Goal: Task Accomplishment & Management: Manage account settings

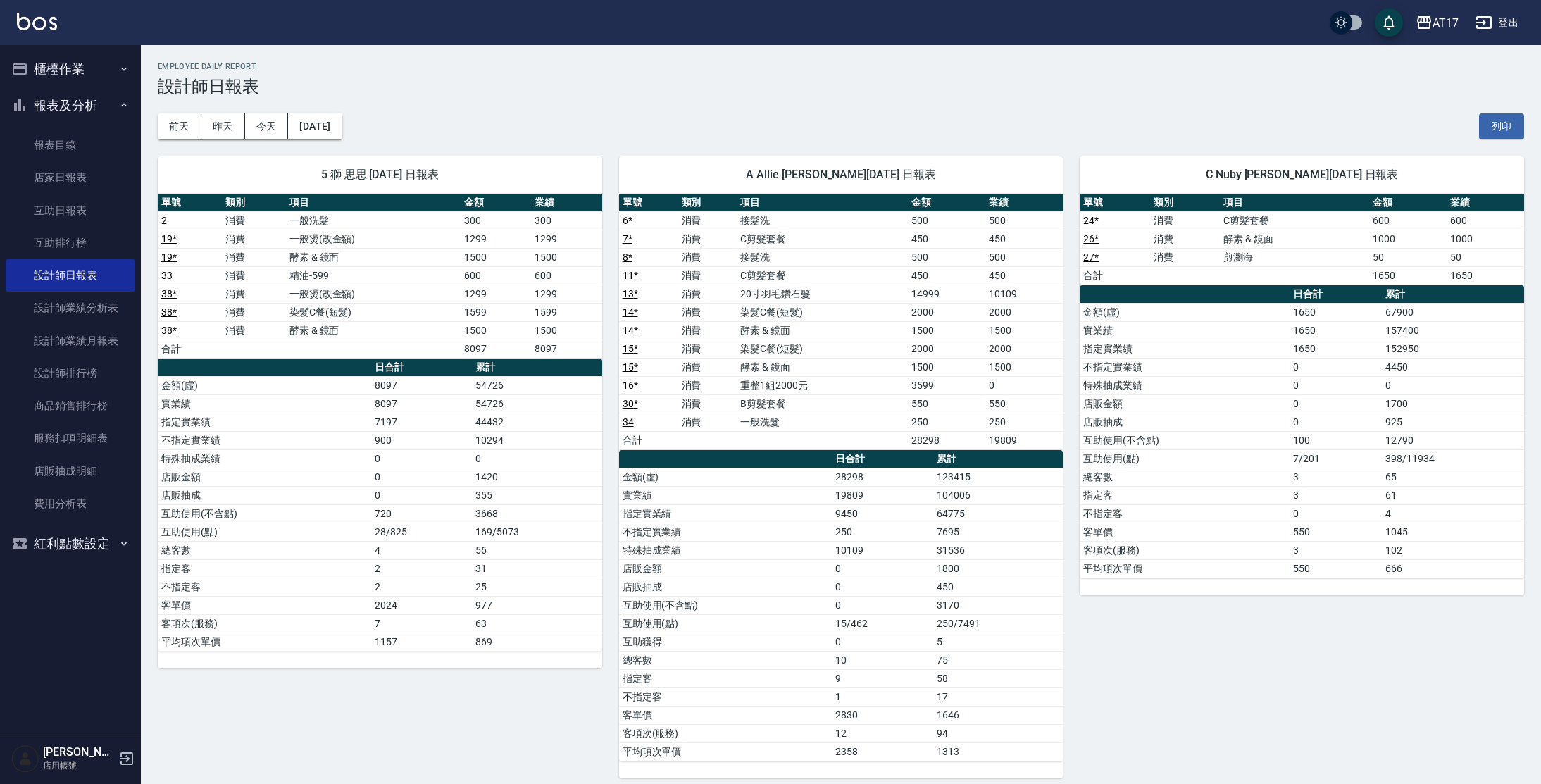
scroll to position [448, 0]
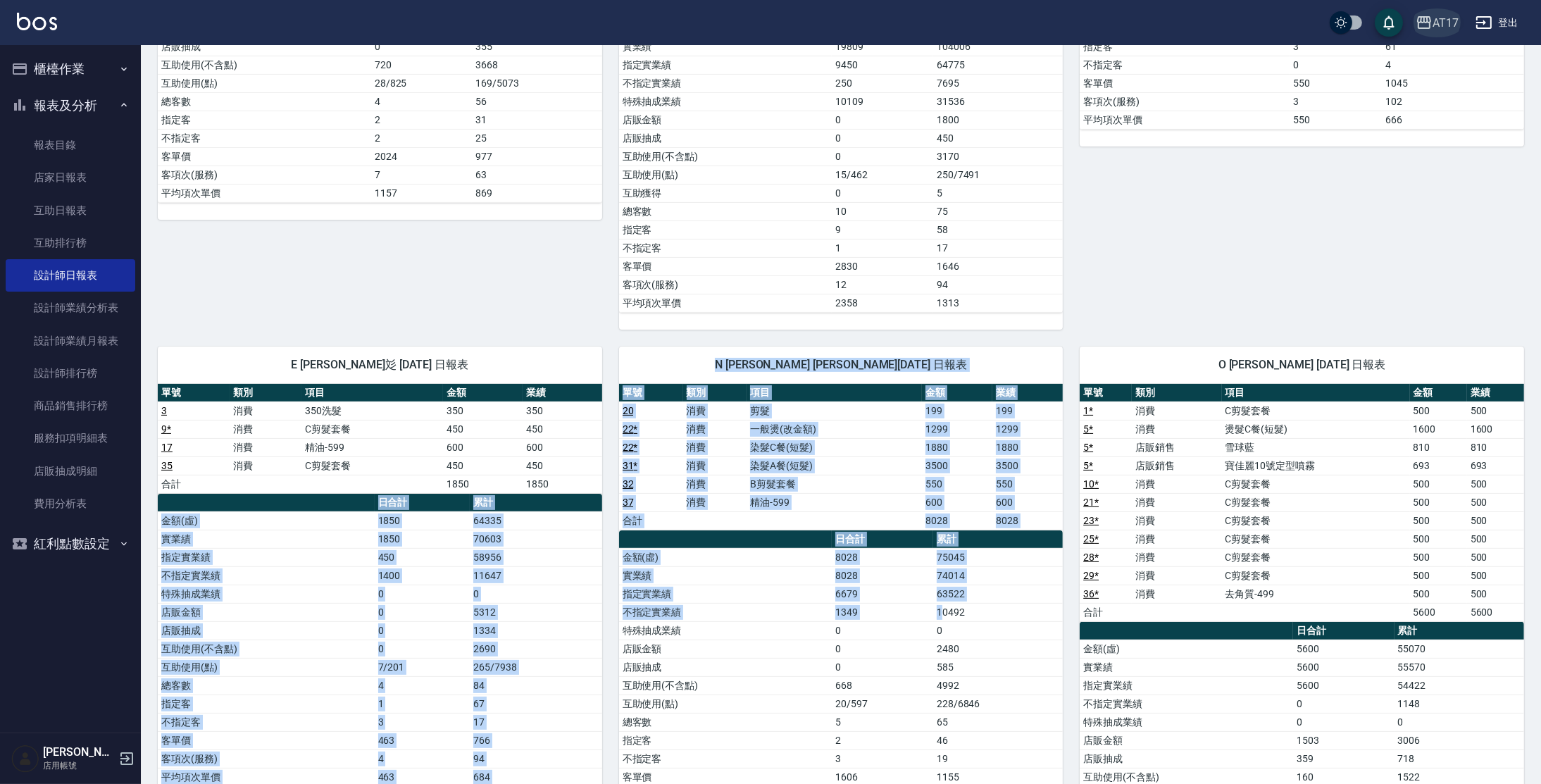
click at [1445, 23] on div "AT17" at bounding box center [1446, 23] width 26 height 18
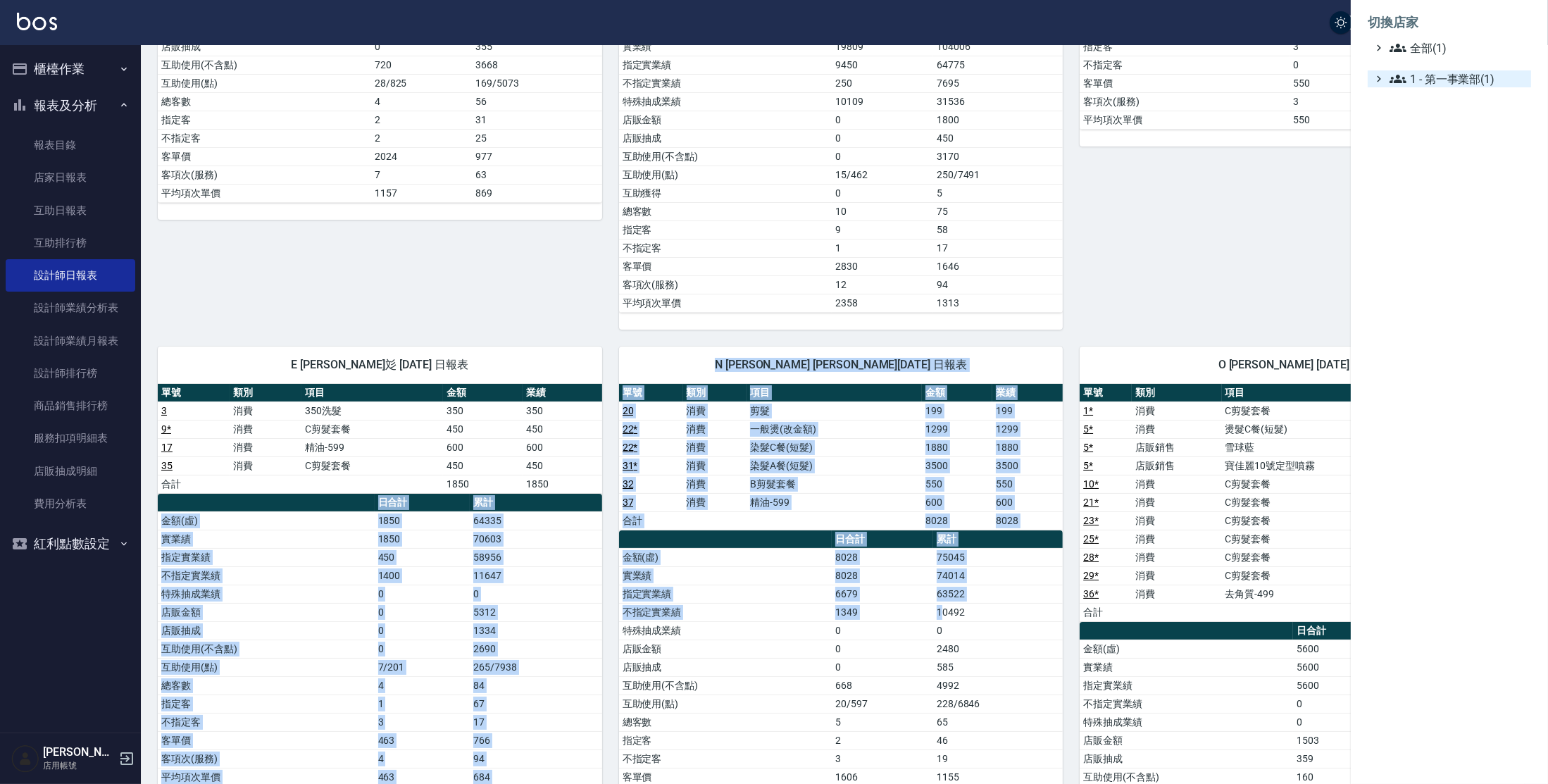
click at [1430, 74] on span "1 - 第一事業部(1)" at bounding box center [1458, 79] width 136 height 17
click at [1452, 92] on span "1.08 - 張晉瑋(1)" at bounding box center [1465, 96] width 122 height 17
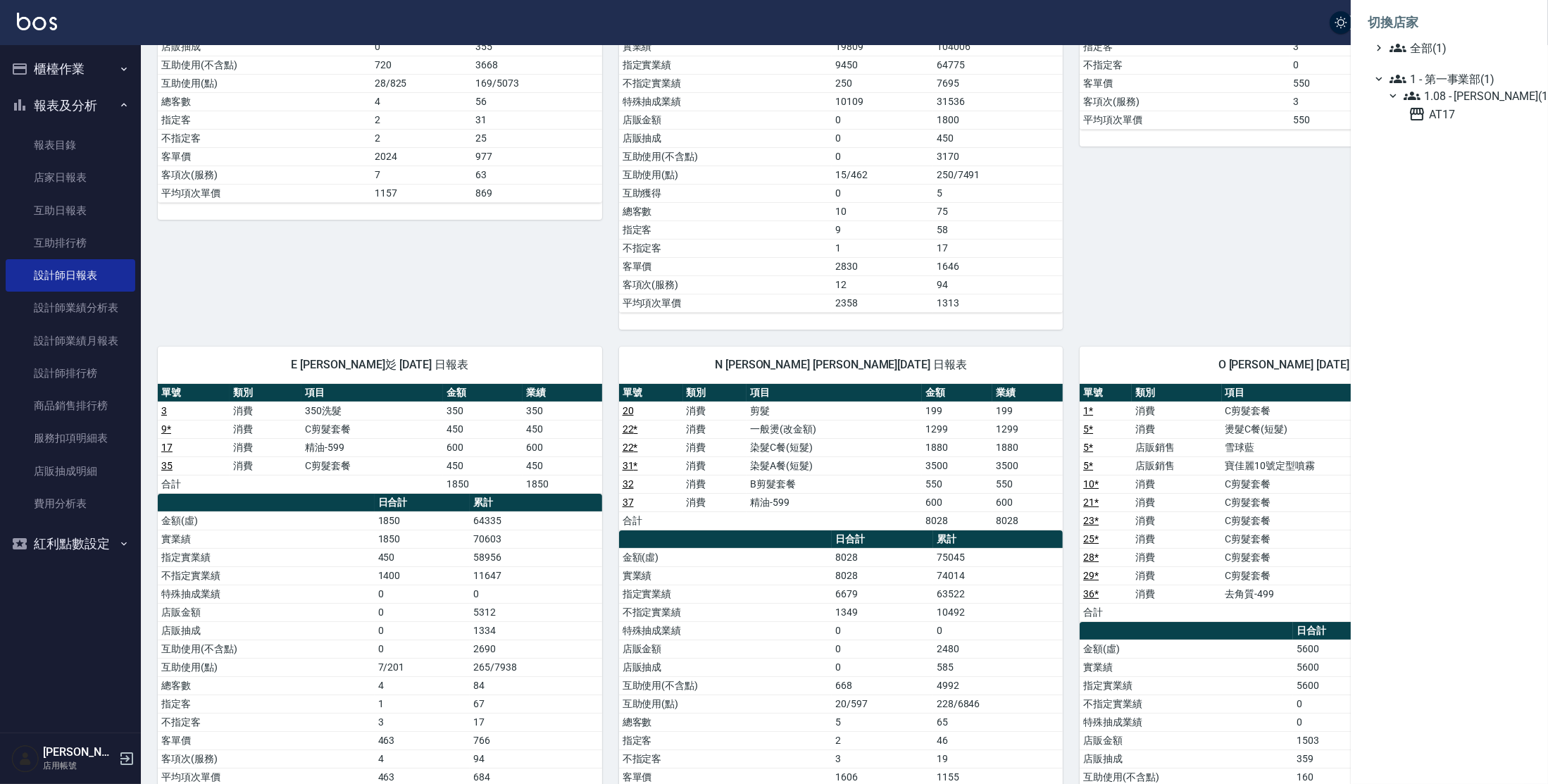
drag, startPoint x: 1318, startPoint y: 251, endPoint x: 1325, endPoint y: 251, distance: 7.0
click at [1324, 251] on div at bounding box center [774, 392] width 1548 height 784
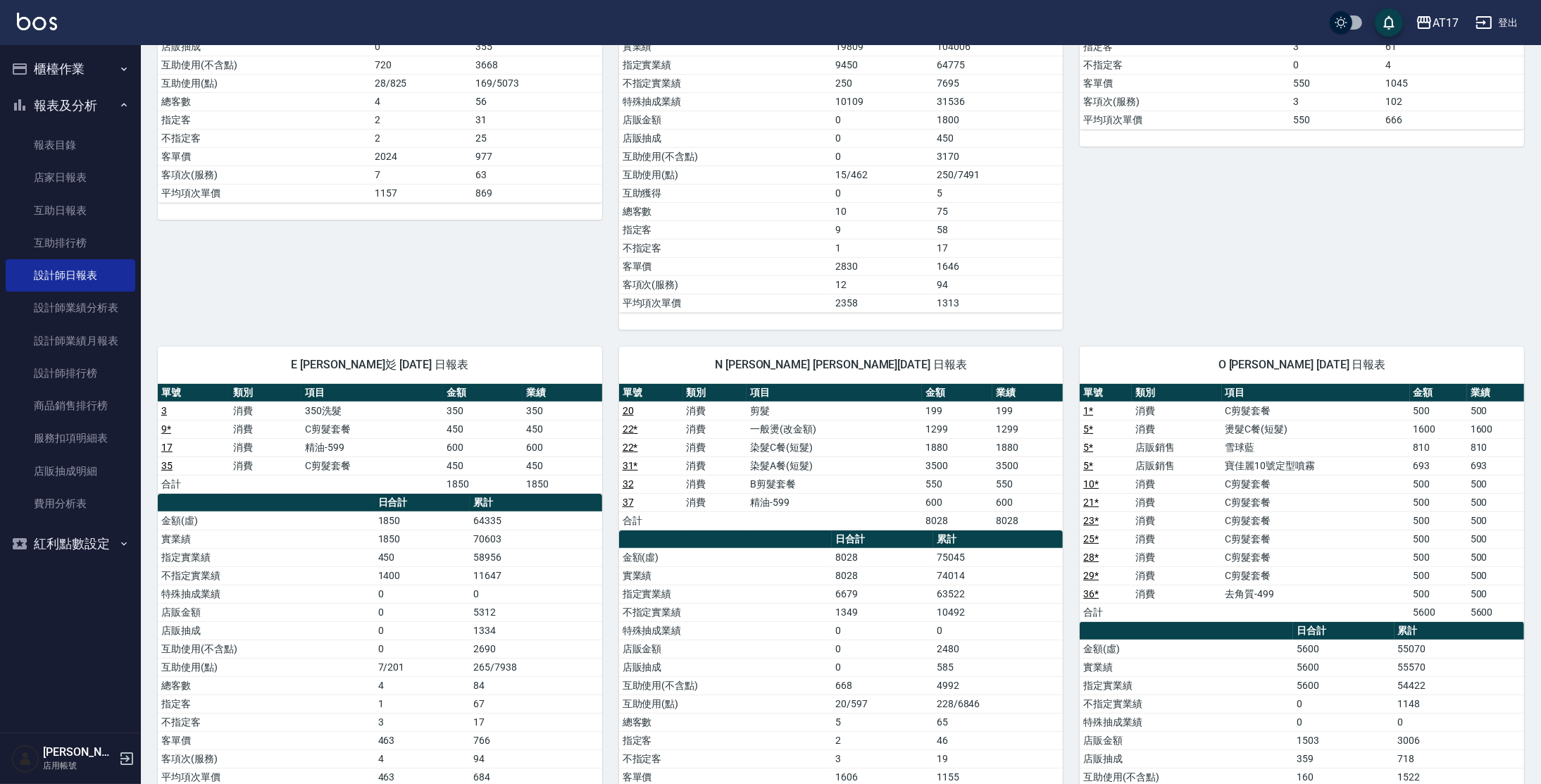
click at [1499, 20] on button "登出" at bounding box center [1497, 23] width 55 height 26
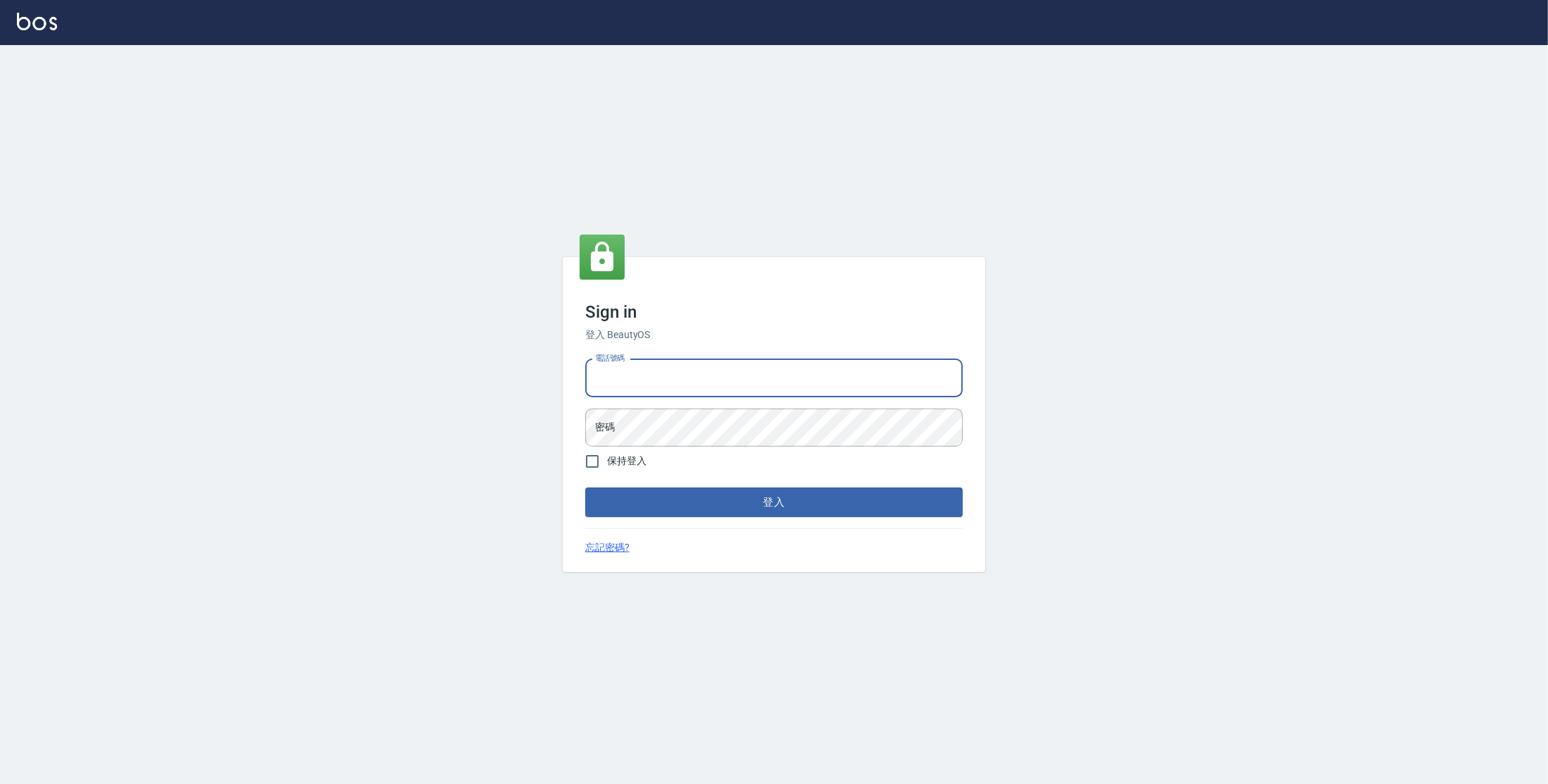
click at [801, 388] on input "電話號碼" at bounding box center [773, 378] width 377 height 38
type input "0963199014"
click at [585, 487] on button "登入" at bounding box center [773, 501] width 377 height 29
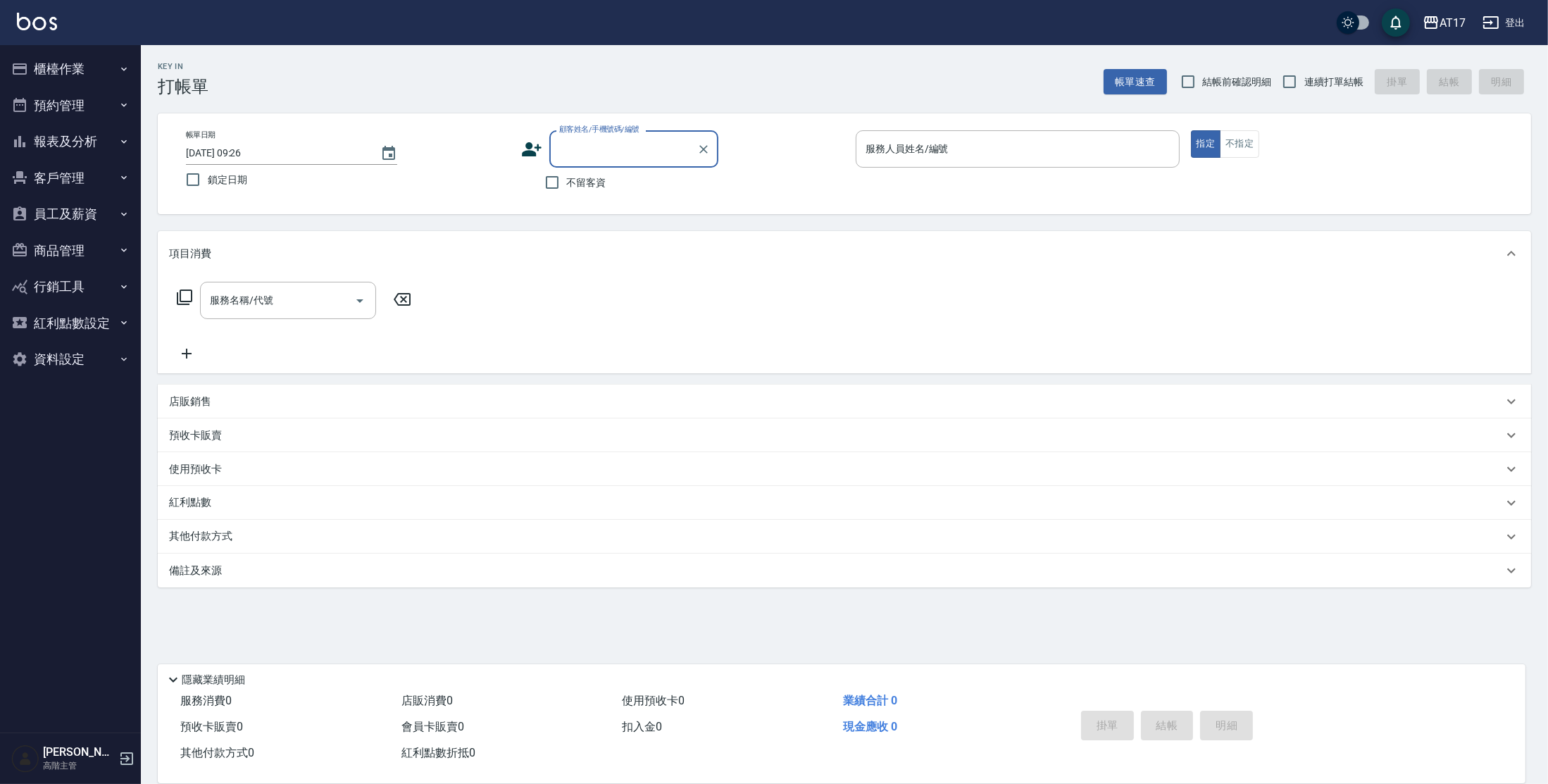
click at [75, 222] on button "員工及薪資" at bounding box center [71, 213] width 130 height 37
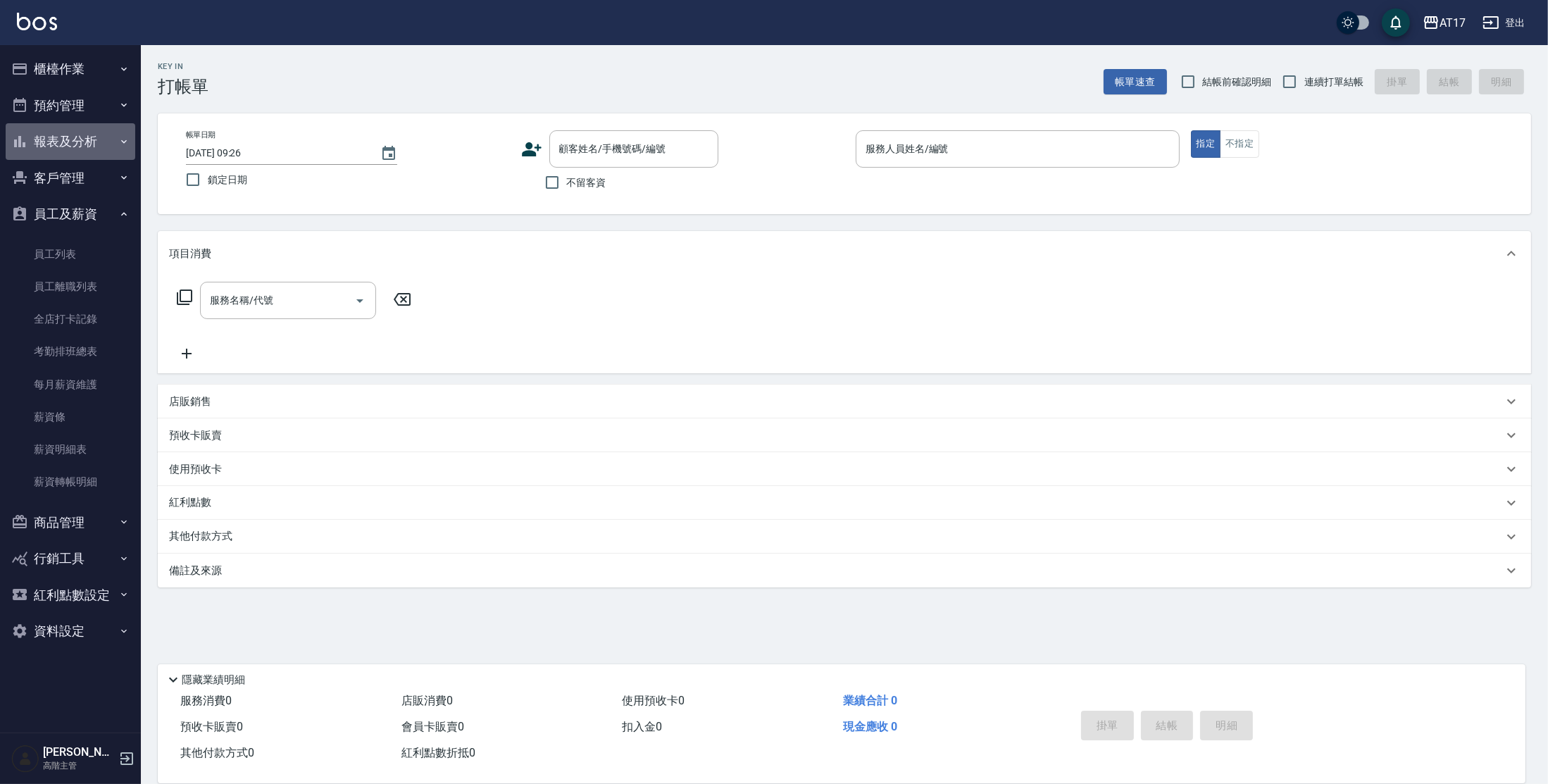
click at [68, 135] on button "報表及分析" at bounding box center [71, 141] width 130 height 37
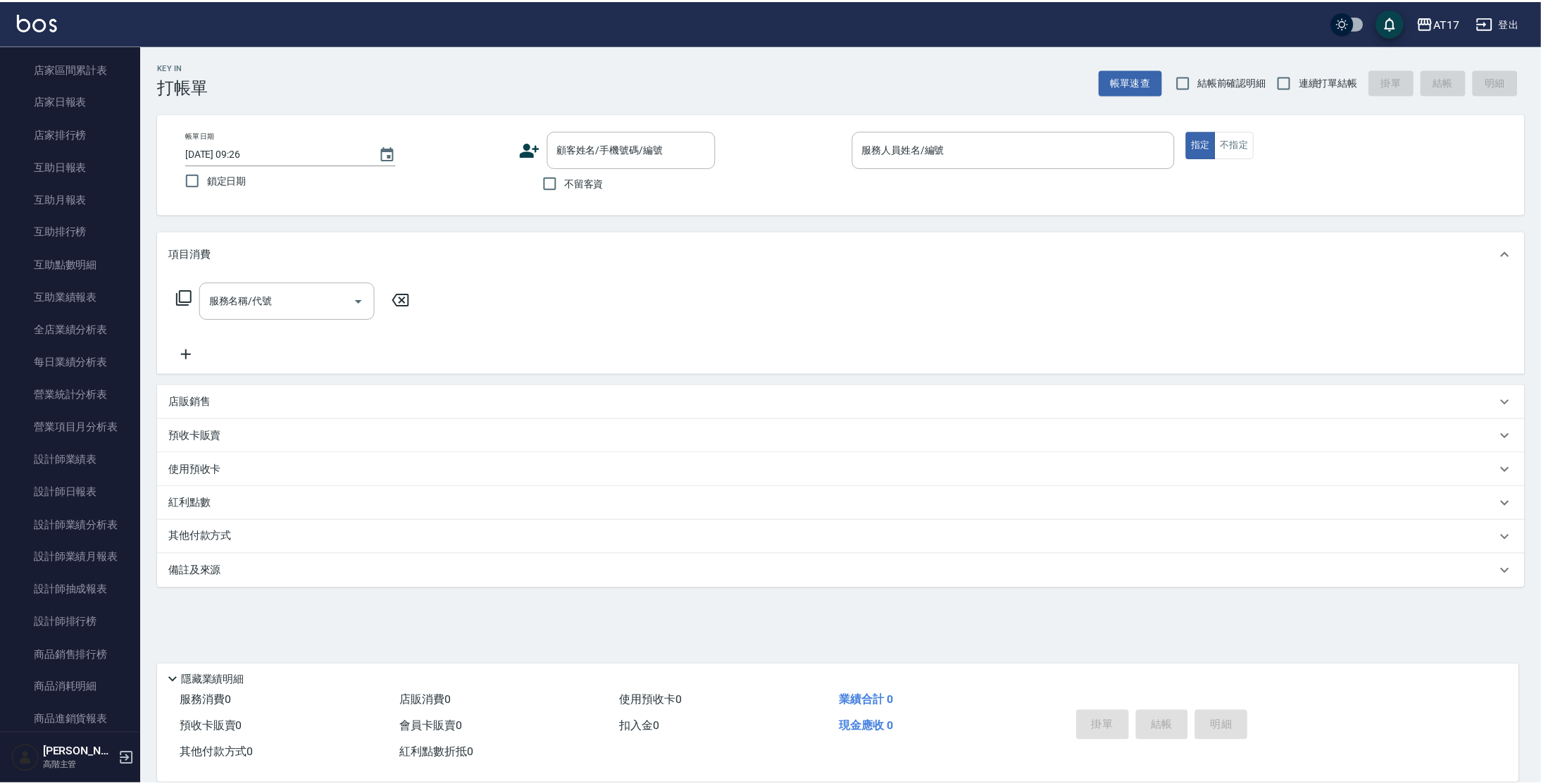
scroll to position [189, 0]
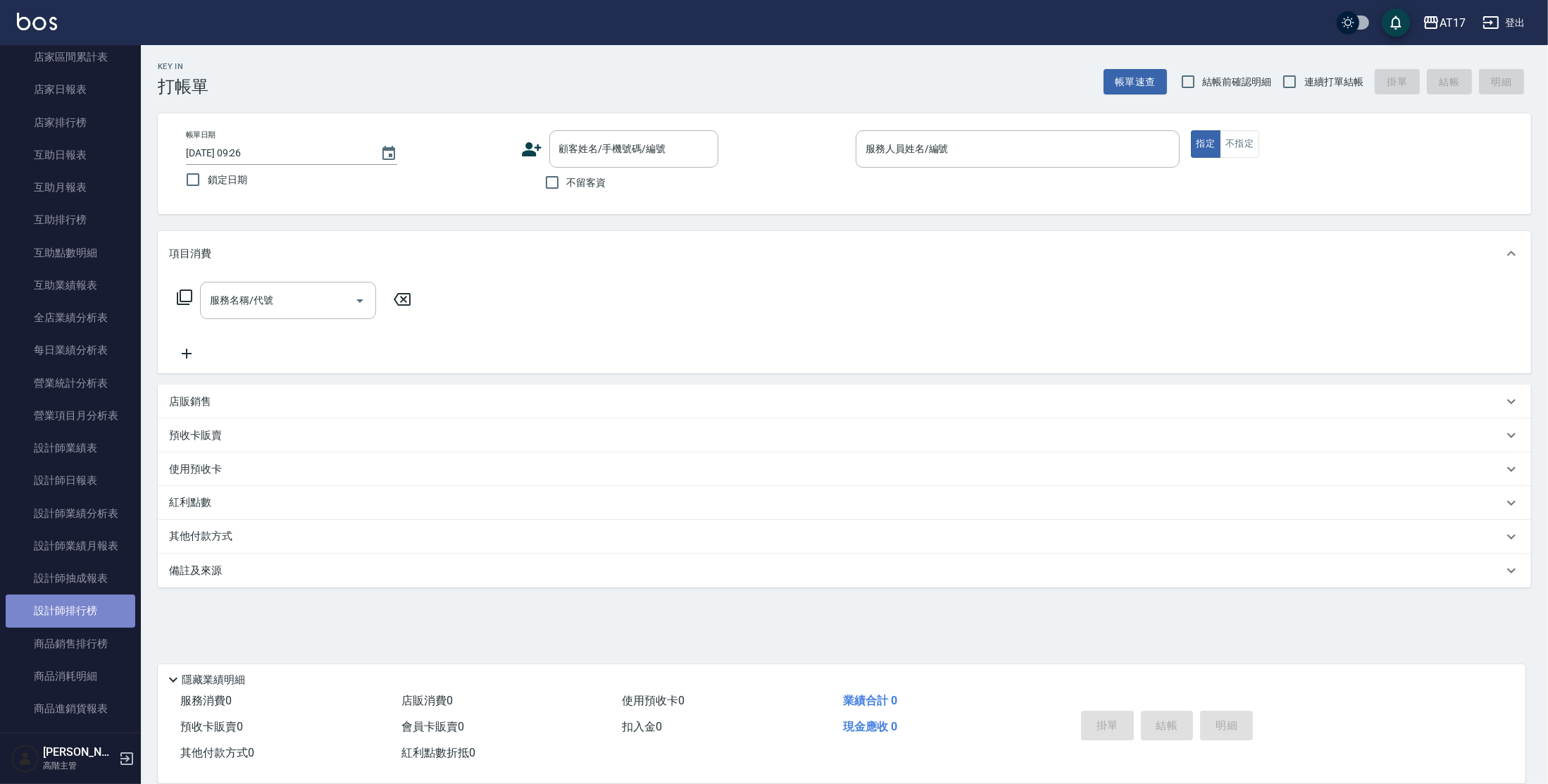
click at [86, 610] on link "設計師排行榜" at bounding box center [71, 610] width 130 height 32
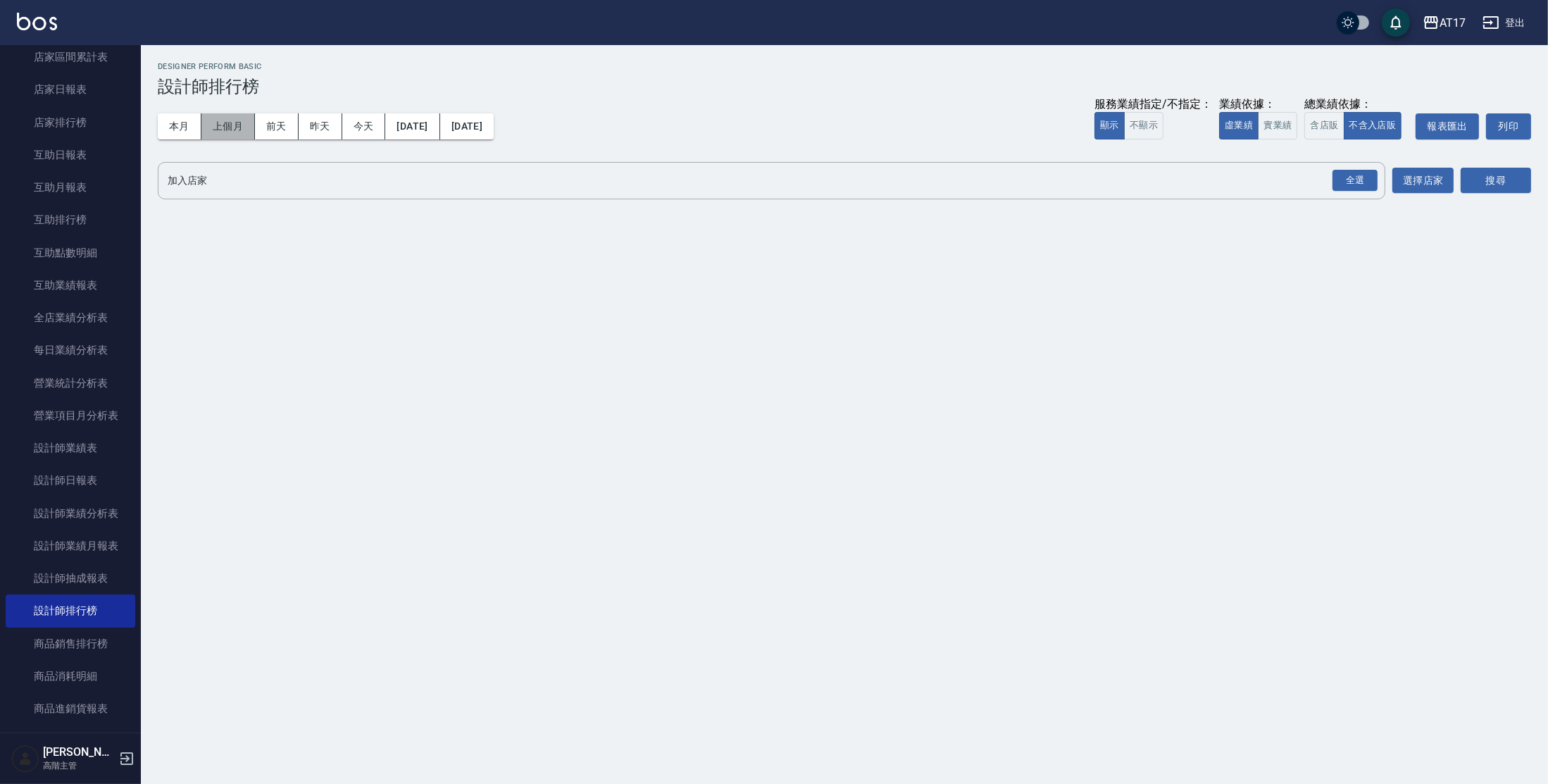
click at [223, 127] on button "上個月" at bounding box center [228, 127] width 54 height 26
click at [1268, 127] on button "實業績" at bounding box center [1278, 125] width 39 height 27
click at [1364, 181] on div "全選" at bounding box center [1355, 180] width 45 height 22
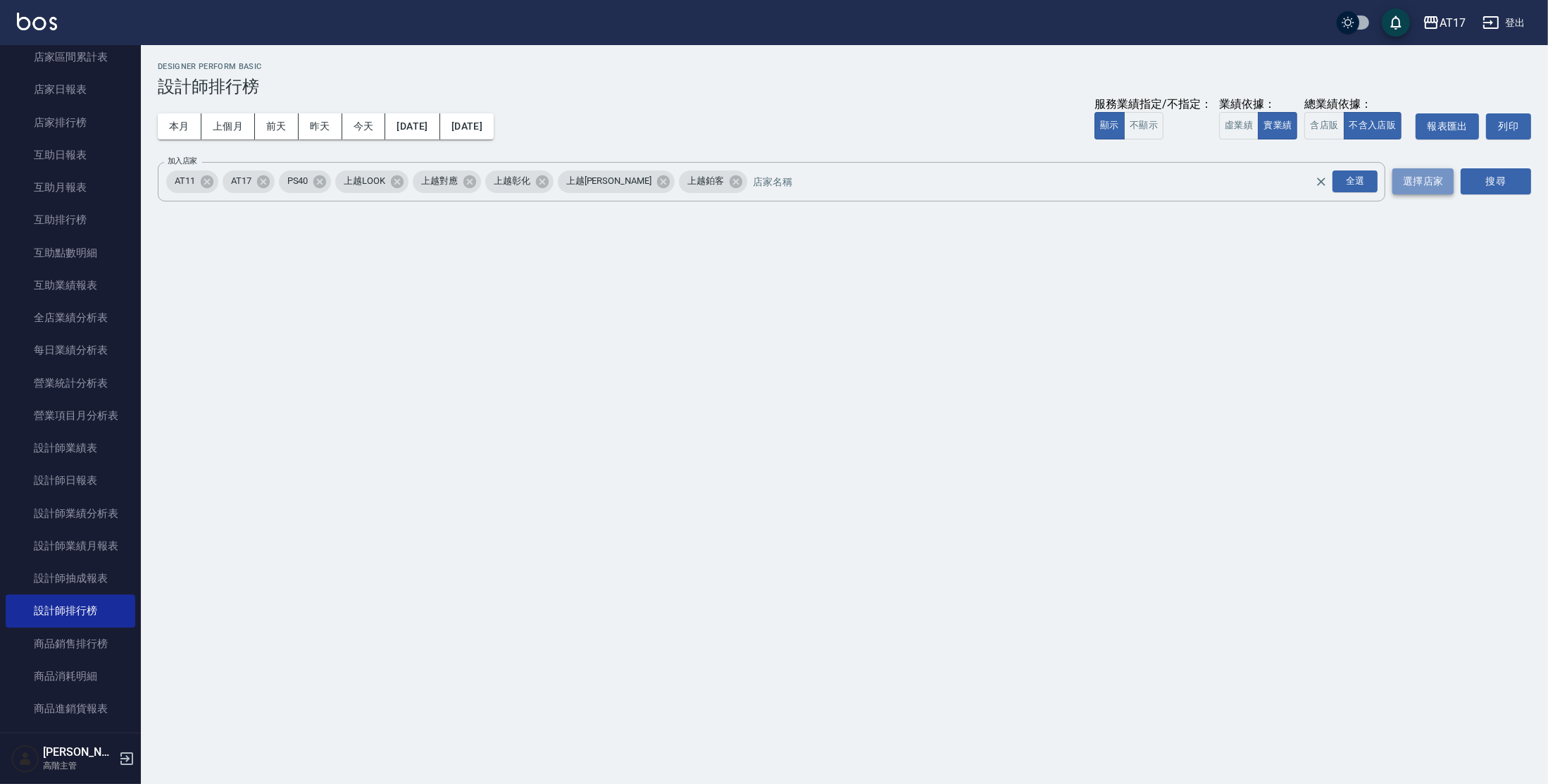
click at [1439, 186] on button "選擇店家" at bounding box center [1423, 181] width 61 height 26
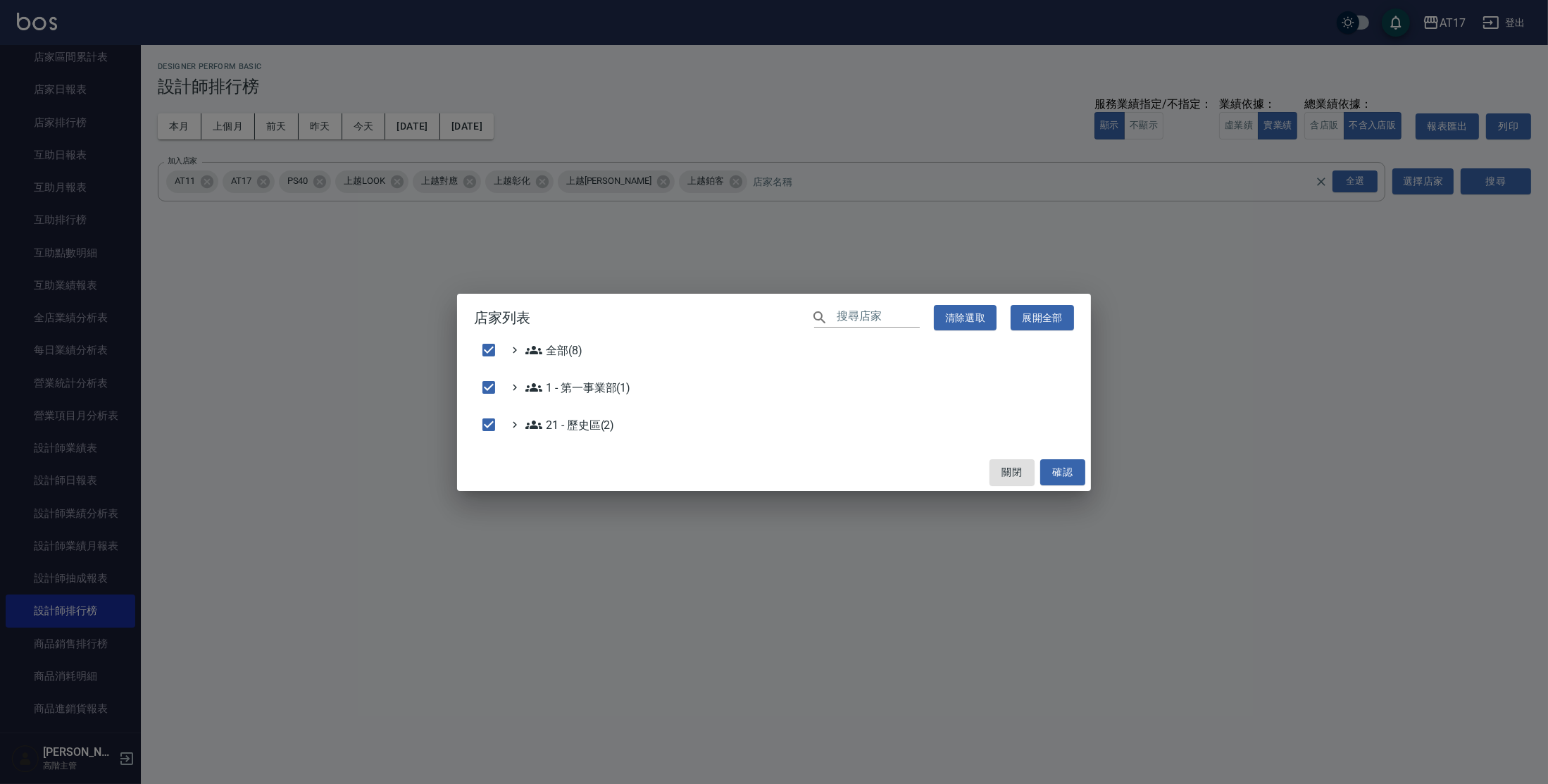
click at [206, 181] on div "店家列表 ​ 清除選取 展開全部 全部(8) 1 - 第一事業部(1) 21 - 歷史區(2) 關閉 確認" at bounding box center [774, 392] width 1548 height 784
checkbox input "false"
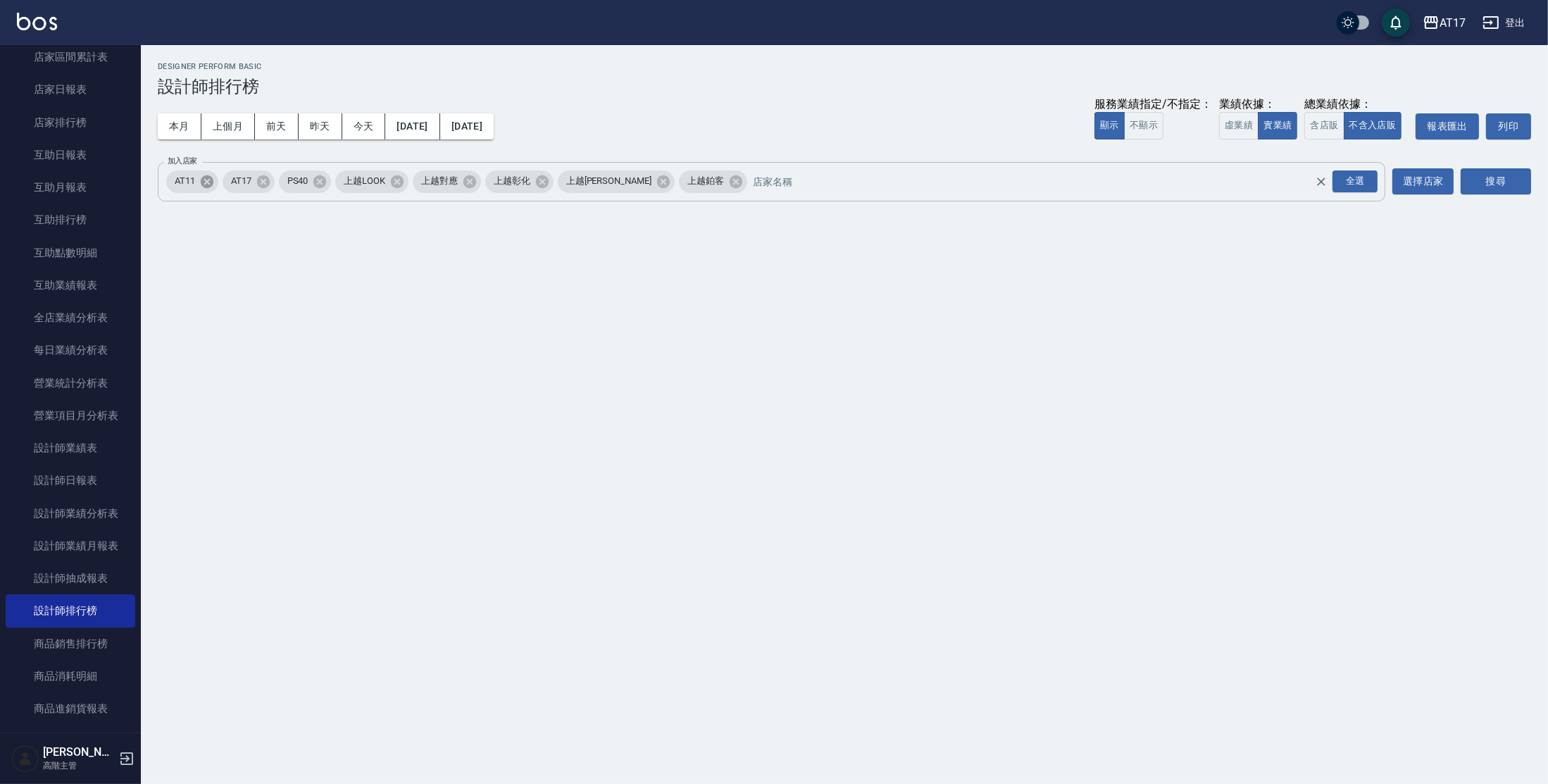
click at [207, 181] on icon at bounding box center [207, 181] width 15 height 15
click at [414, 184] on icon at bounding box center [413, 180] width 12 height 12
click at [419, 182] on icon at bounding box center [413, 180] width 12 height 12
click at [455, 181] on icon at bounding box center [463, 181] width 15 height 15
click at [1475, 182] on button "搜尋" at bounding box center [1496, 181] width 71 height 26
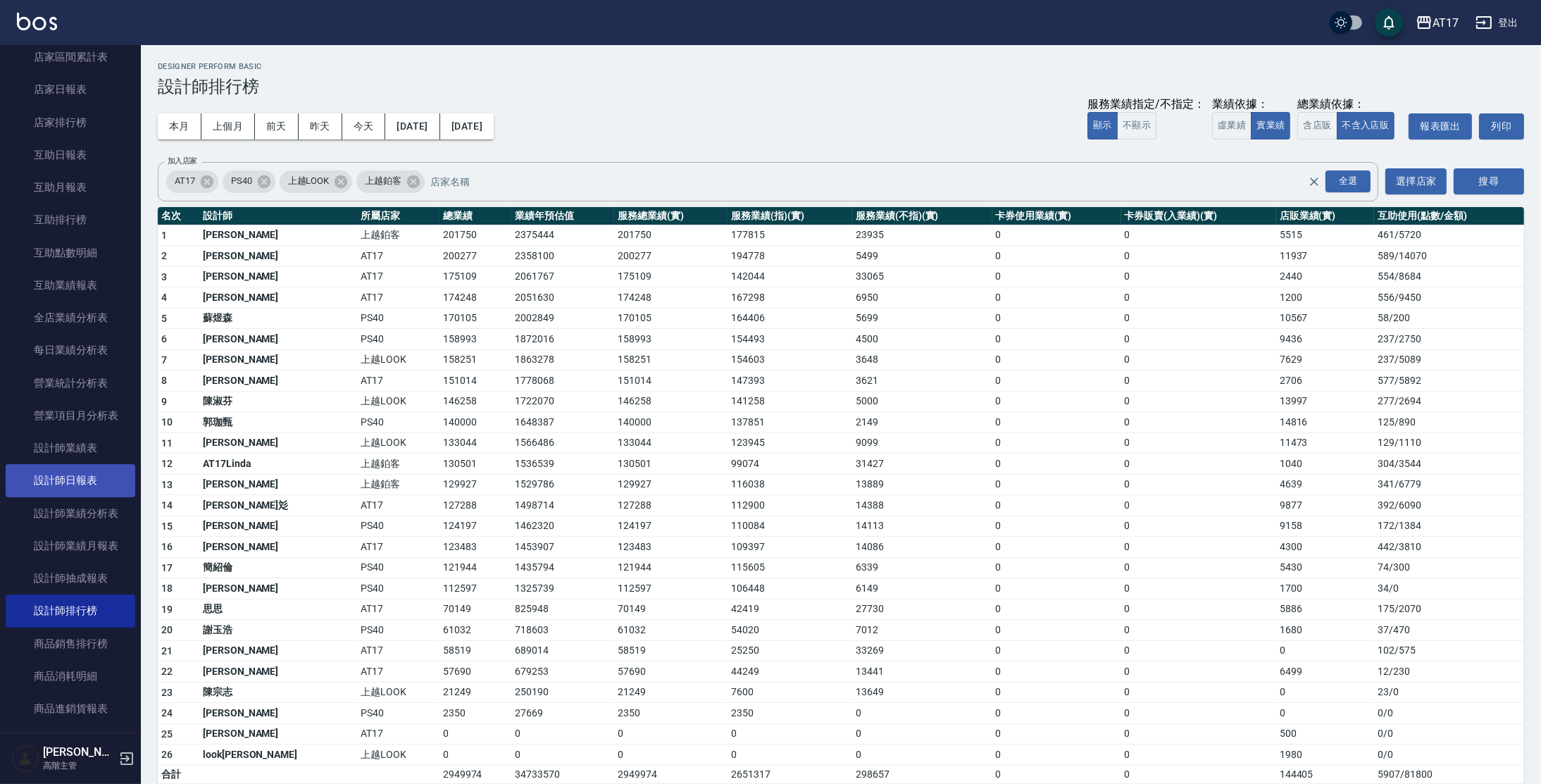
click at [114, 491] on link "設計師日報表" at bounding box center [71, 480] width 130 height 32
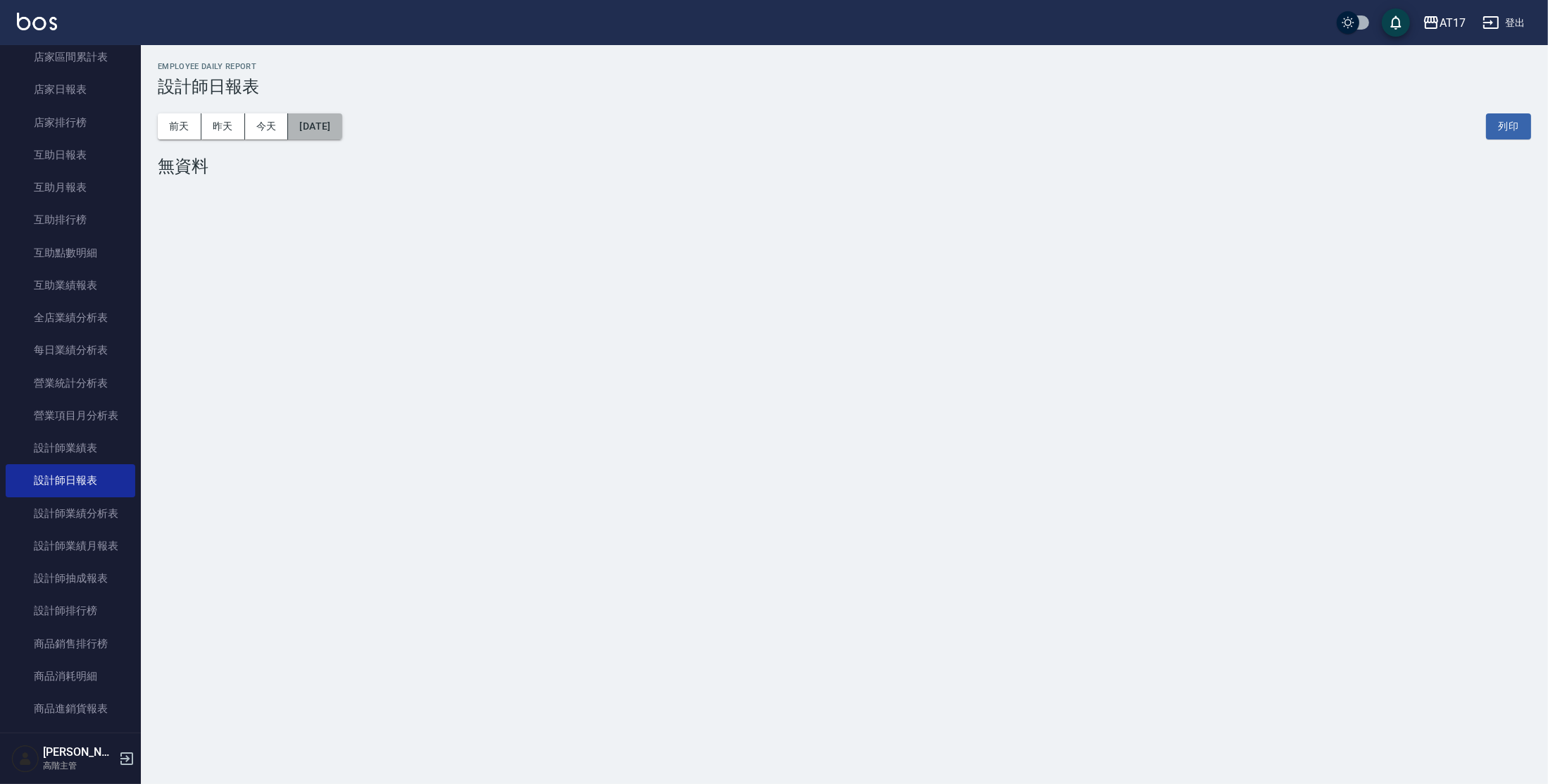
click at [322, 125] on button "2025/08/15" at bounding box center [314, 127] width 54 height 26
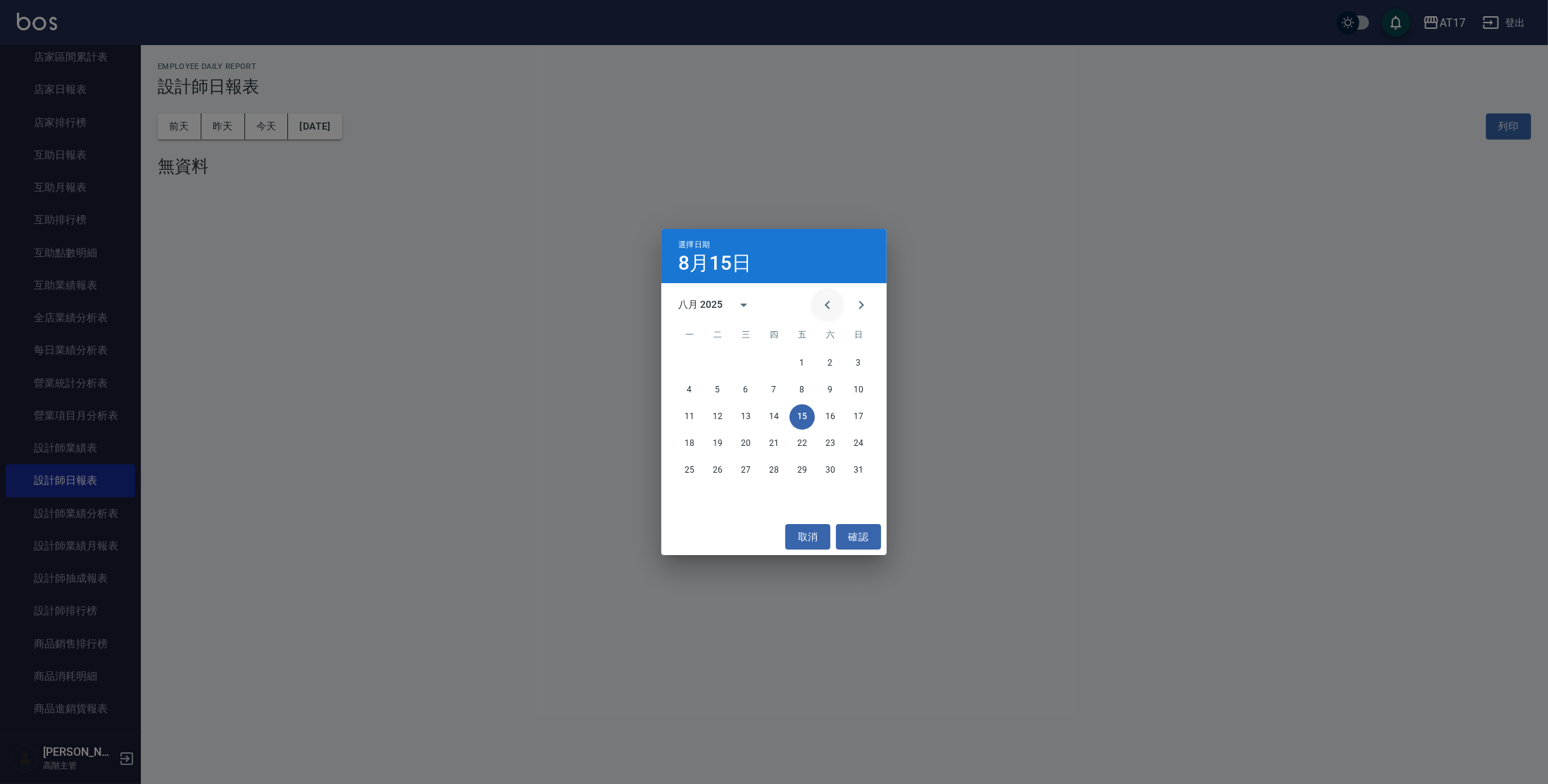
click at [832, 303] on icon "Previous month" at bounding box center [828, 305] width 17 height 17
click at [861, 439] on button "27" at bounding box center [859, 443] width 25 height 25
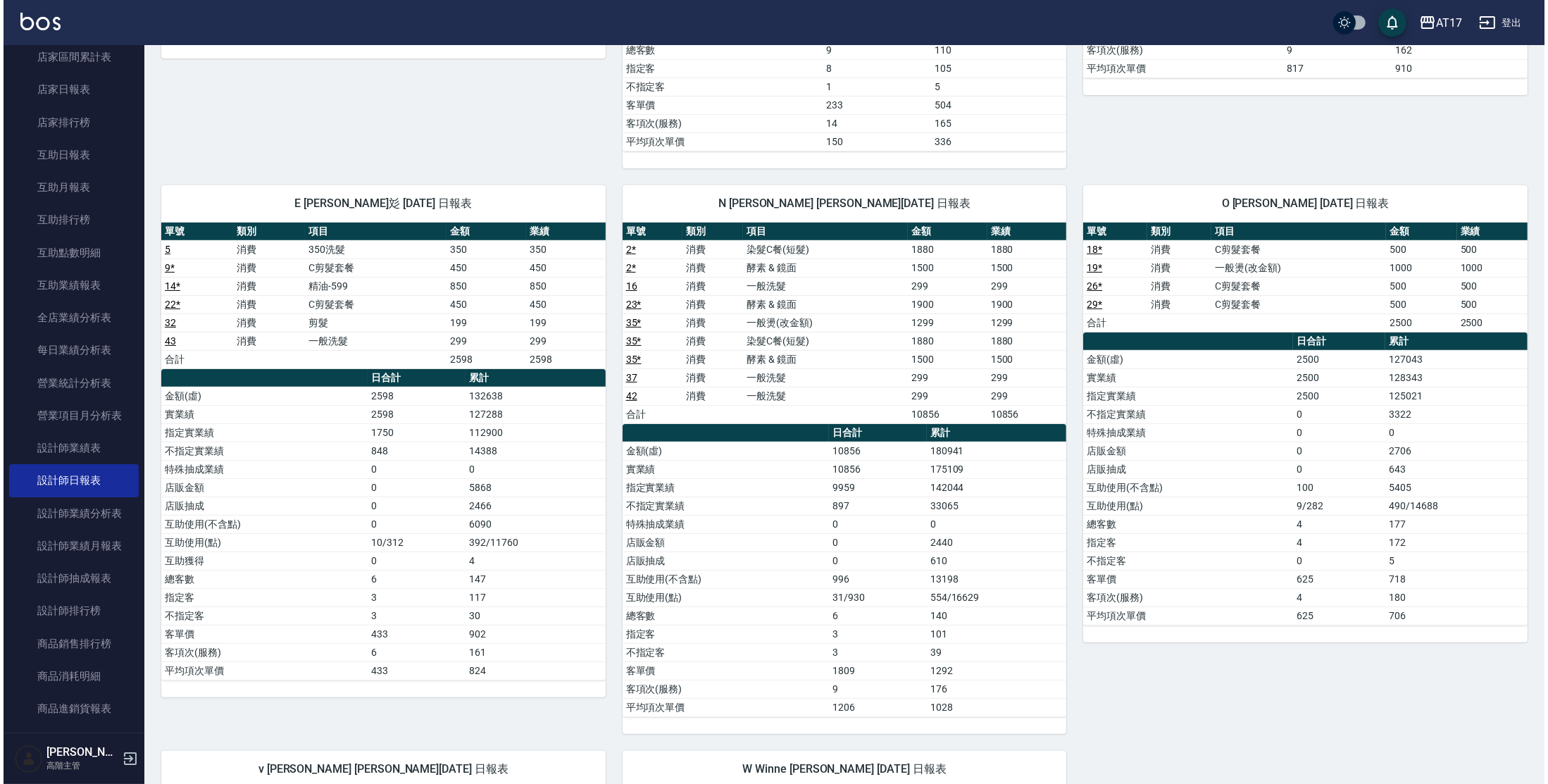
scroll to position [634, 0]
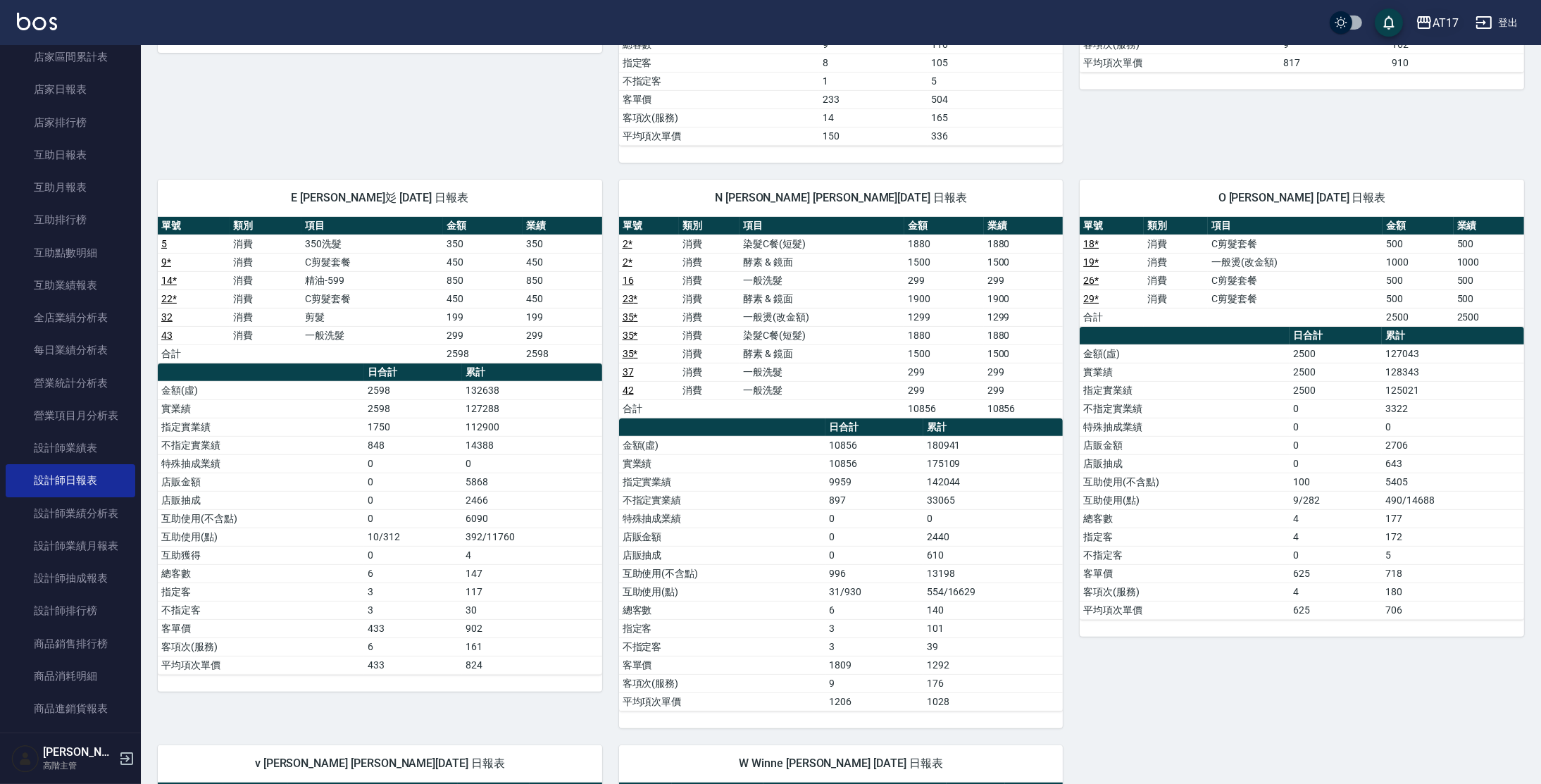
click at [1436, 24] on div "AT17" at bounding box center [1446, 23] width 26 height 18
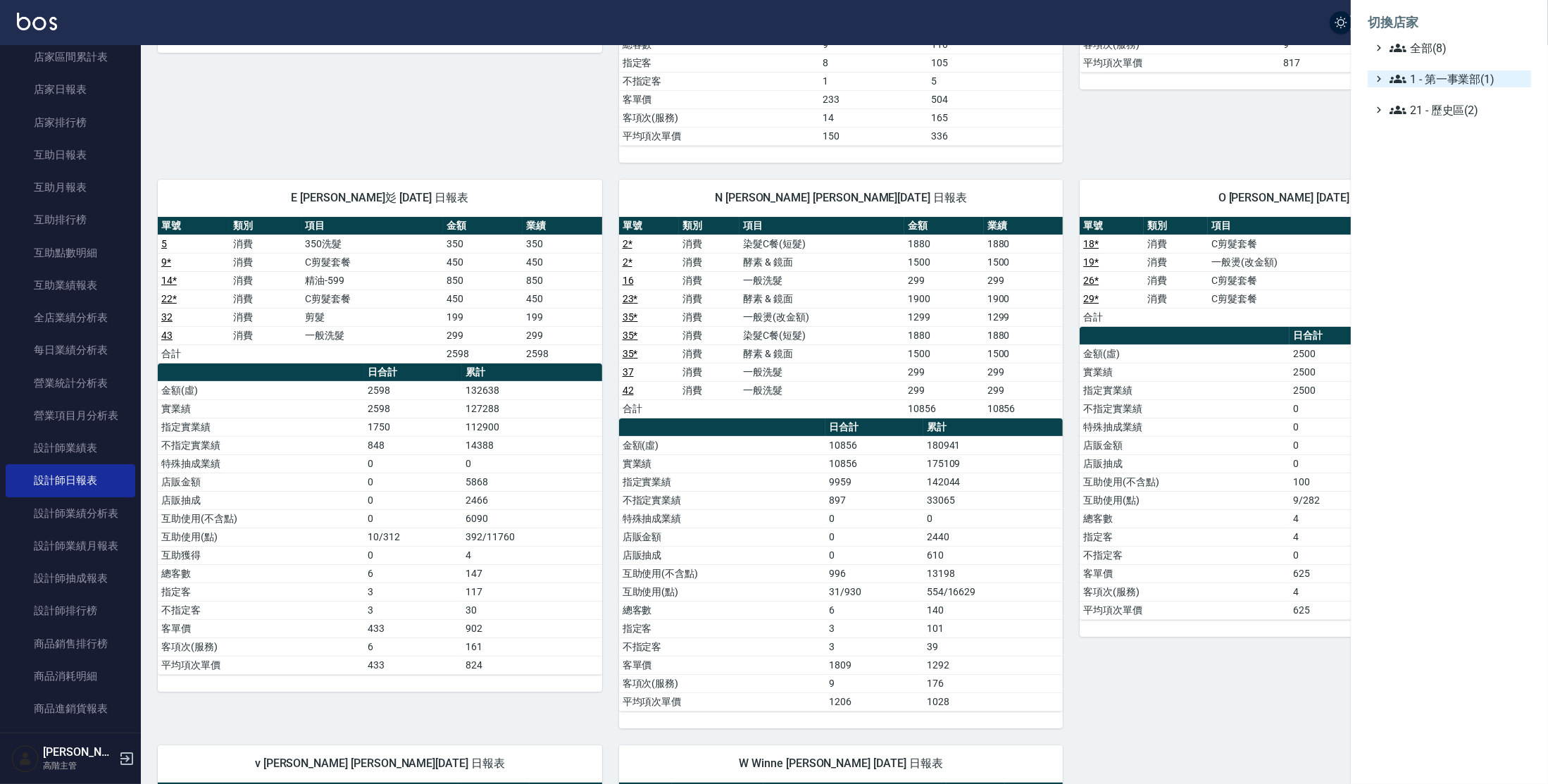
click at [1447, 76] on span "1 - 第一事業部(1)" at bounding box center [1458, 79] width 136 height 17
click at [1447, 90] on span "1.08 - [PERSON_NAME](6)" at bounding box center [1465, 96] width 122 height 17
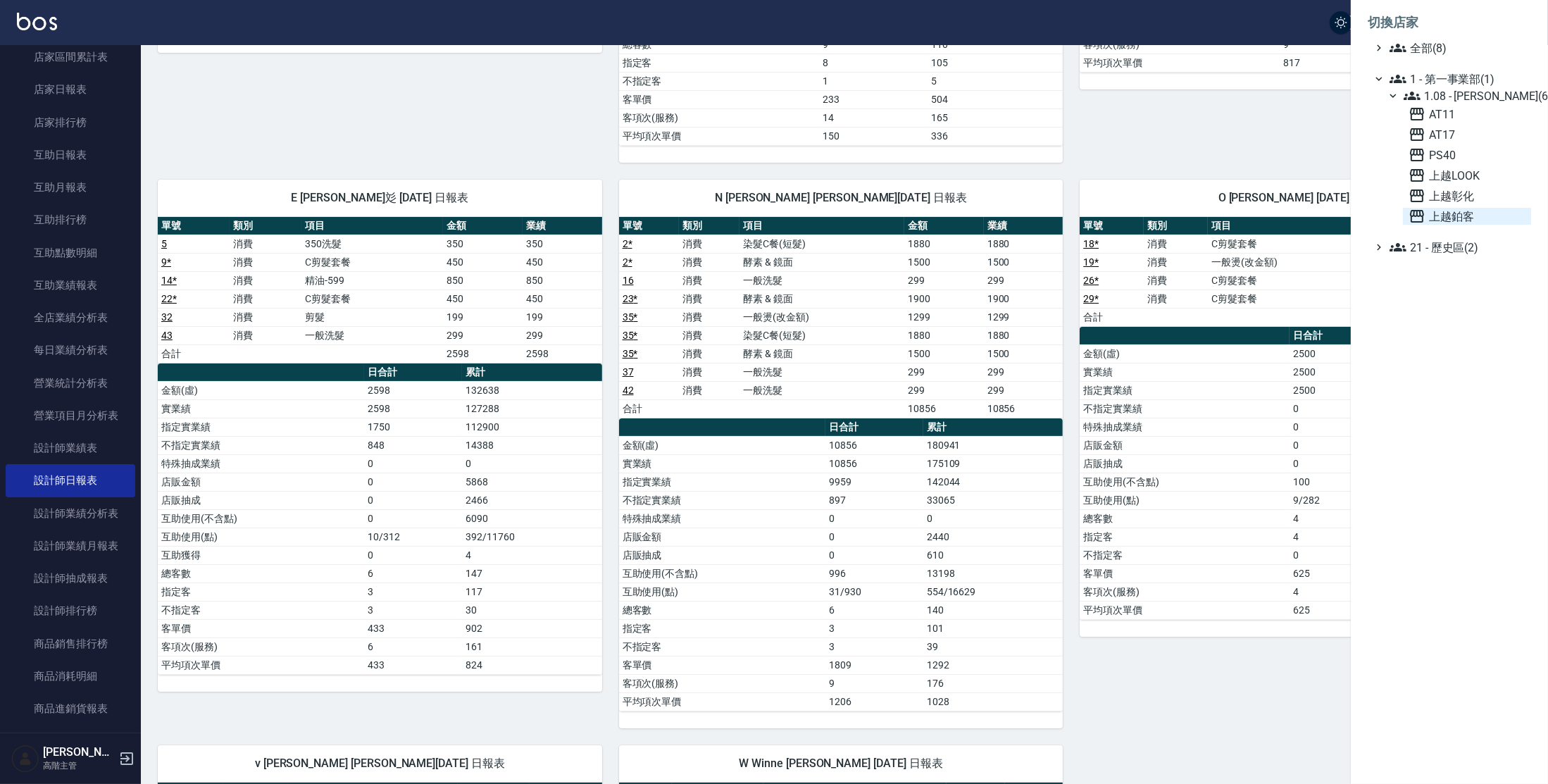
click at [1456, 211] on span "上越鉑客" at bounding box center [1467, 216] width 117 height 17
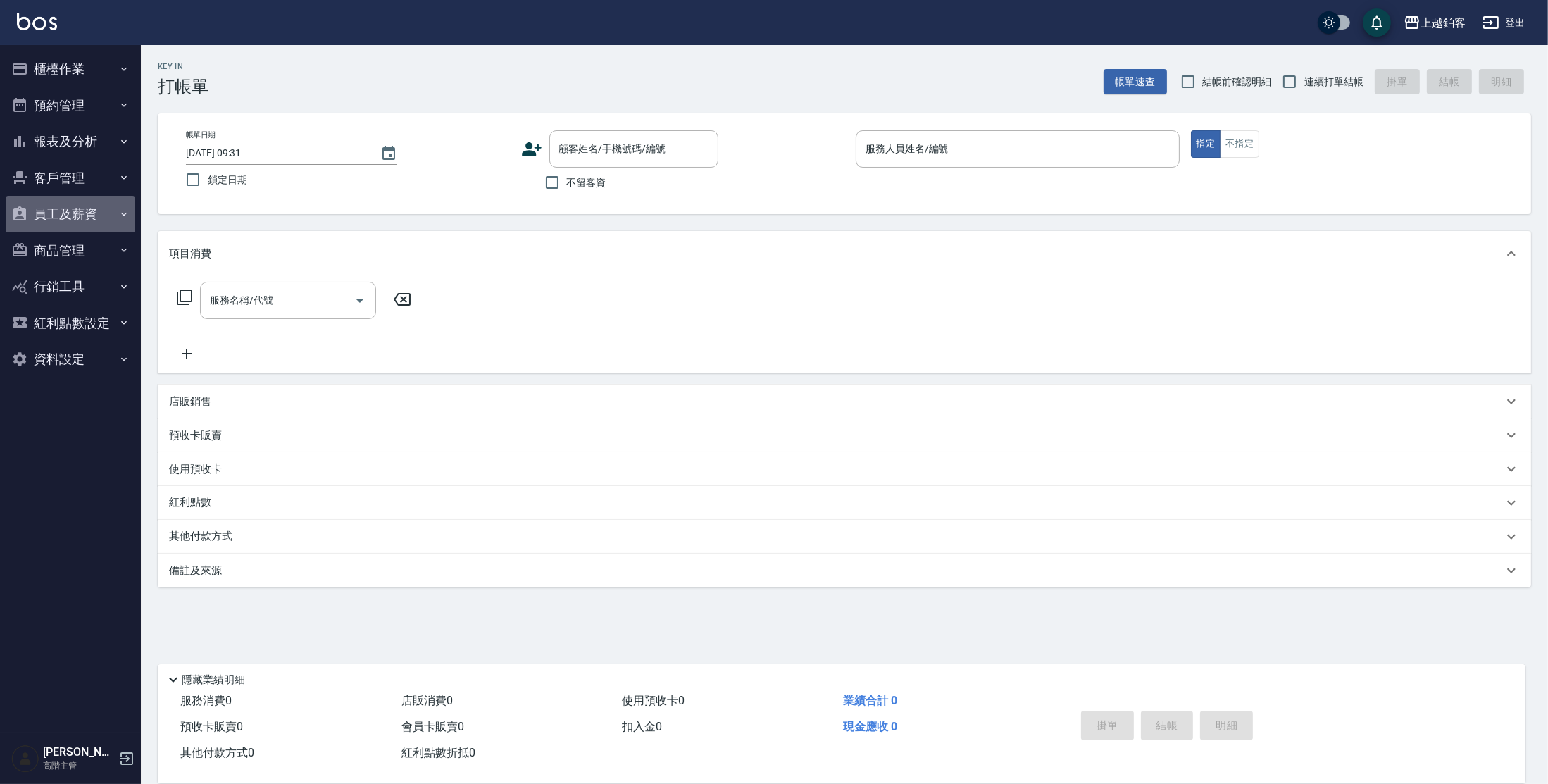
click at [69, 213] on button "員工及薪資" at bounding box center [71, 213] width 130 height 37
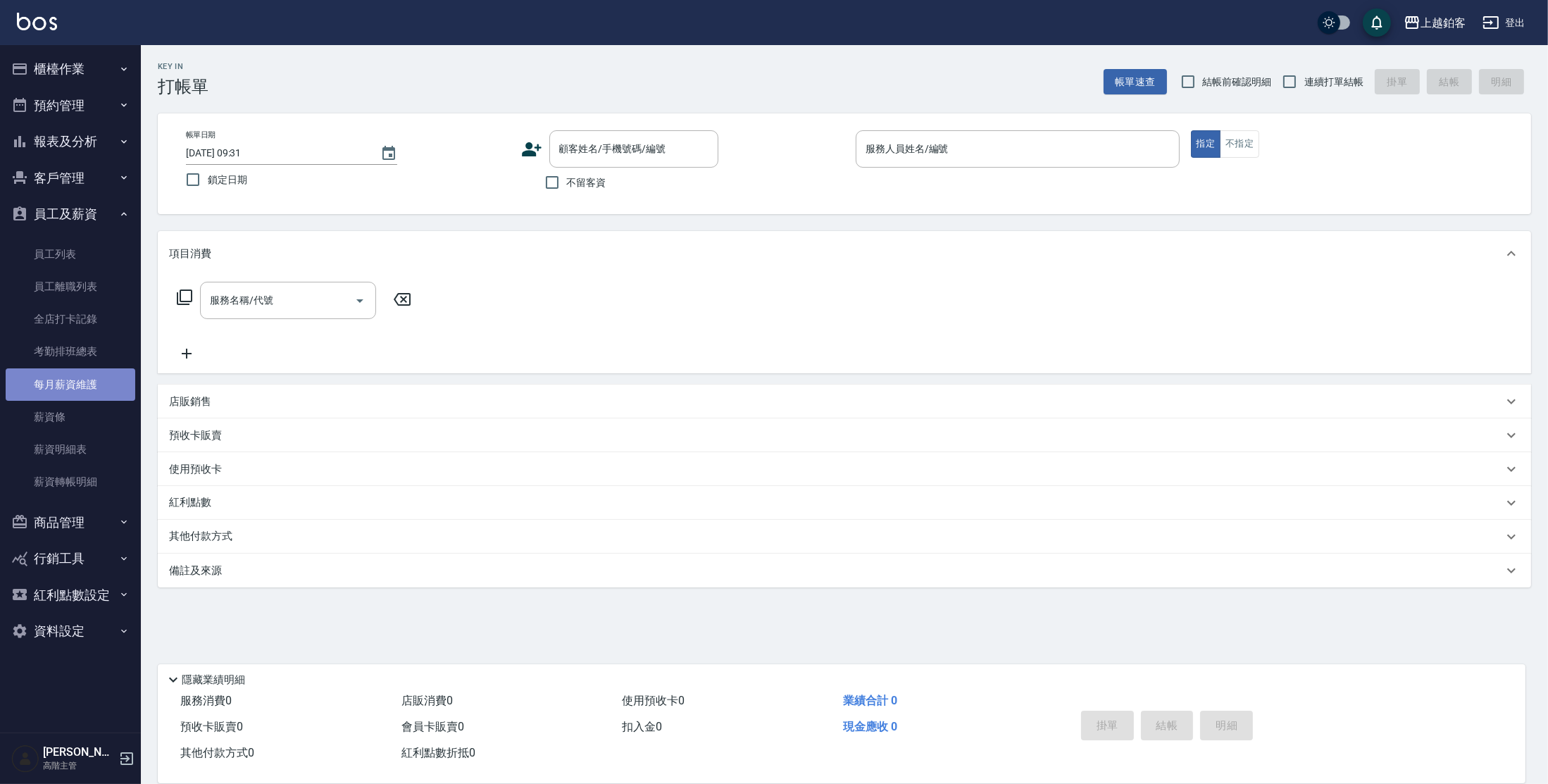
click at [87, 383] on link "每月薪資維護" at bounding box center [71, 384] width 130 height 32
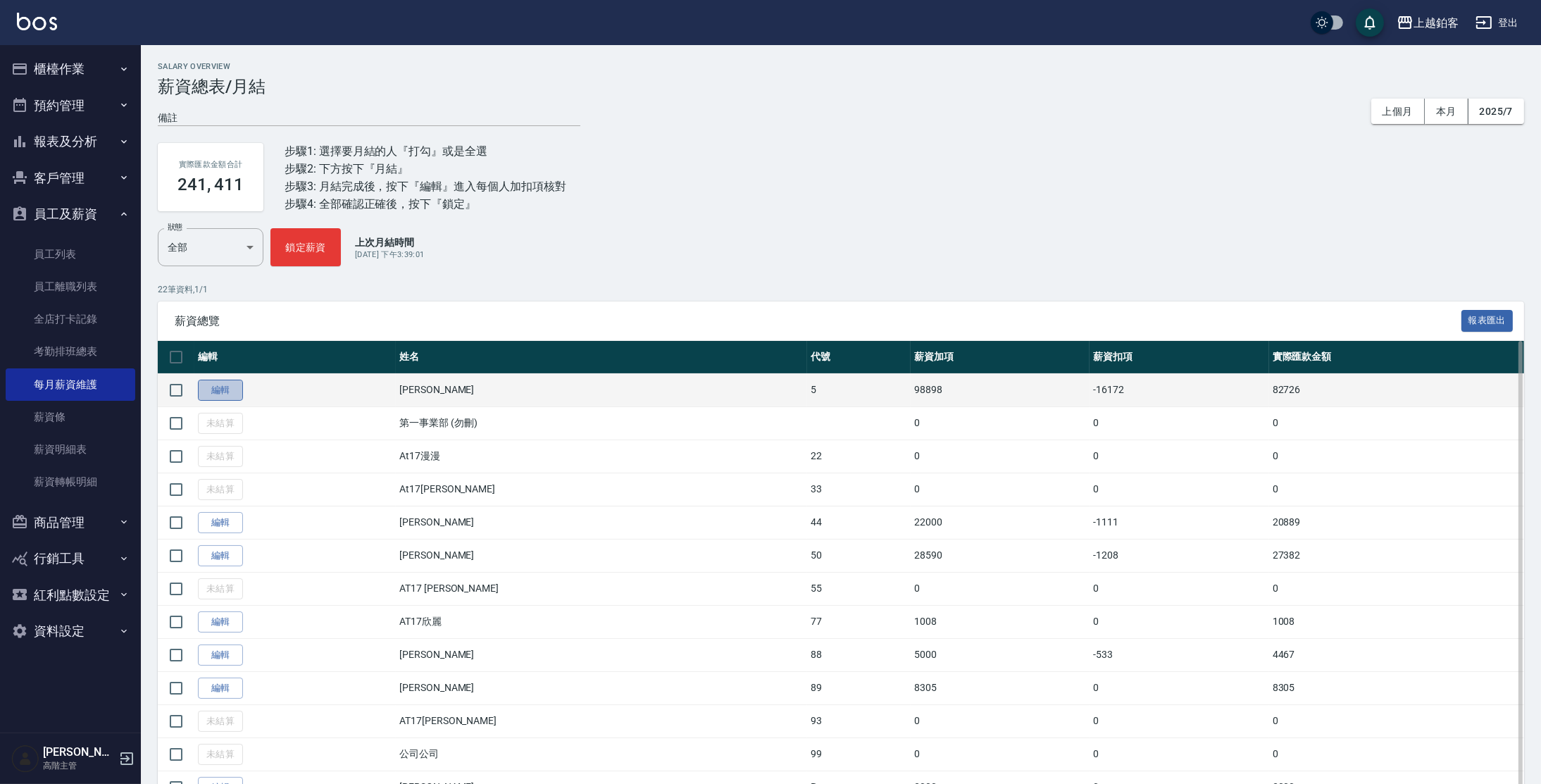
click at [212, 383] on link "編輯" at bounding box center [220, 390] width 45 height 22
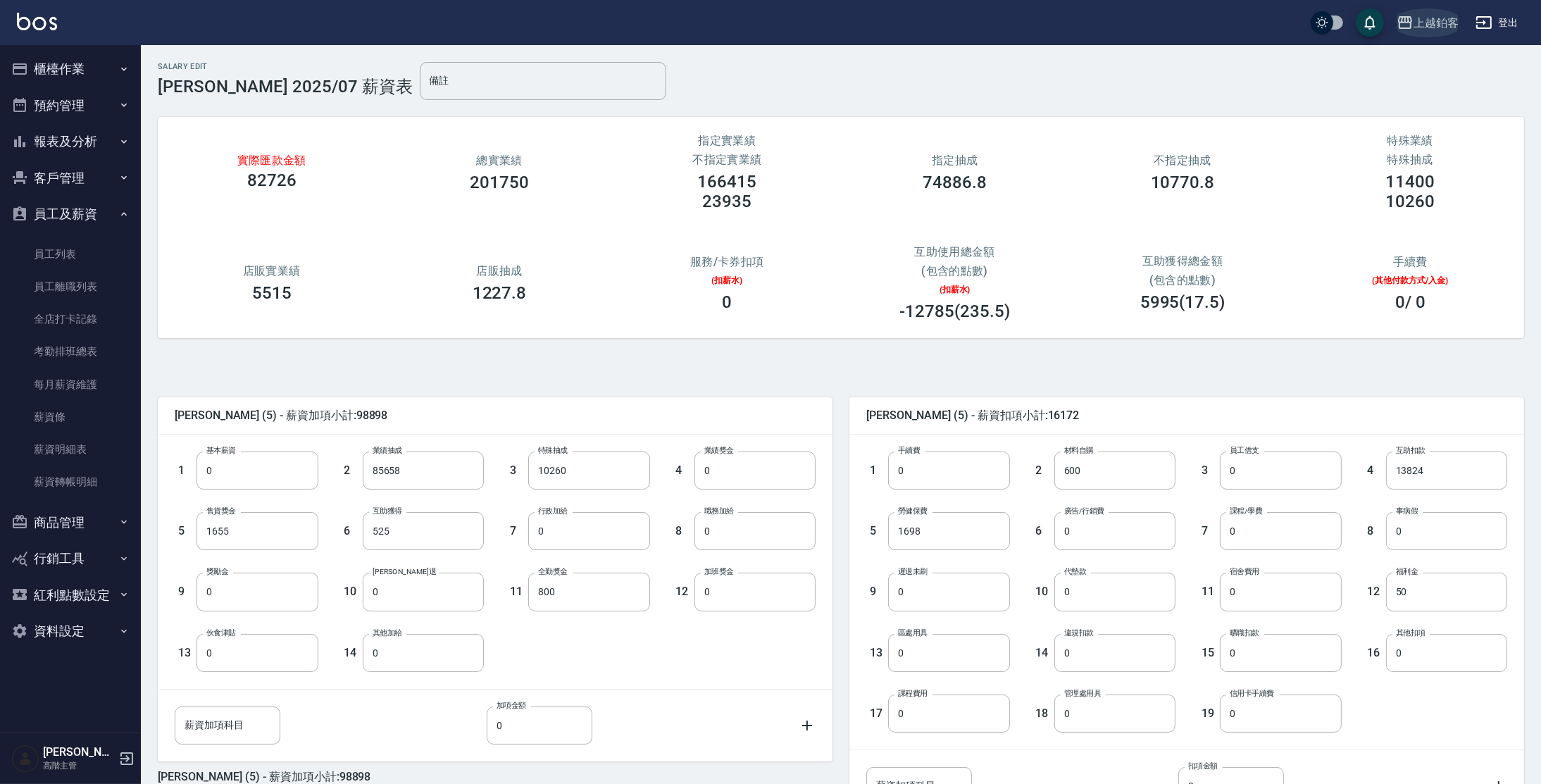
click at [1425, 24] on div "上越鉑客" at bounding box center [1436, 23] width 45 height 18
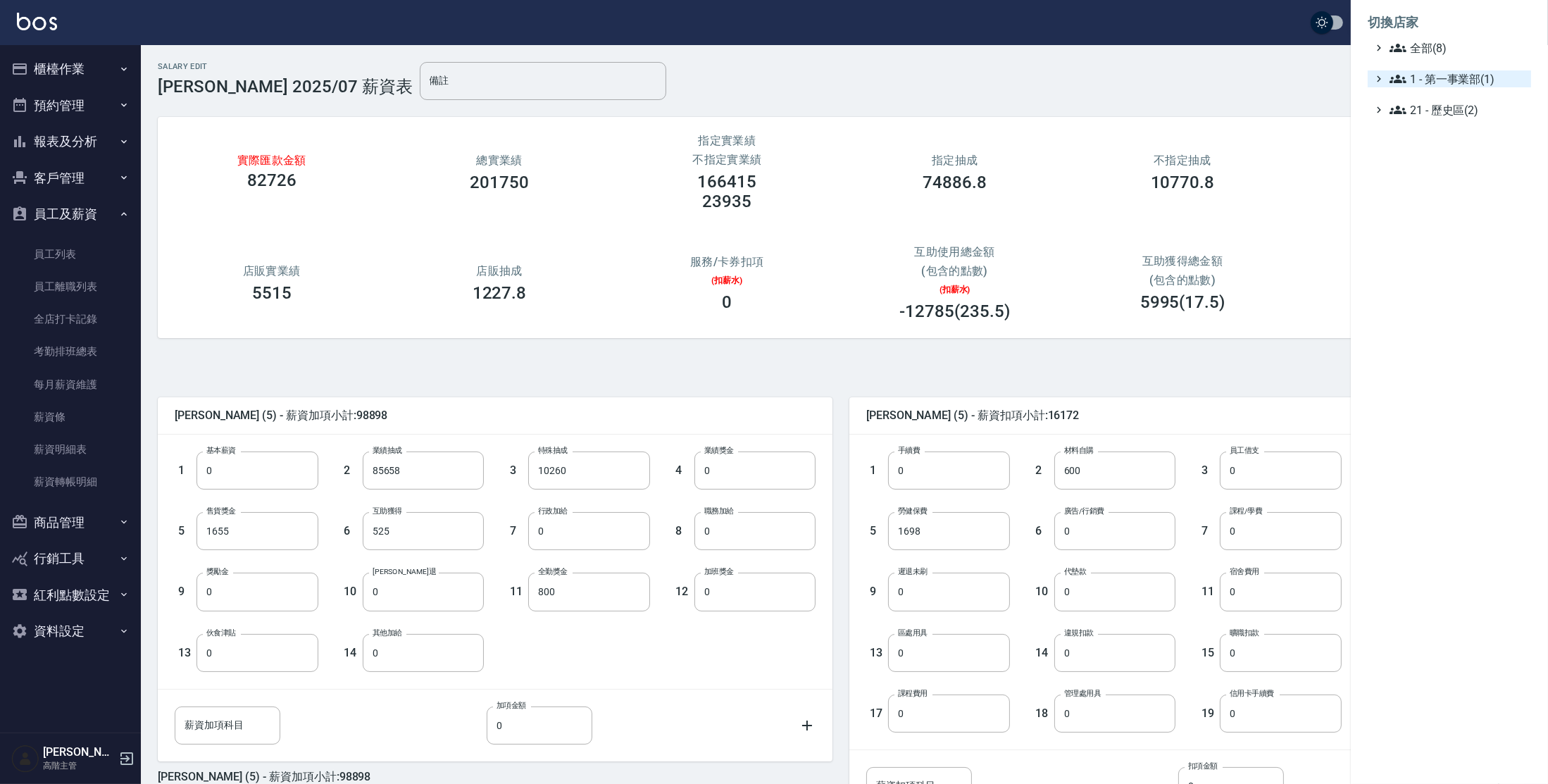
click at [1445, 73] on span "1 - 第一事業部(1)" at bounding box center [1458, 79] width 136 height 17
click at [1445, 89] on span "1.08 - [PERSON_NAME](6)" at bounding box center [1465, 96] width 122 height 17
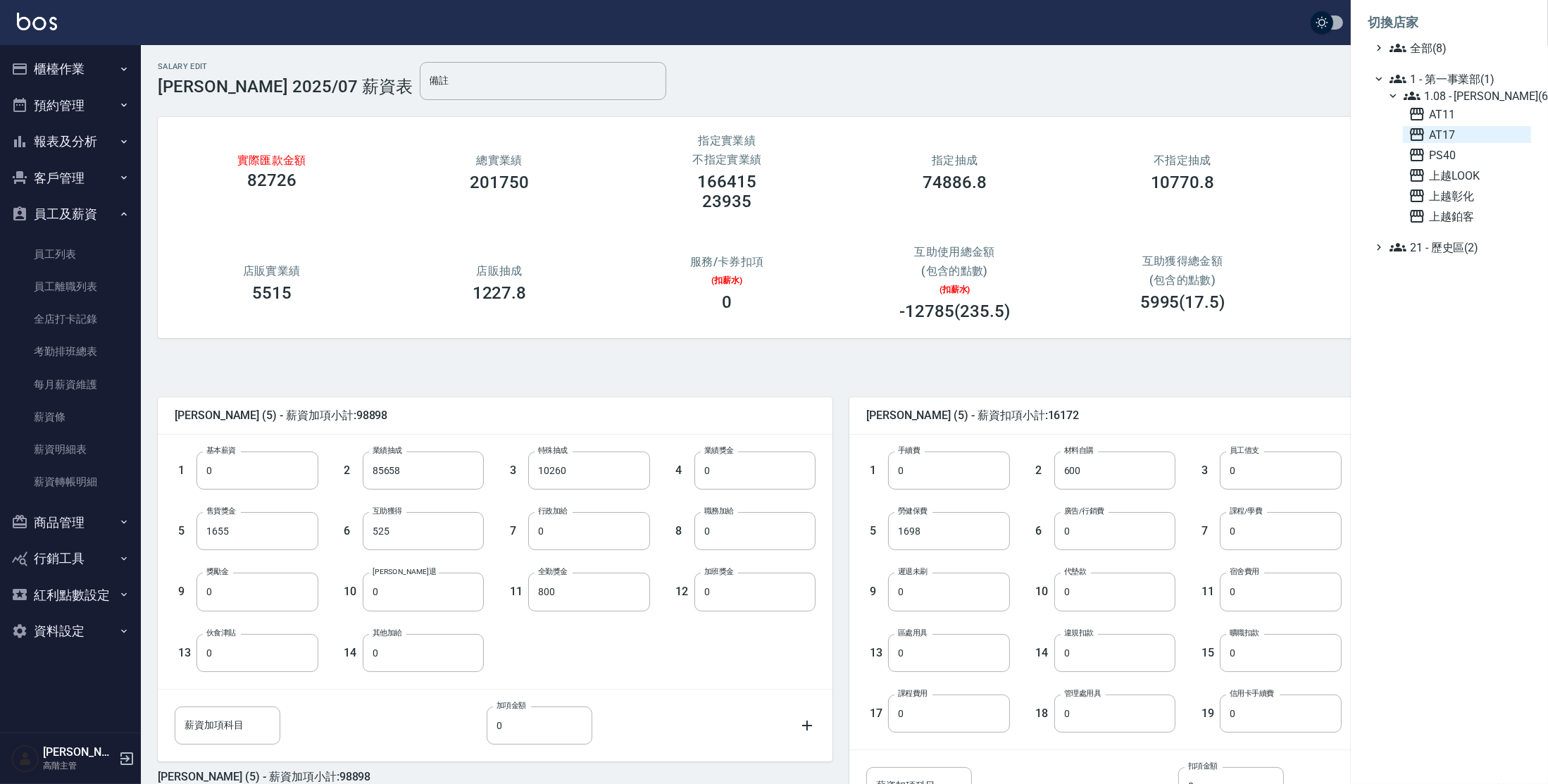
click at [1455, 138] on span "AT17" at bounding box center [1467, 134] width 117 height 17
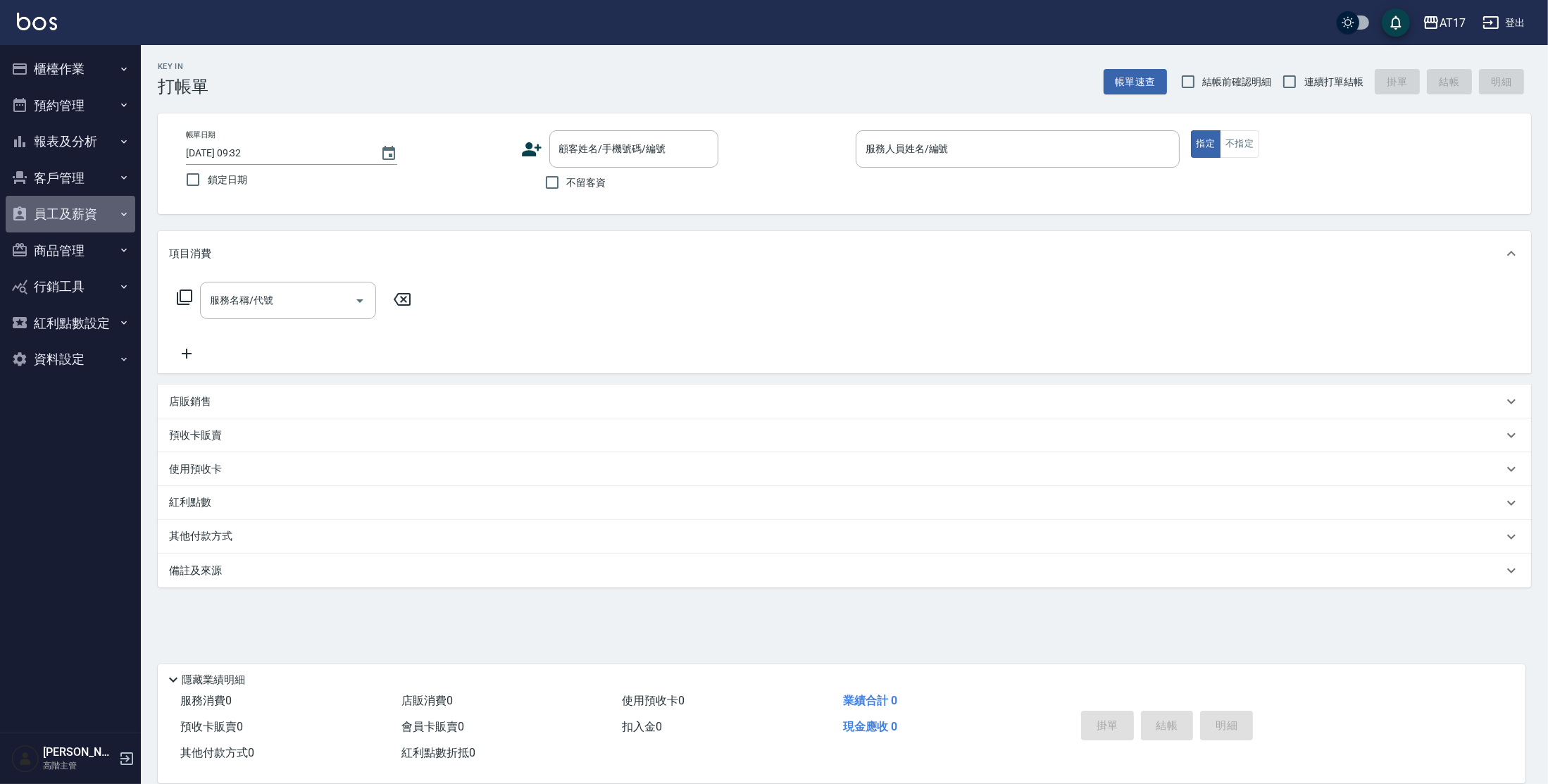
click at [33, 217] on button "員工及薪資" at bounding box center [71, 213] width 130 height 37
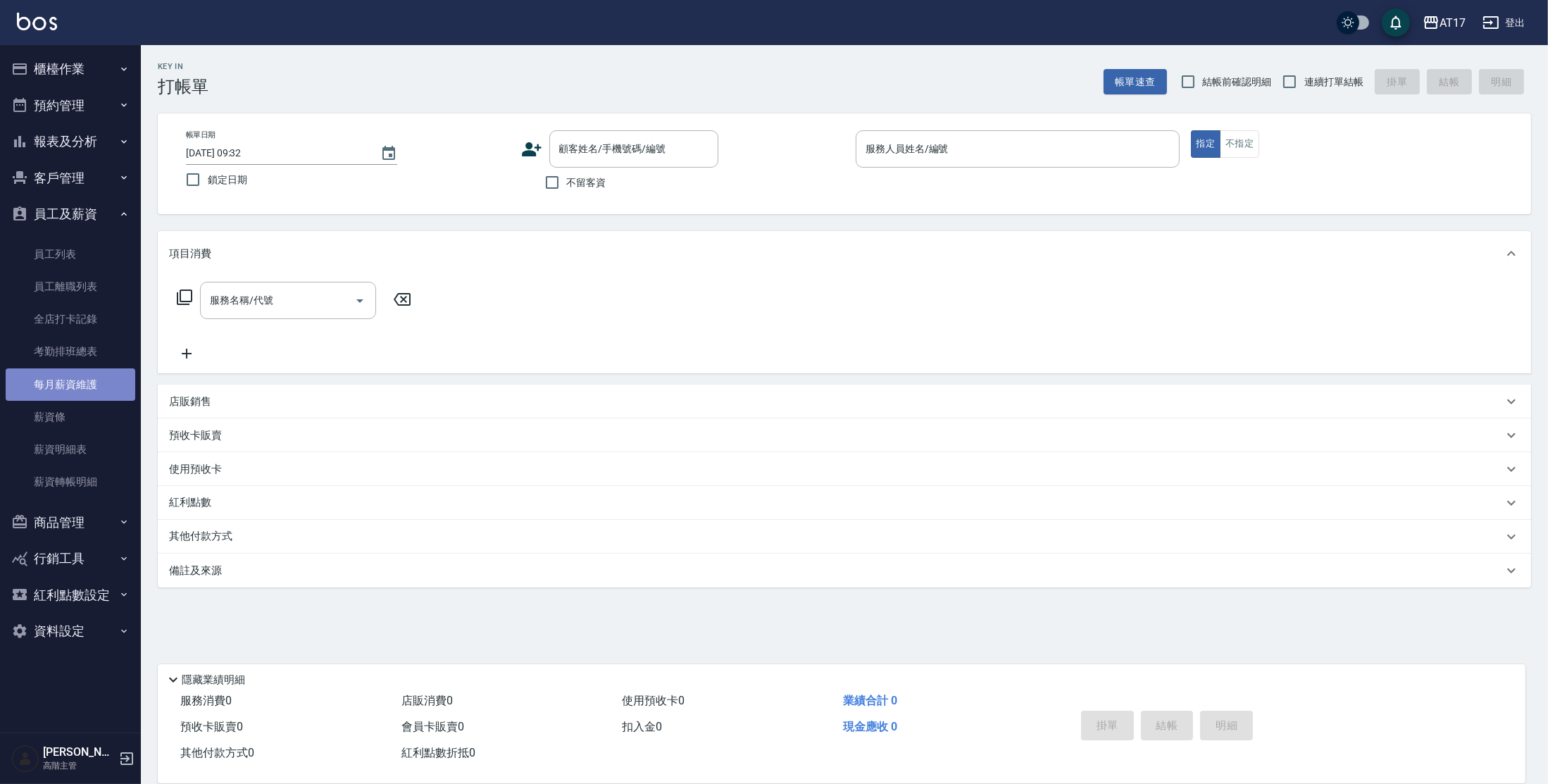
click at [88, 384] on link "每月薪資維護" at bounding box center [71, 384] width 130 height 32
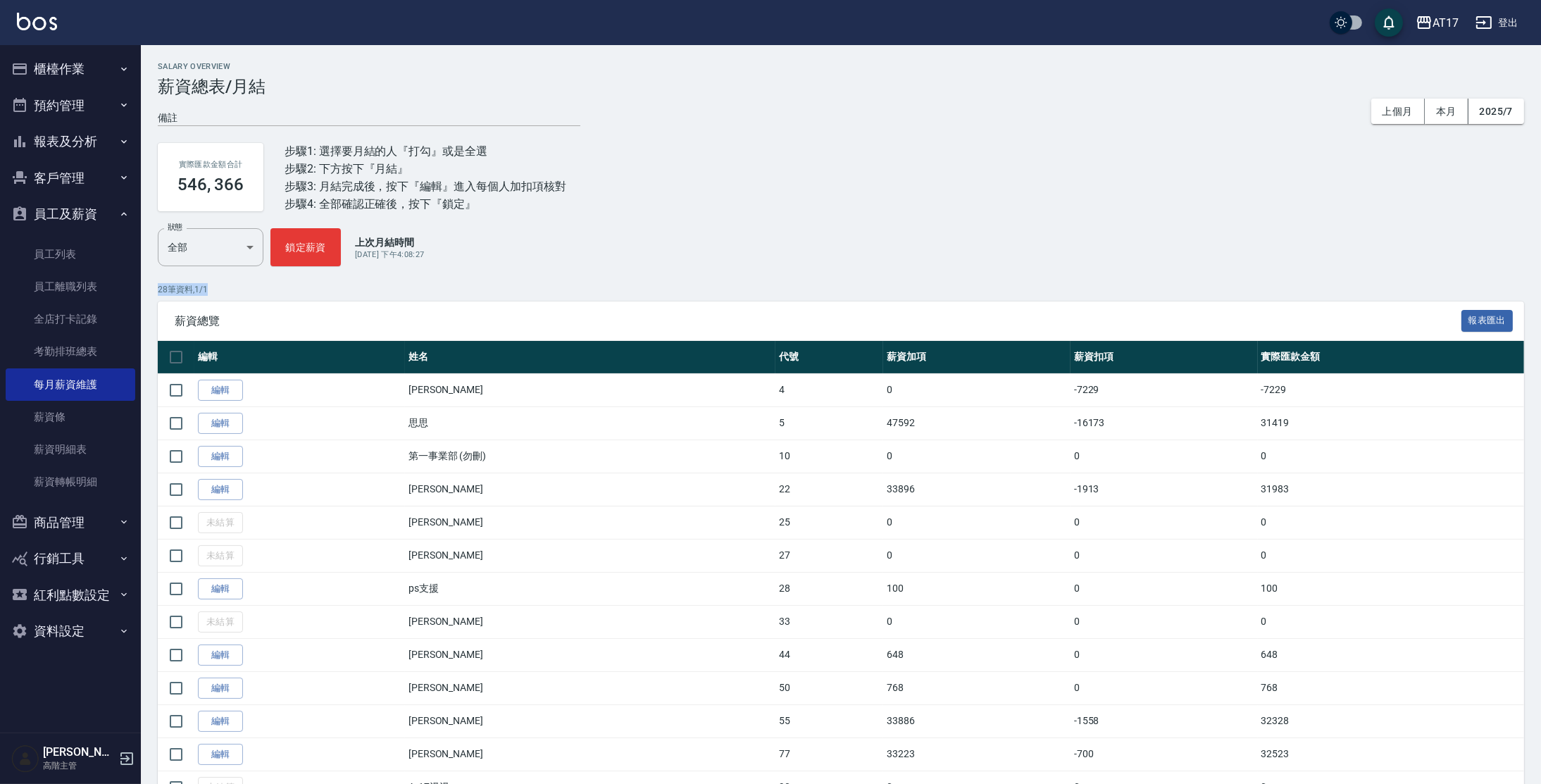
drag, startPoint x: 1540, startPoint y: 269, endPoint x: 1555, endPoint y: 301, distance: 35.3
click at [1541, 301] on html "AT17 登出 櫃檯作業 打帳單 帳單列表 掛單列表 座位開單 營業儀表板 現金收支登錄 高階收支登錄 材料自購登錄 每日結帳 排班表 現場電腦打卡 掃碼打卡…" at bounding box center [770, 672] width 1541 height 1345
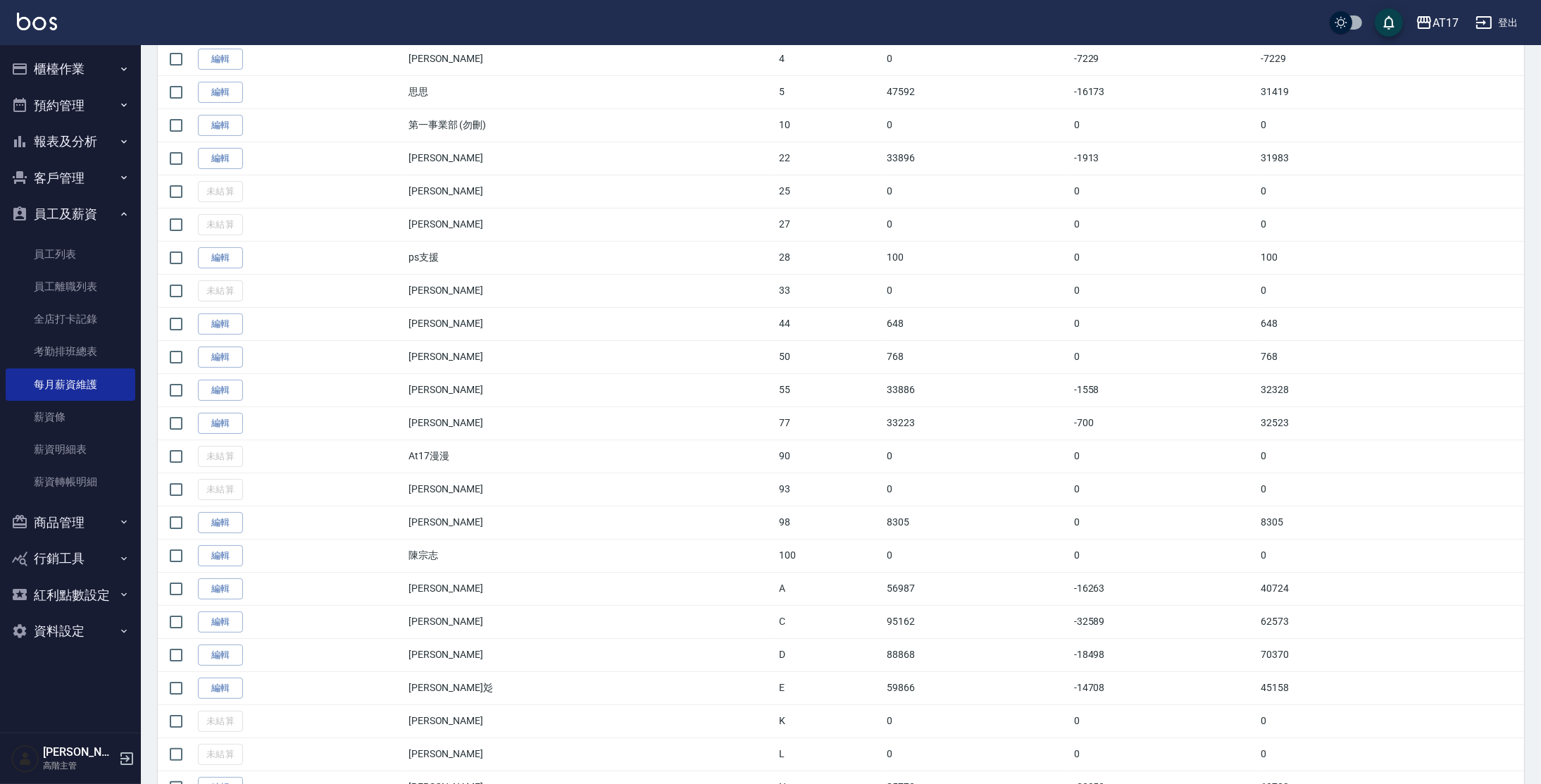
scroll to position [332, 0]
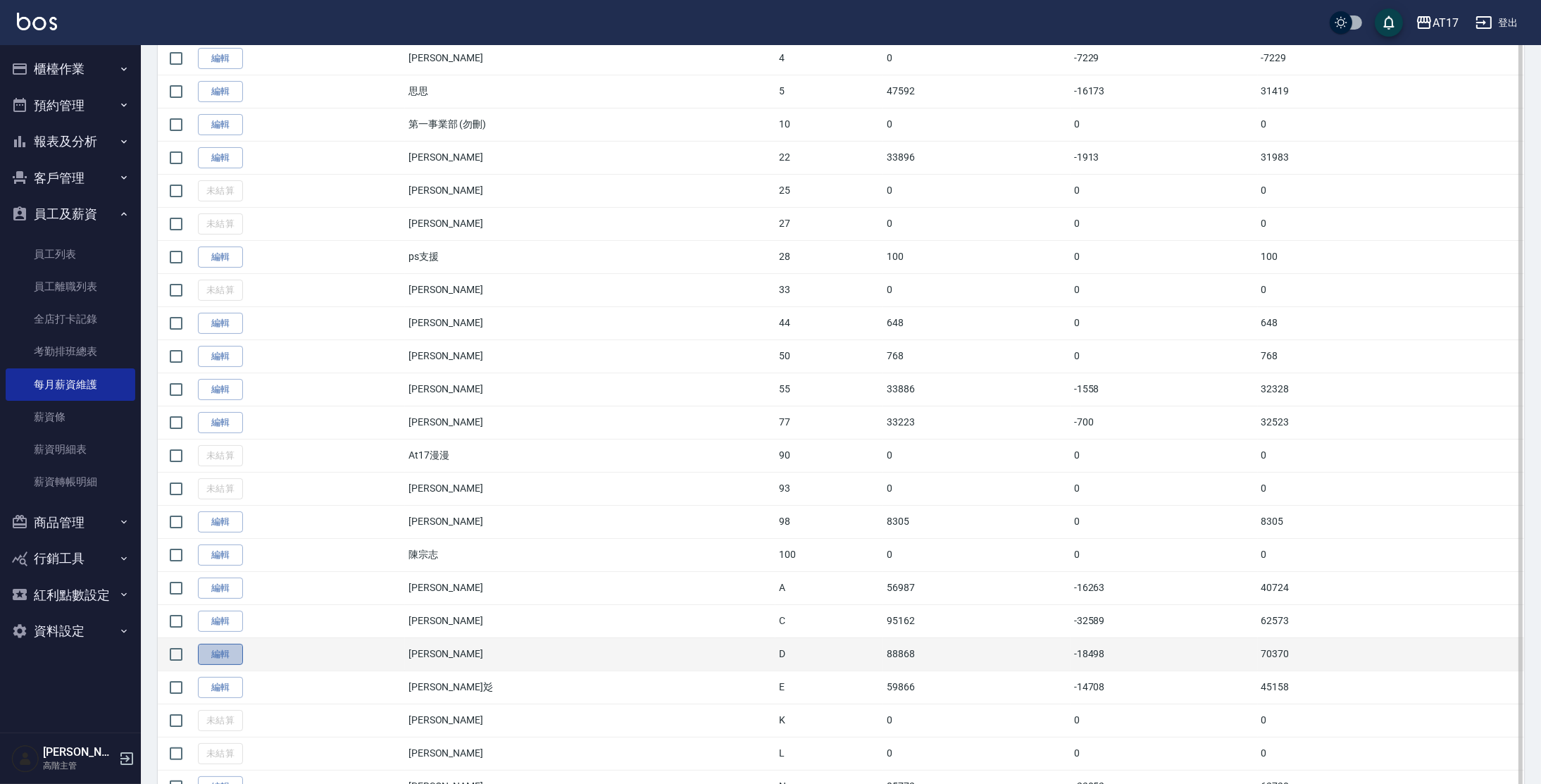
click at [234, 659] on link "編輯" at bounding box center [220, 654] width 45 height 22
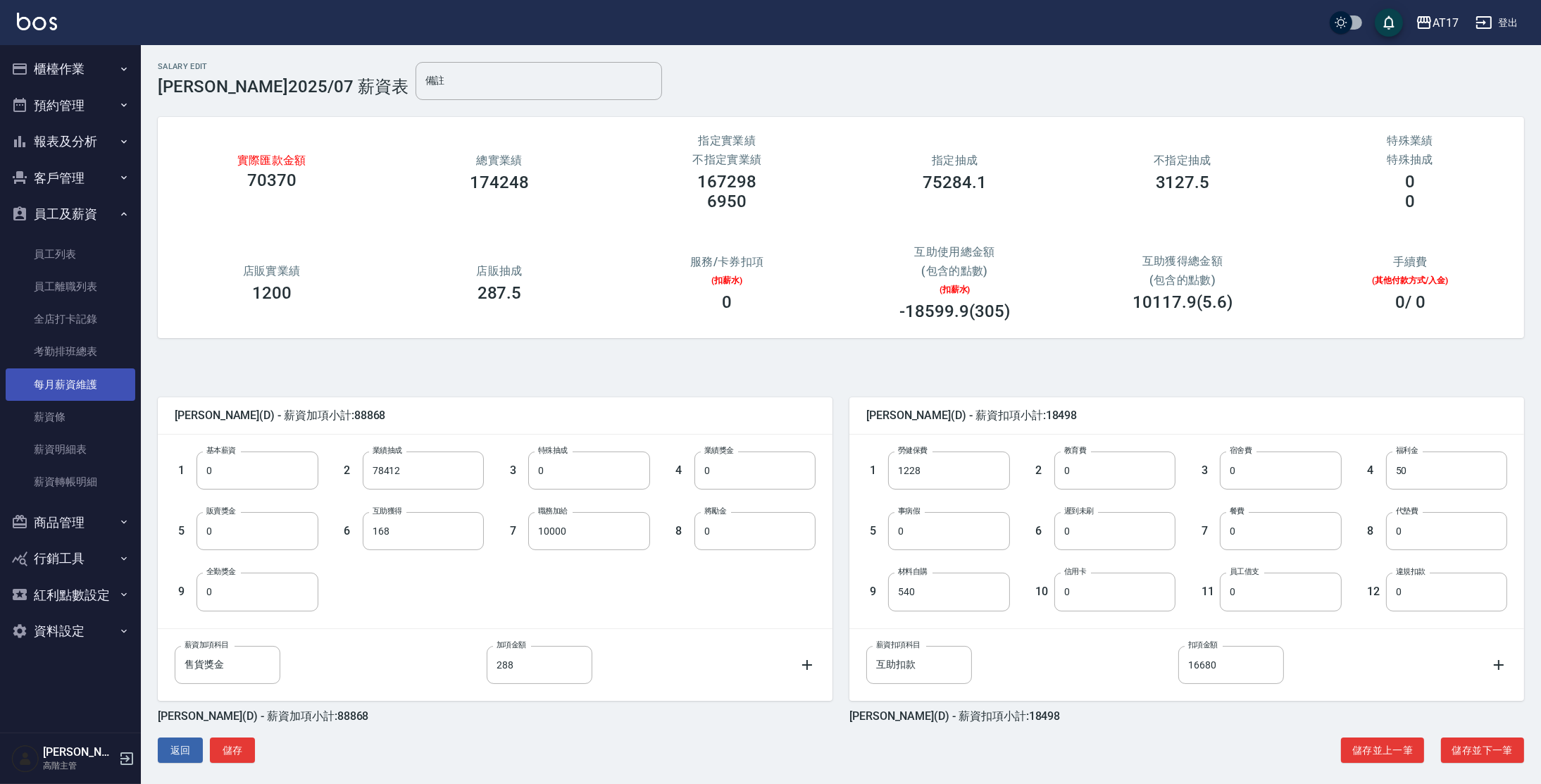
click at [99, 385] on link "每月薪資維護" at bounding box center [71, 384] width 130 height 32
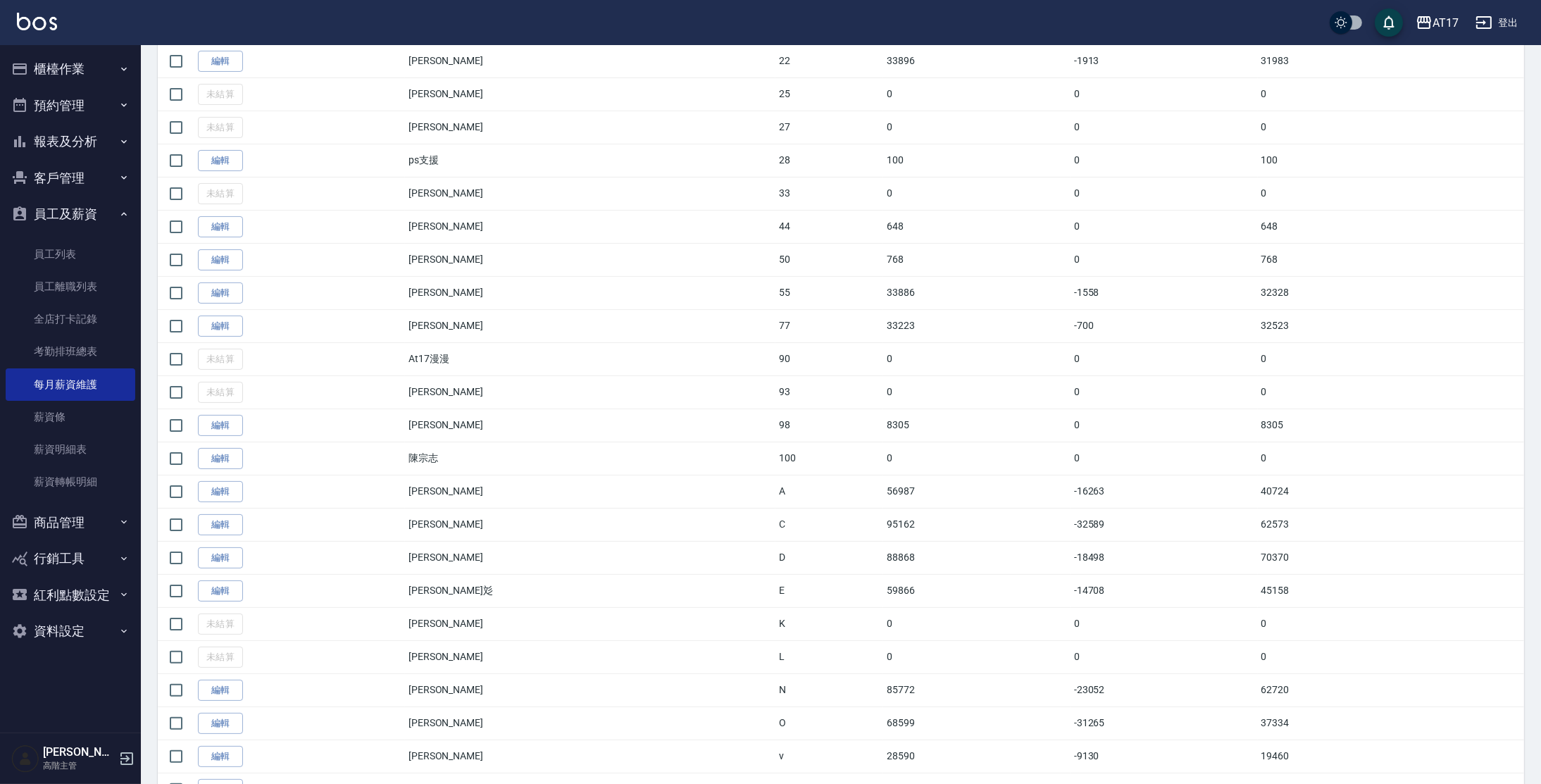
scroll to position [439, 0]
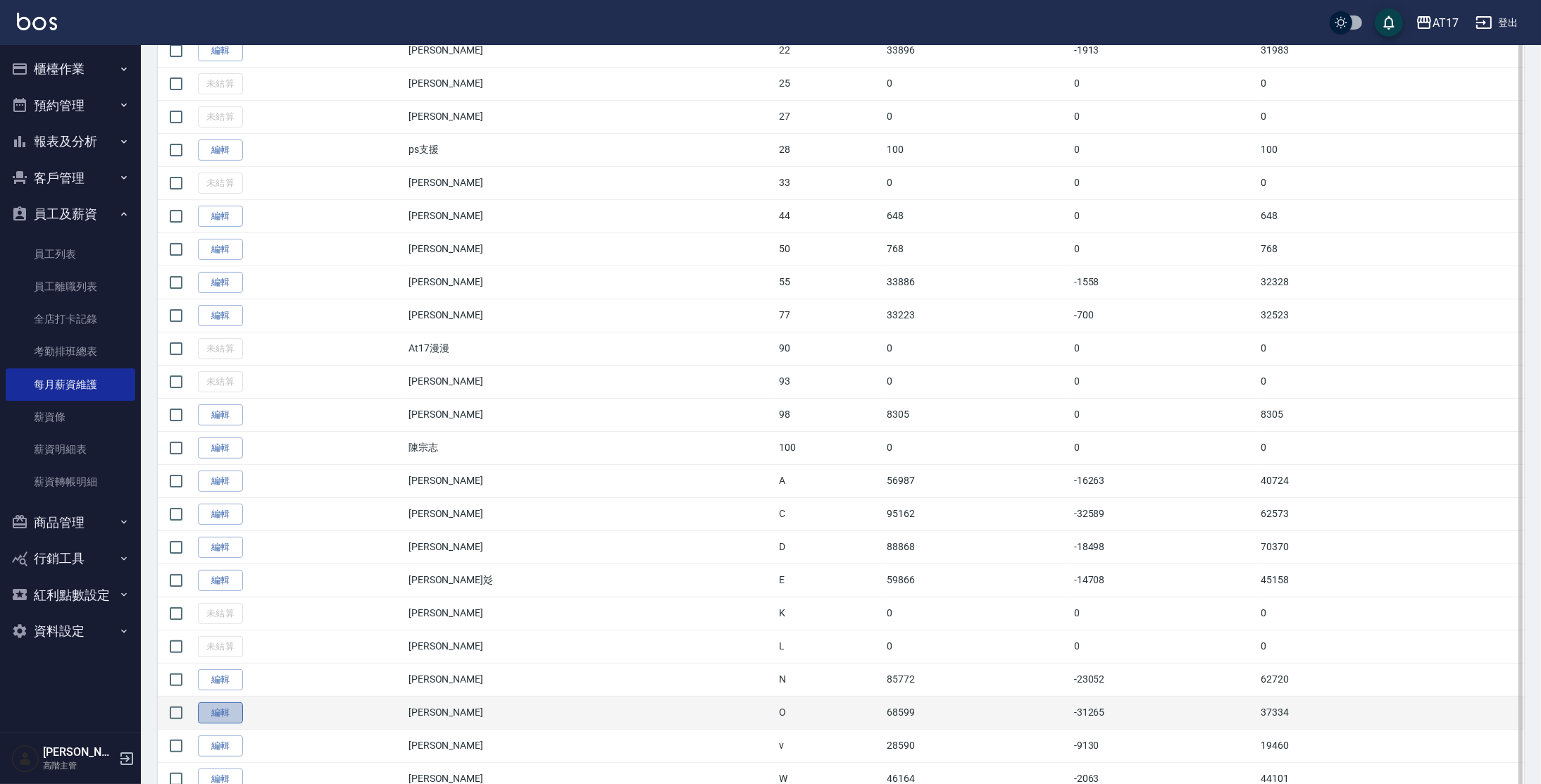
click at [233, 709] on link "編輯" at bounding box center [220, 713] width 45 height 22
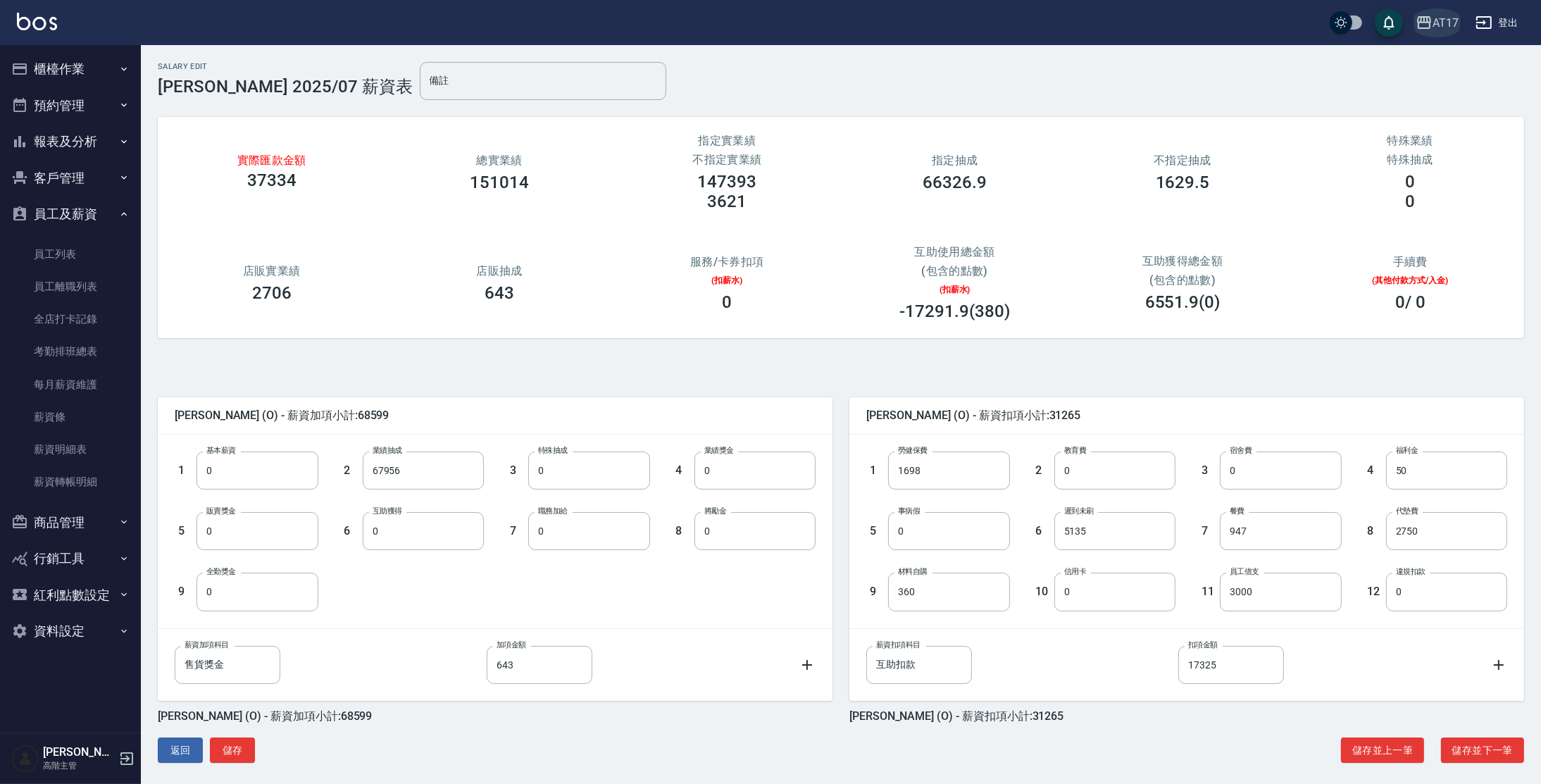
click at [1449, 27] on div "AT17" at bounding box center [1446, 23] width 26 height 18
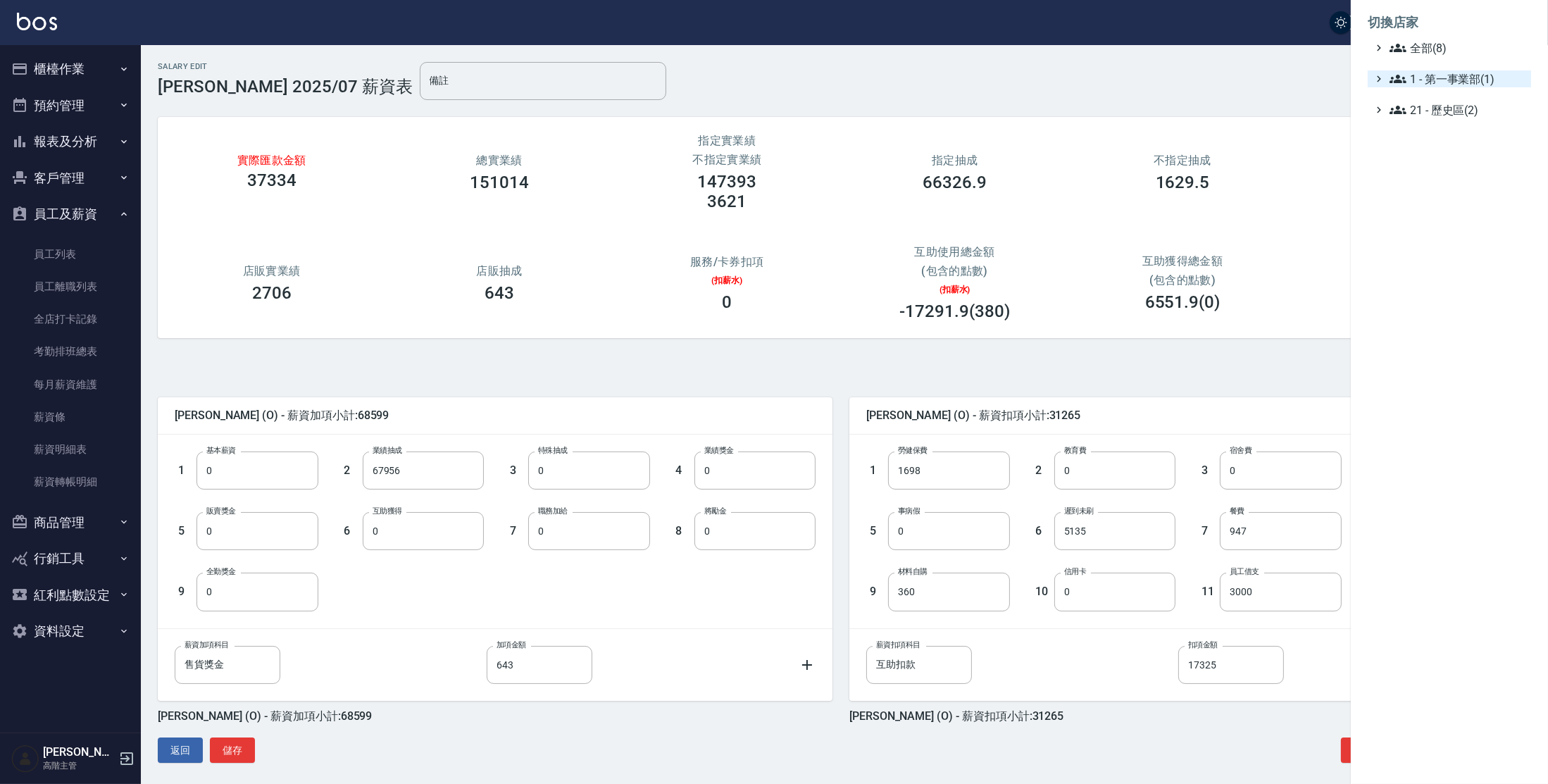
click at [1450, 72] on span "1 - 第一事業部(1)" at bounding box center [1458, 79] width 136 height 17
click at [1460, 100] on span "1.08 - 張晉瑋(6)" at bounding box center [1465, 96] width 122 height 17
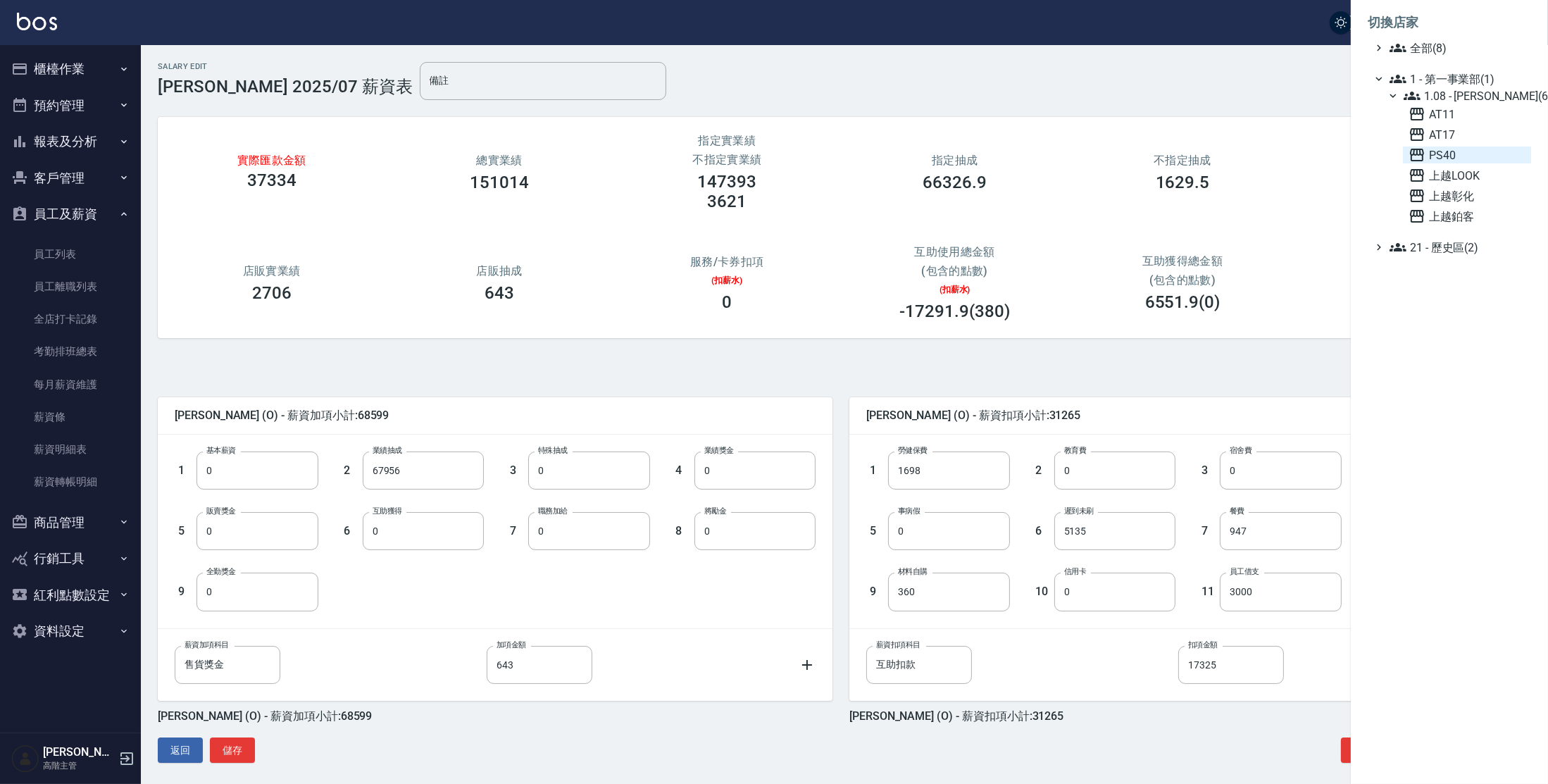
click at [1456, 153] on span "PS40" at bounding box center [1467, 155] width 117 height 17
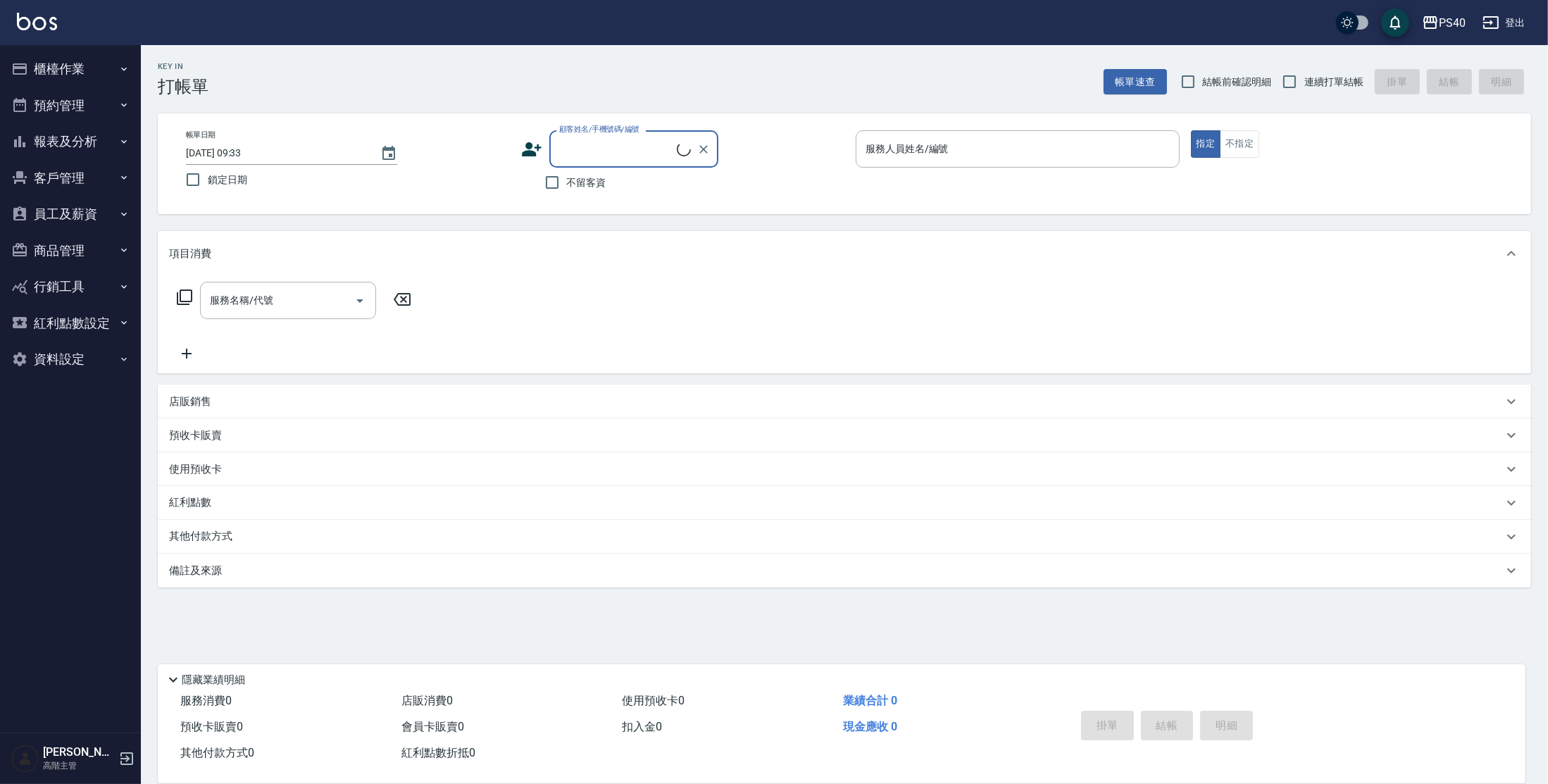
click at [62, 214] on button "員工及薪資" at bounding box center [71, 213] width 130 height 37
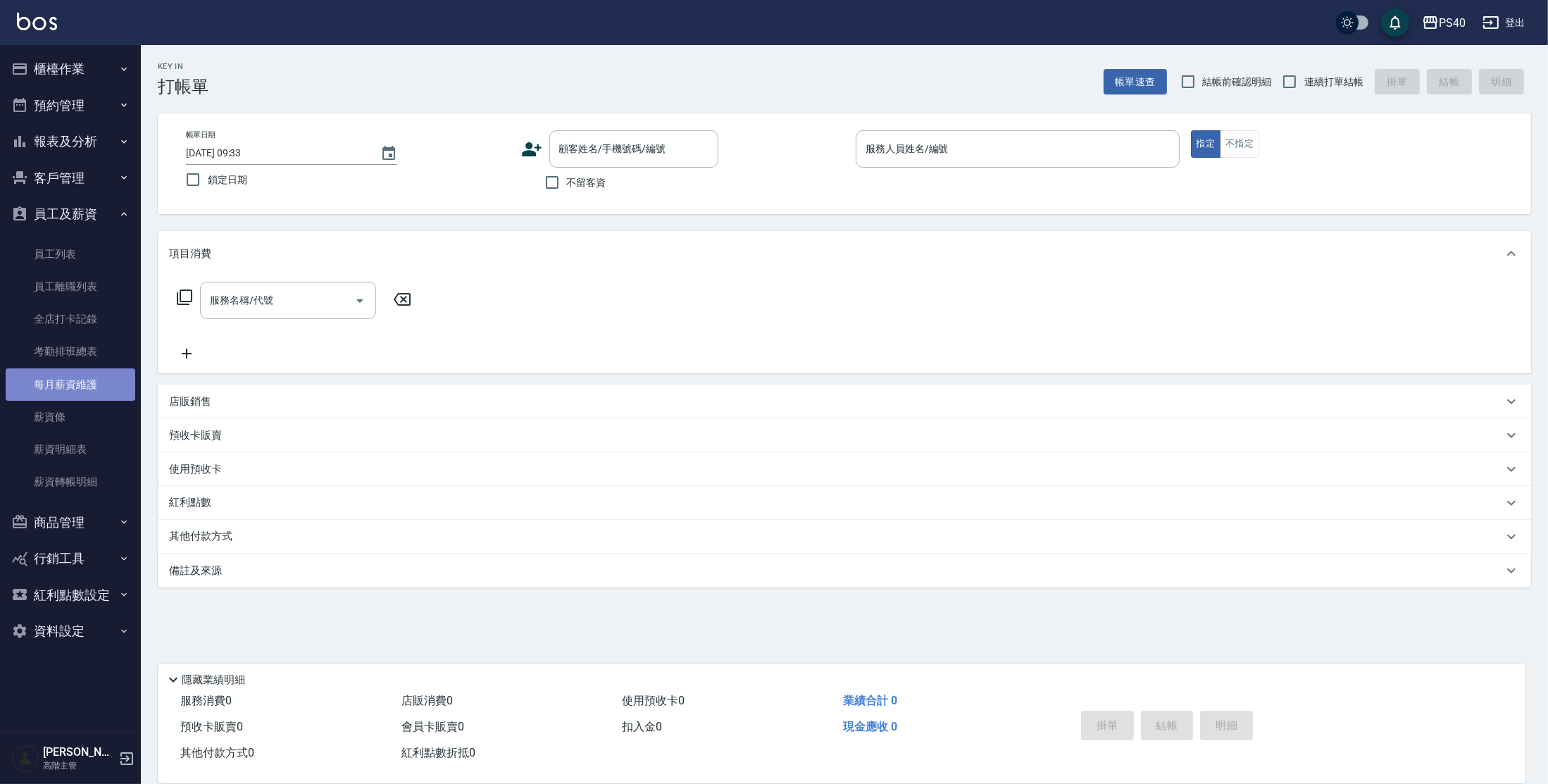
click at [85, 389] on link "每月薪資維護" at bounding box center [71, 384] width 130 height 32
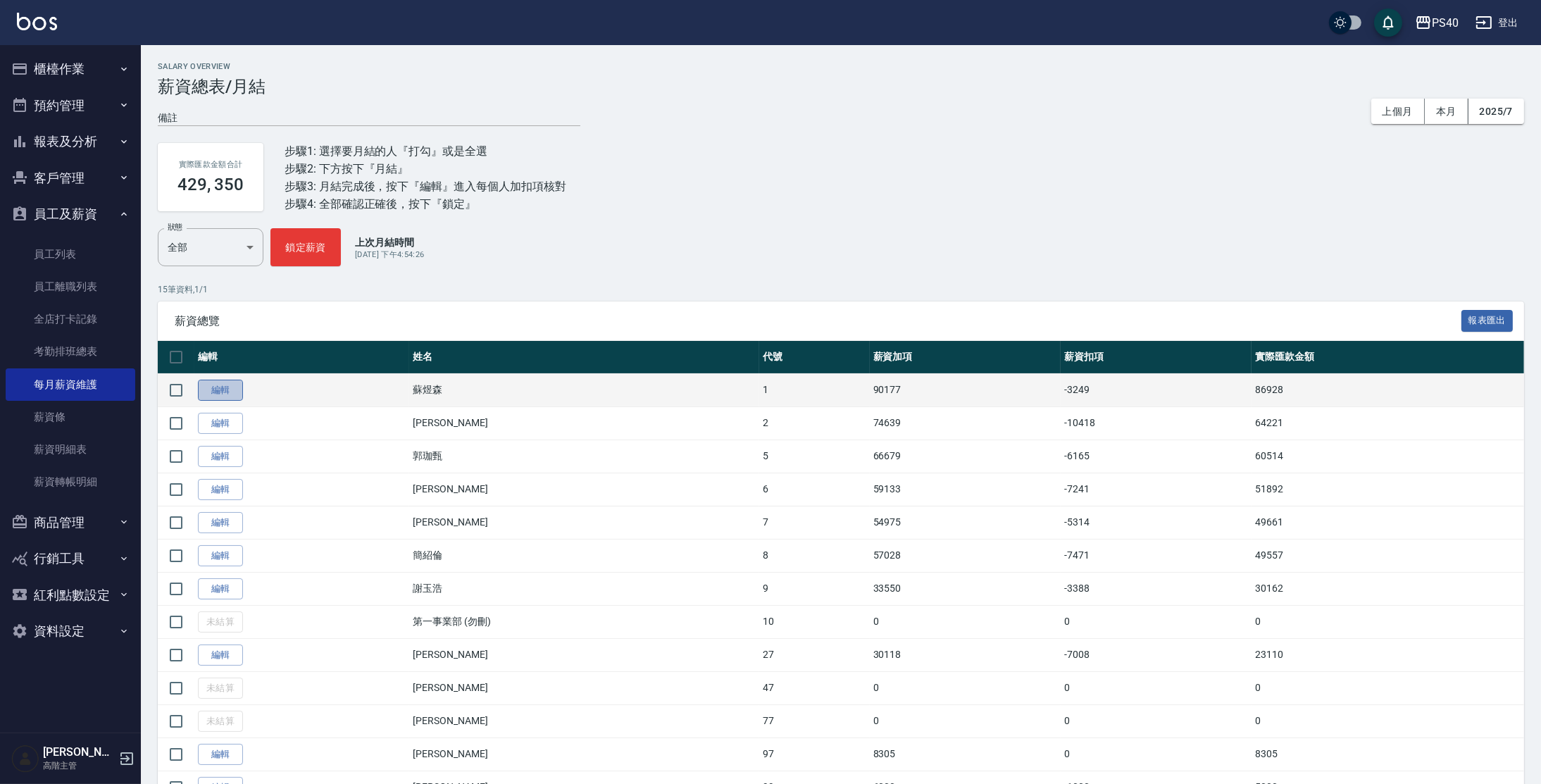
click at [204, 382] on link "編輯" at bounding box center [220, 390] width 45 height 22
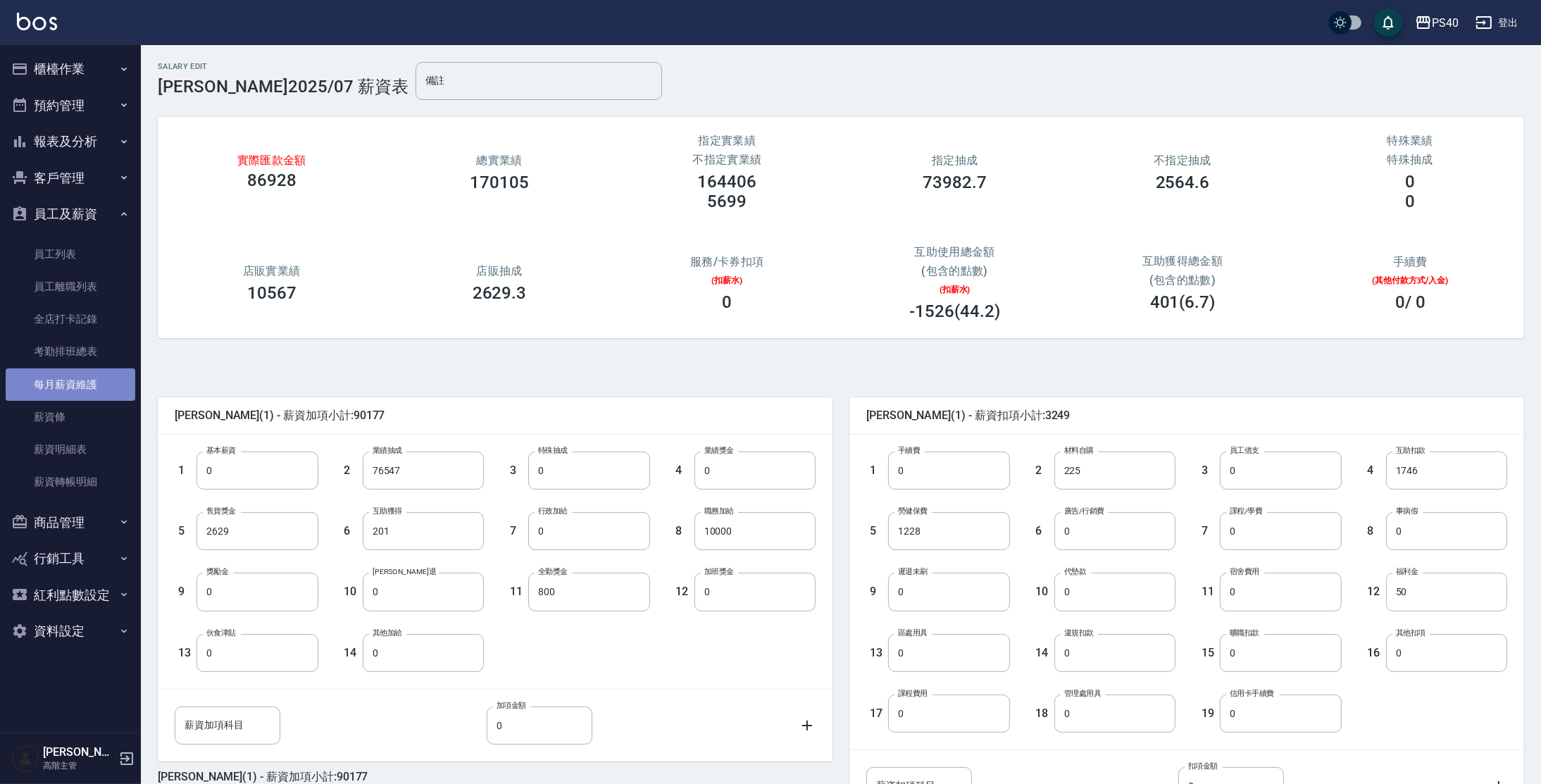
click at [95, 383] on link "每月薪資維護" at bounding box center [71, 384] width 130 height 32
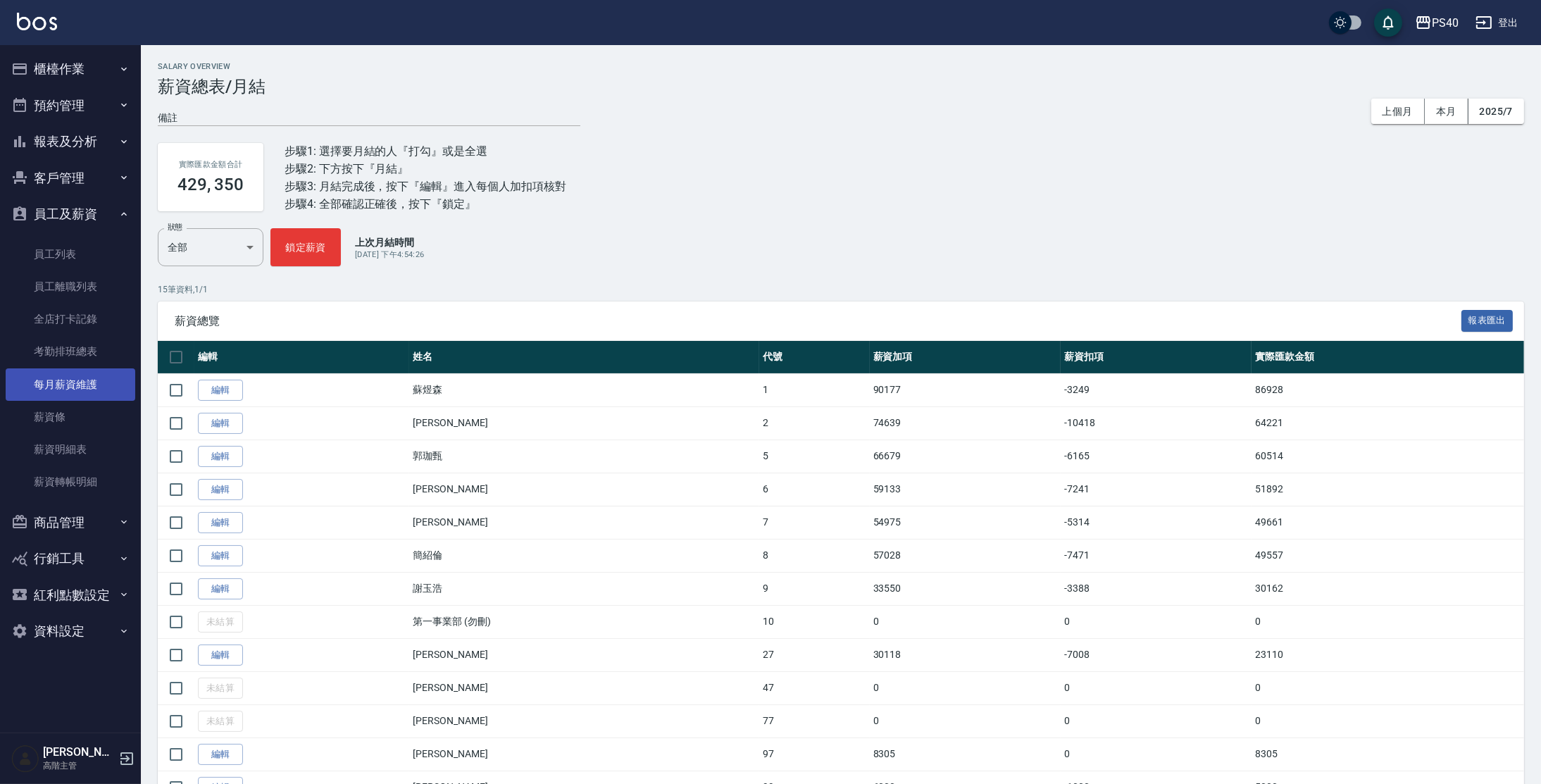
click at [80, 384] on link "每月薪資維護" at bounding box center [71, 384] width 130 height 32
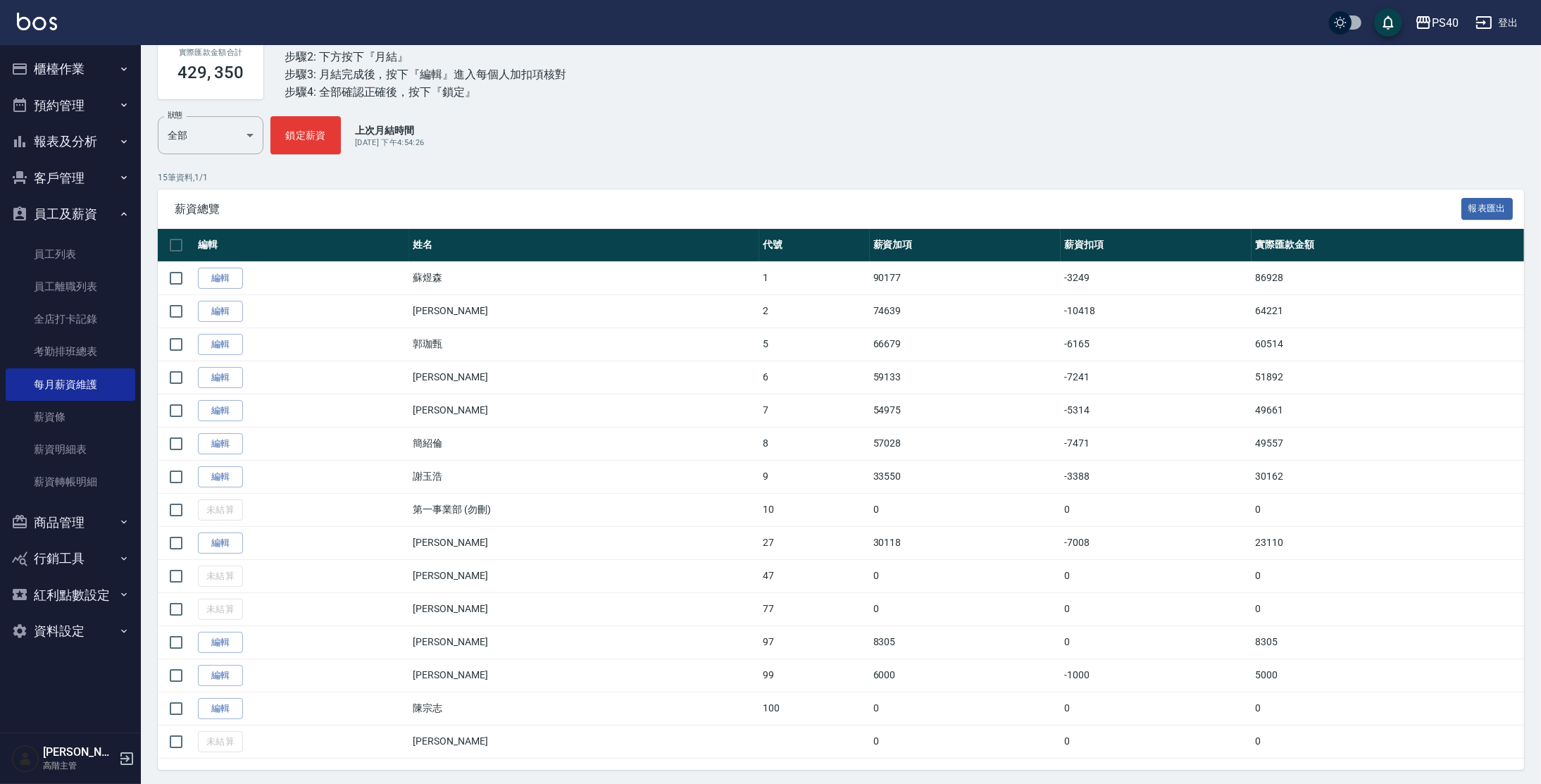
scroll to position [130, 0]
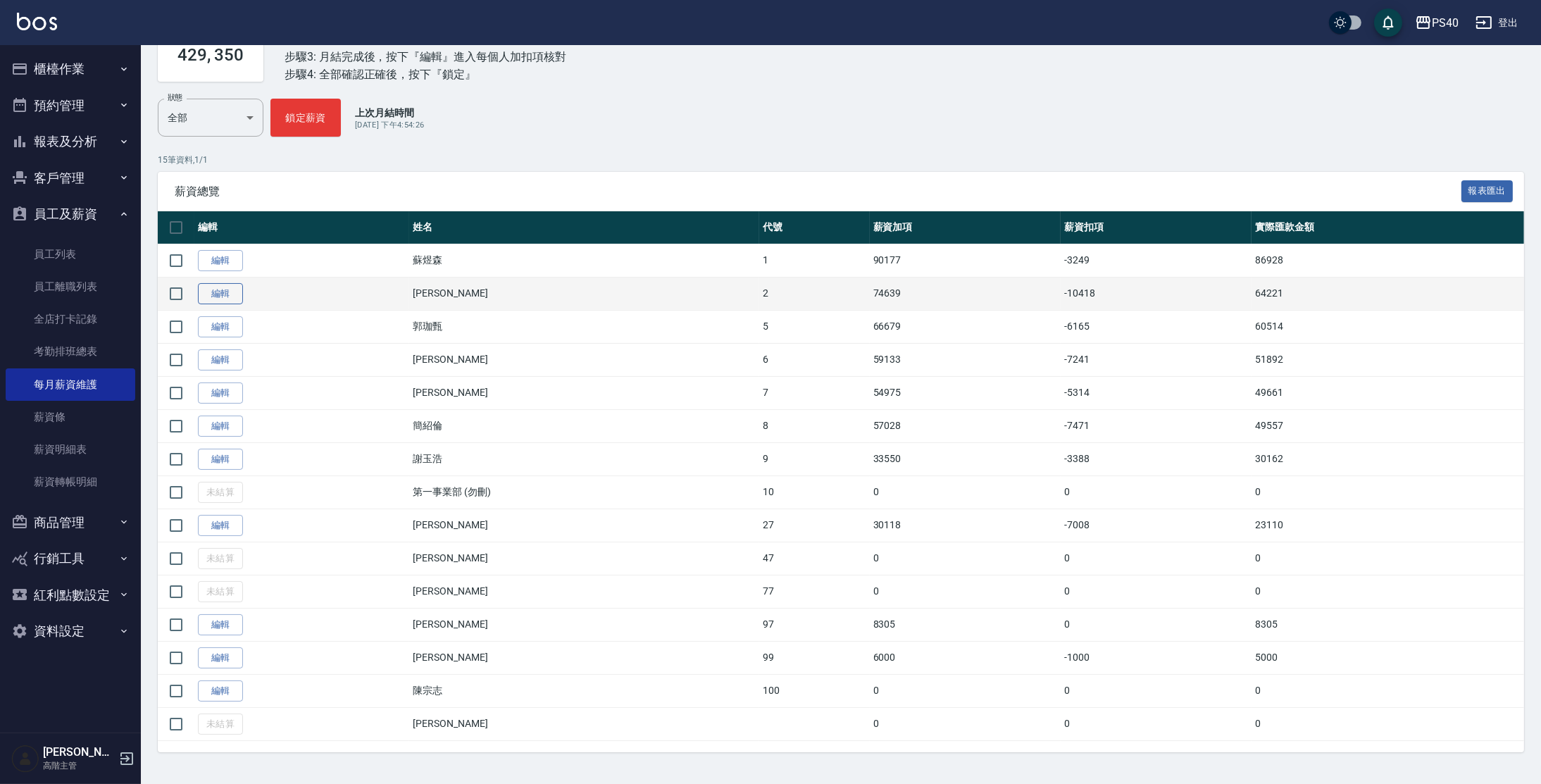
click at [207, 295] on link "編輯" at bounding box center [220, 293] width 45 height 22
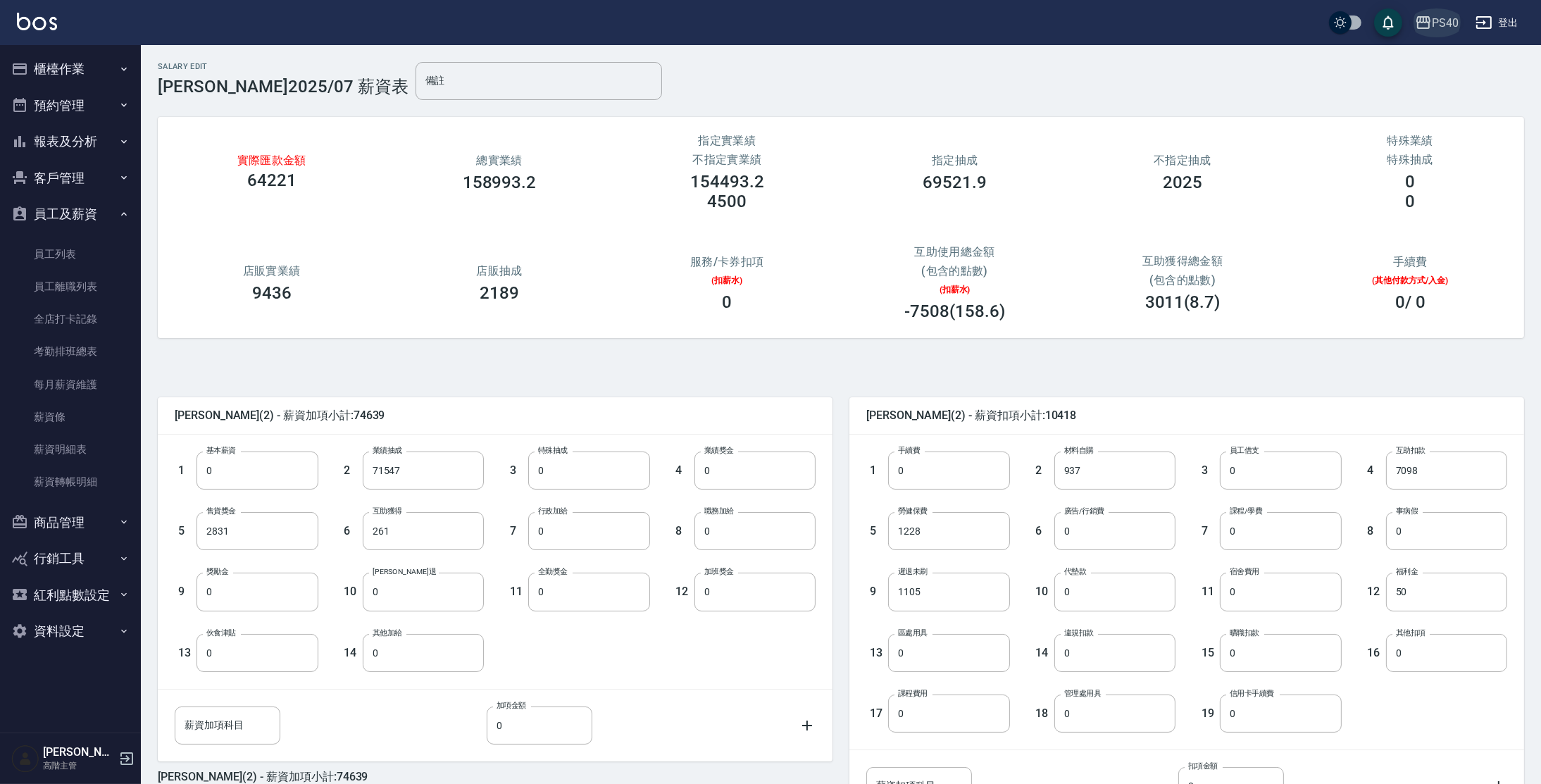
click at [1428, 26] on icon "button" at bounding box center [1423, 23] width 17 height 17
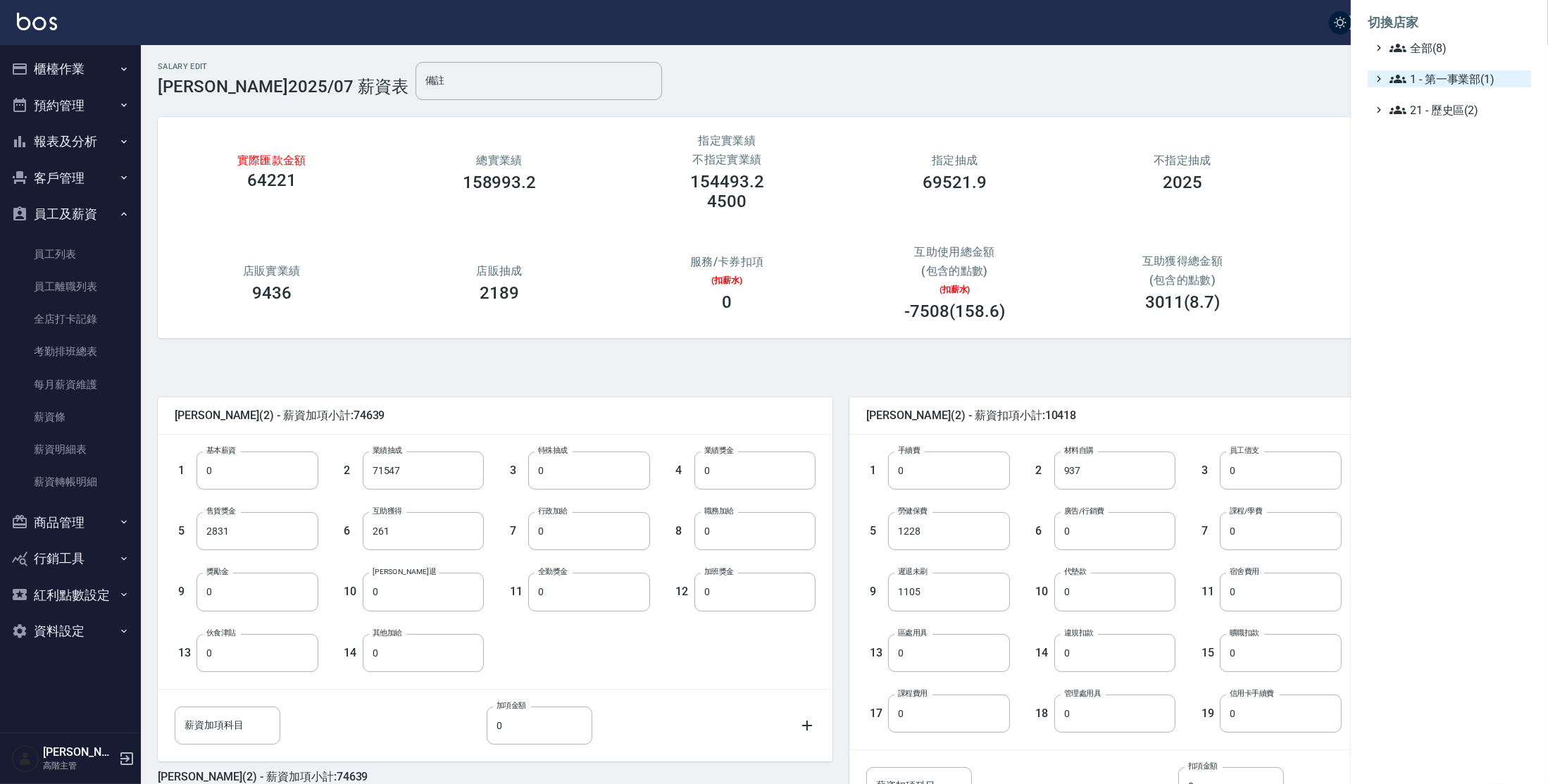
click at [1454, 77] on span "1 - 第一事業部(1)" at bounding box center [1458, 79] width 136 height 17
click at [1458, 97] on span "1.08 - 張晉瑋(6)" at bounding box center [1465, 96] width 122 height 17
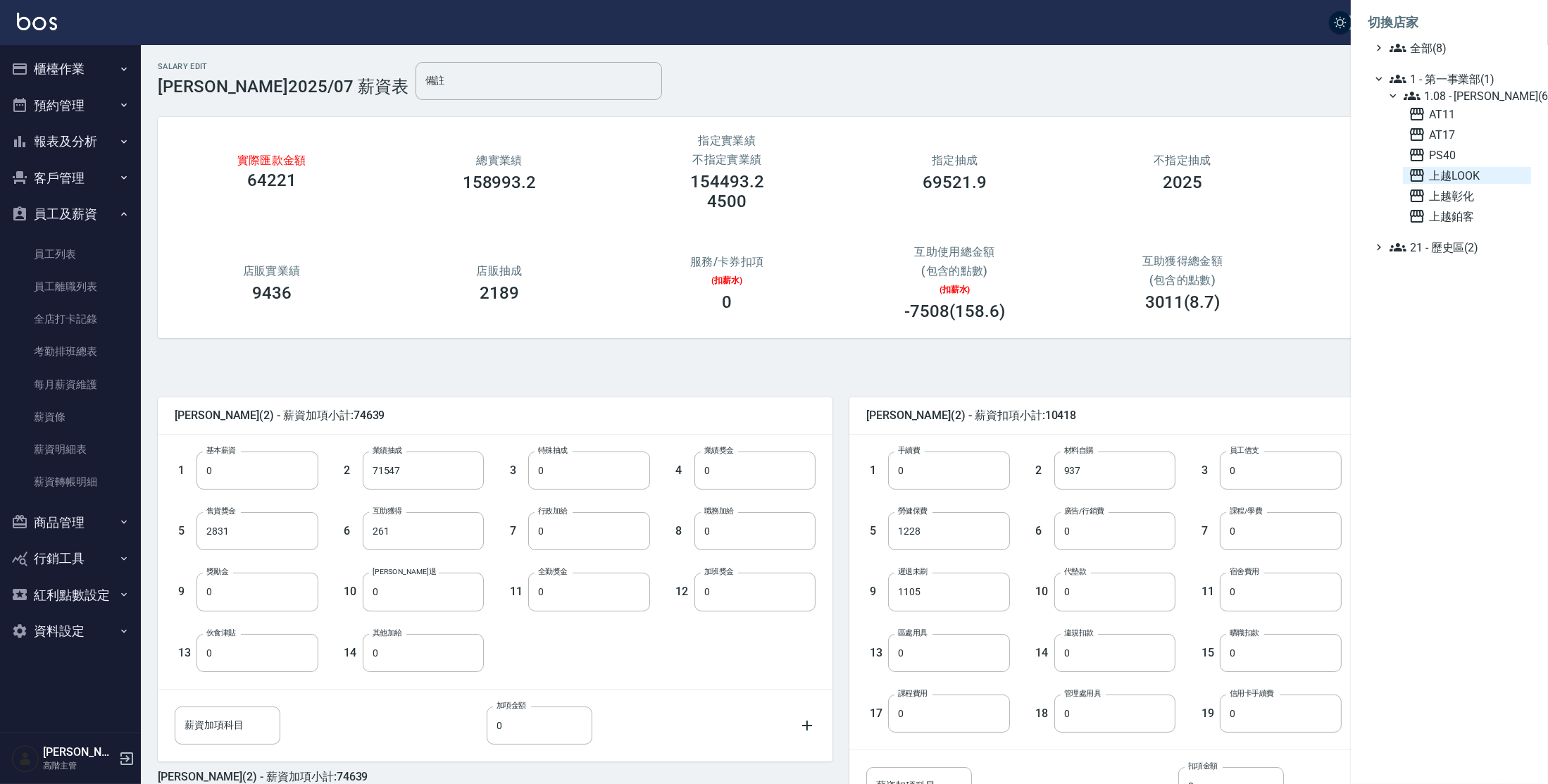
click at [1451, 175] on span "上越LOOK" at bounding box center [1467, 176] width 117 height 17
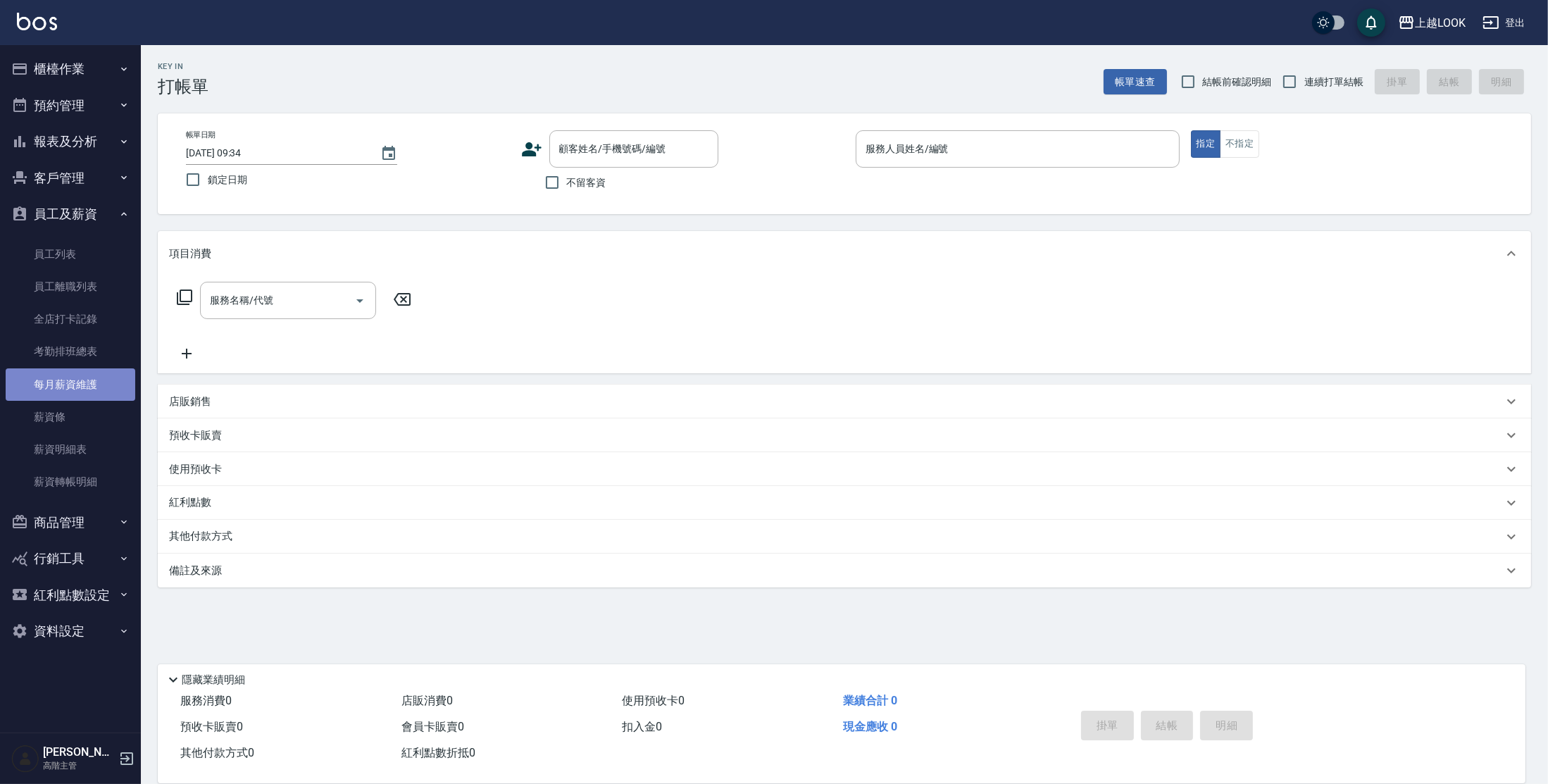
click at [102, 389] on link "每月薪資維護" at bounding box center [71, 384] width 130 height 32
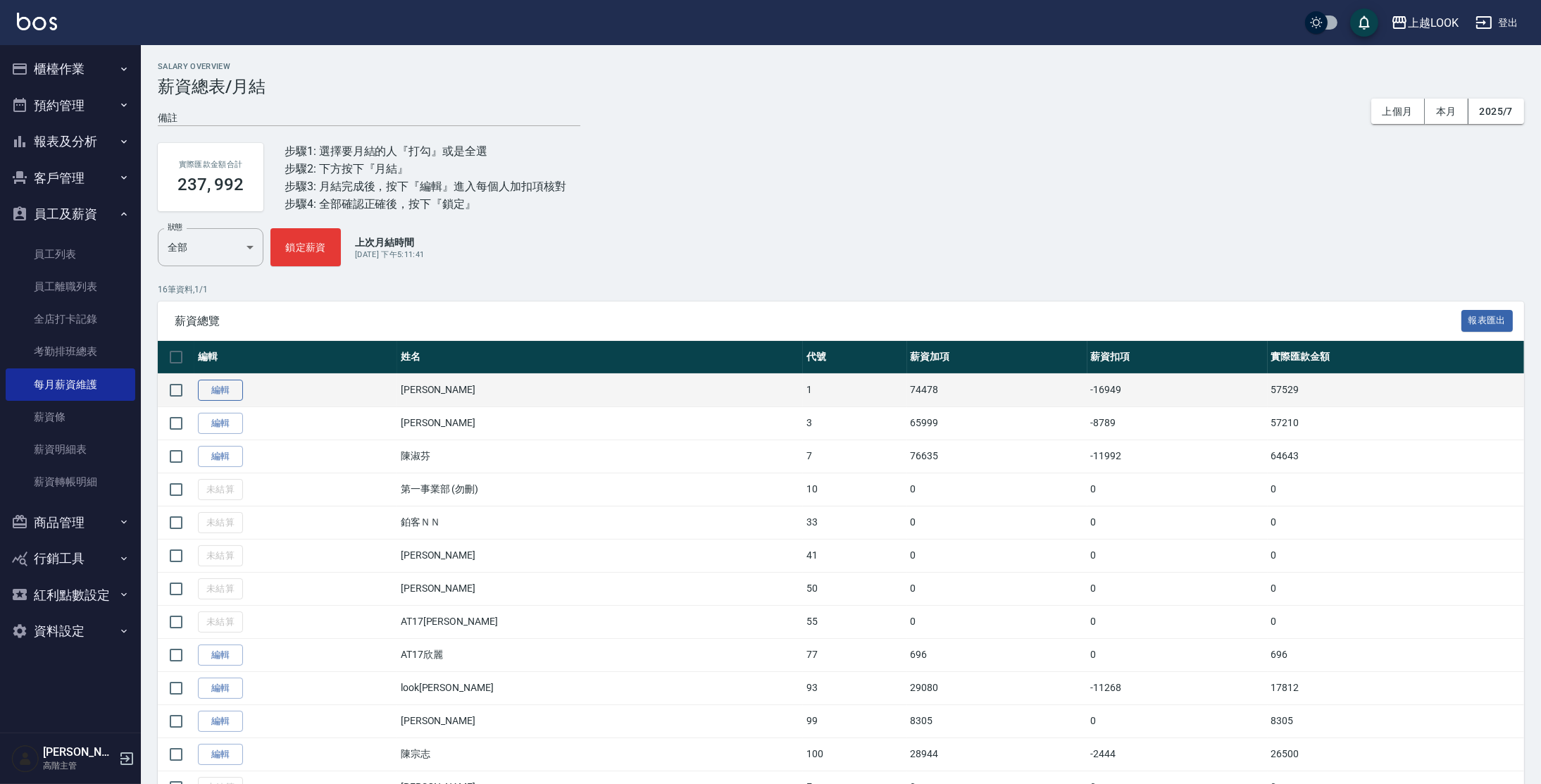
click at [231, 385] on link "編輯" at bounding box center [220, 390] width 45 height 22
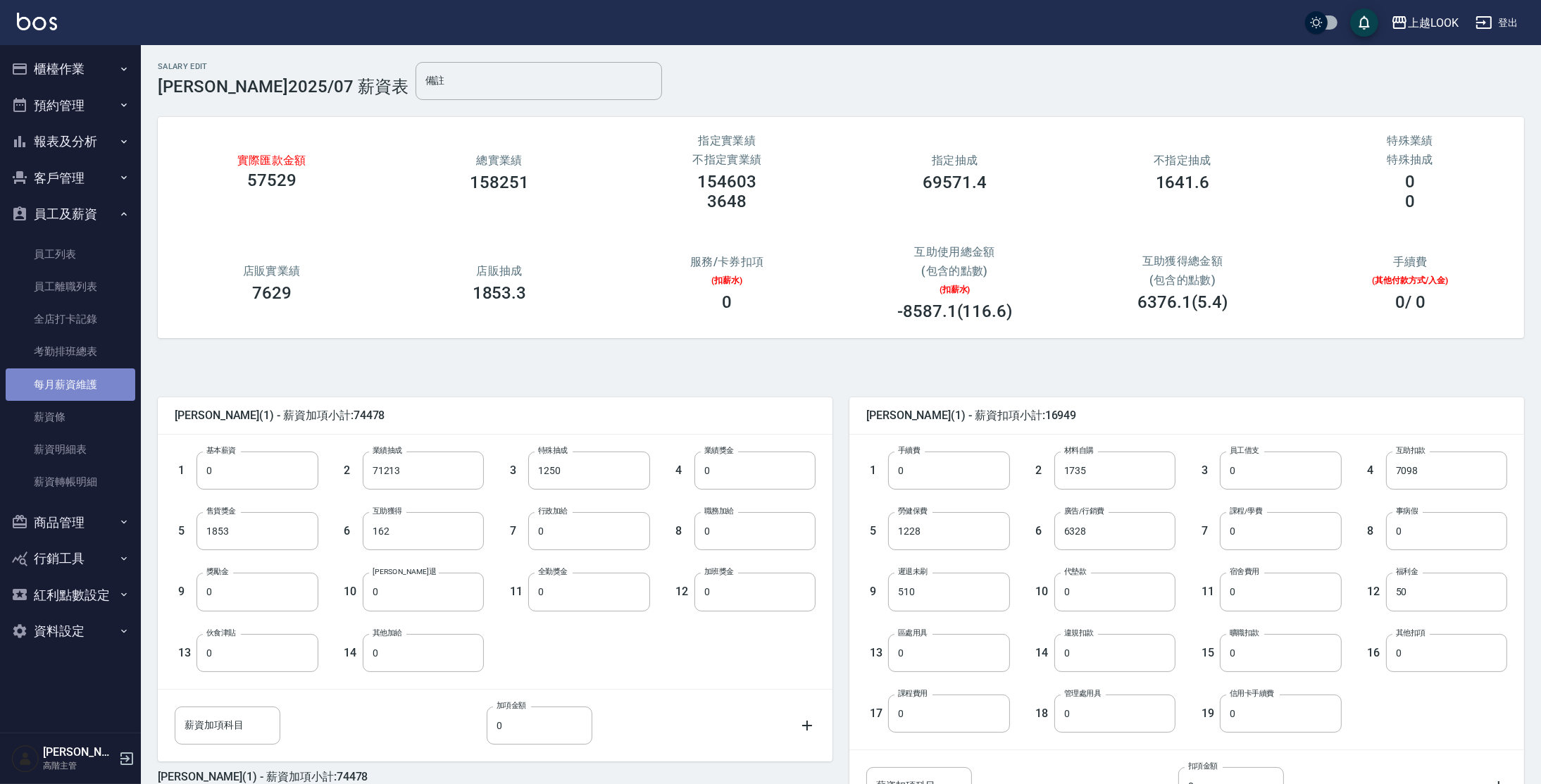
click at [102, 377] on link "每月薪資維護" at bounding box center [71, 384] width 130 height 32
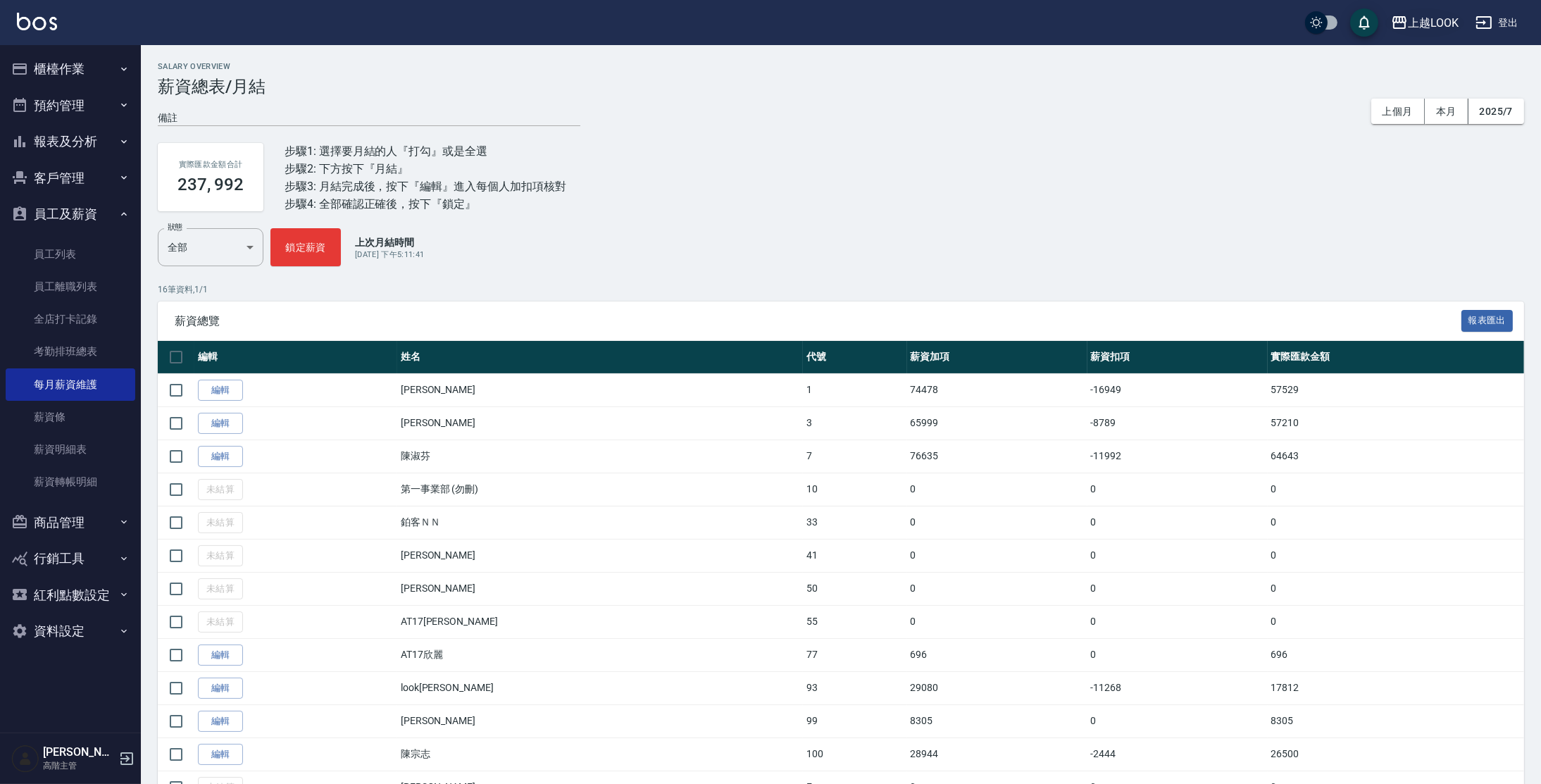
click at [1422, 18] on div "上越LOOK" at bounding box center [1433, 23] width 51 height 18
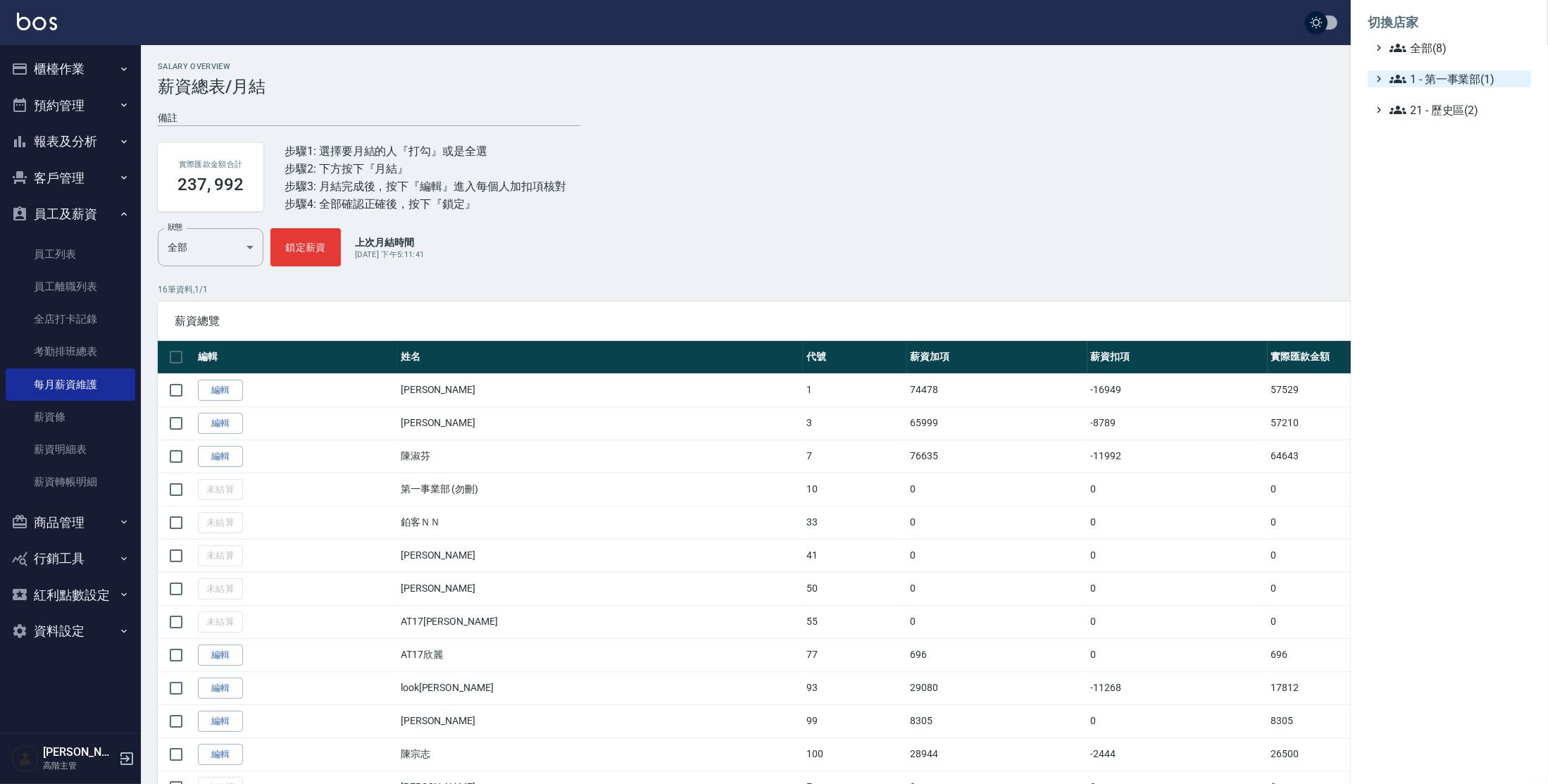
click at [1433, 74] on span "1 - 第一事業部(1)" at bounding box center [1458, 79] width 136 height 17
click at [1453, 101] on span "1.08 - 張晉瑋(6)" at bounding box center [1465, 96] width 122 height 17
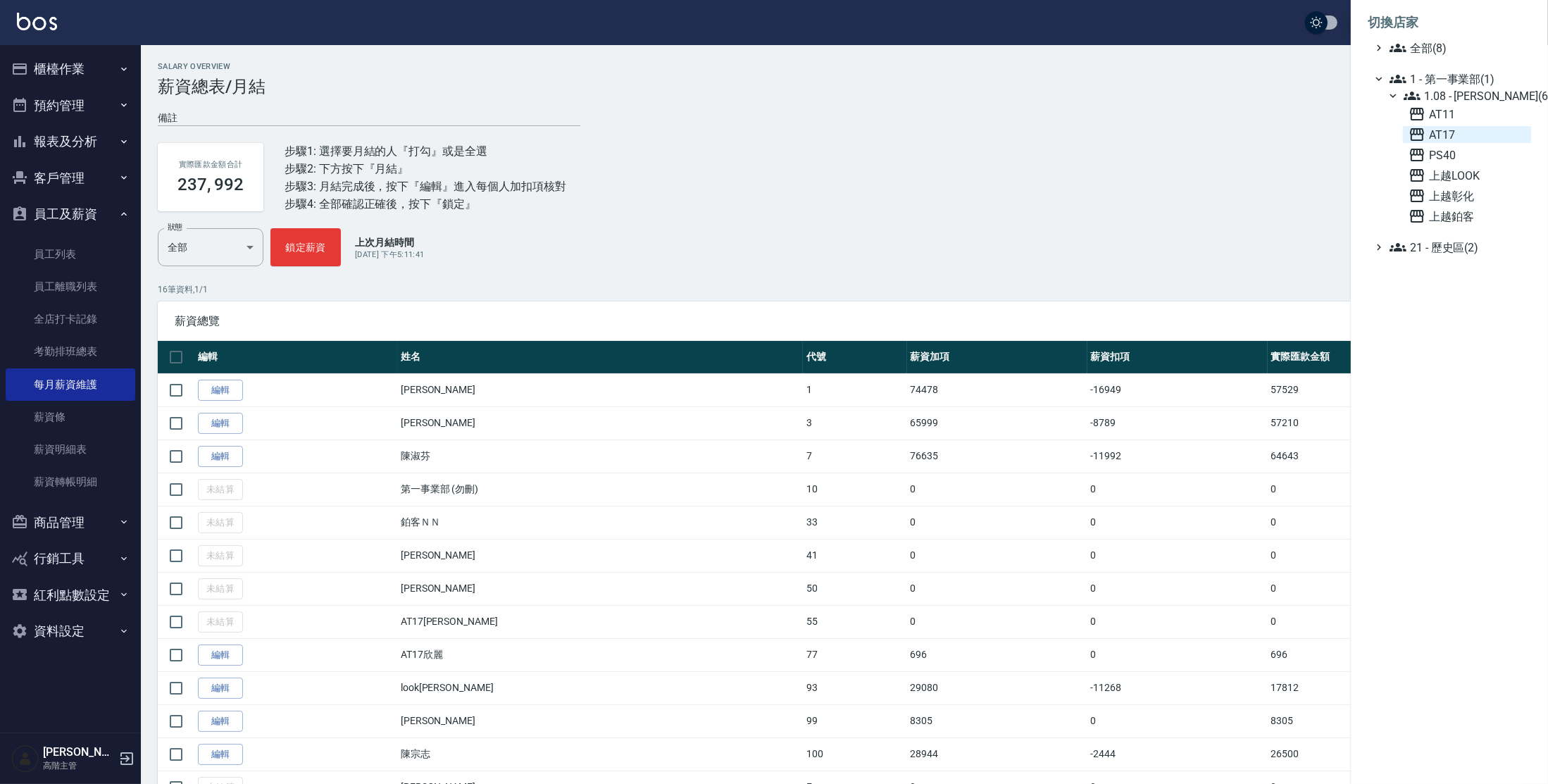
click at [1448, 132] on span "AT17" at bounding box center [1467, 134] width 117 height 17
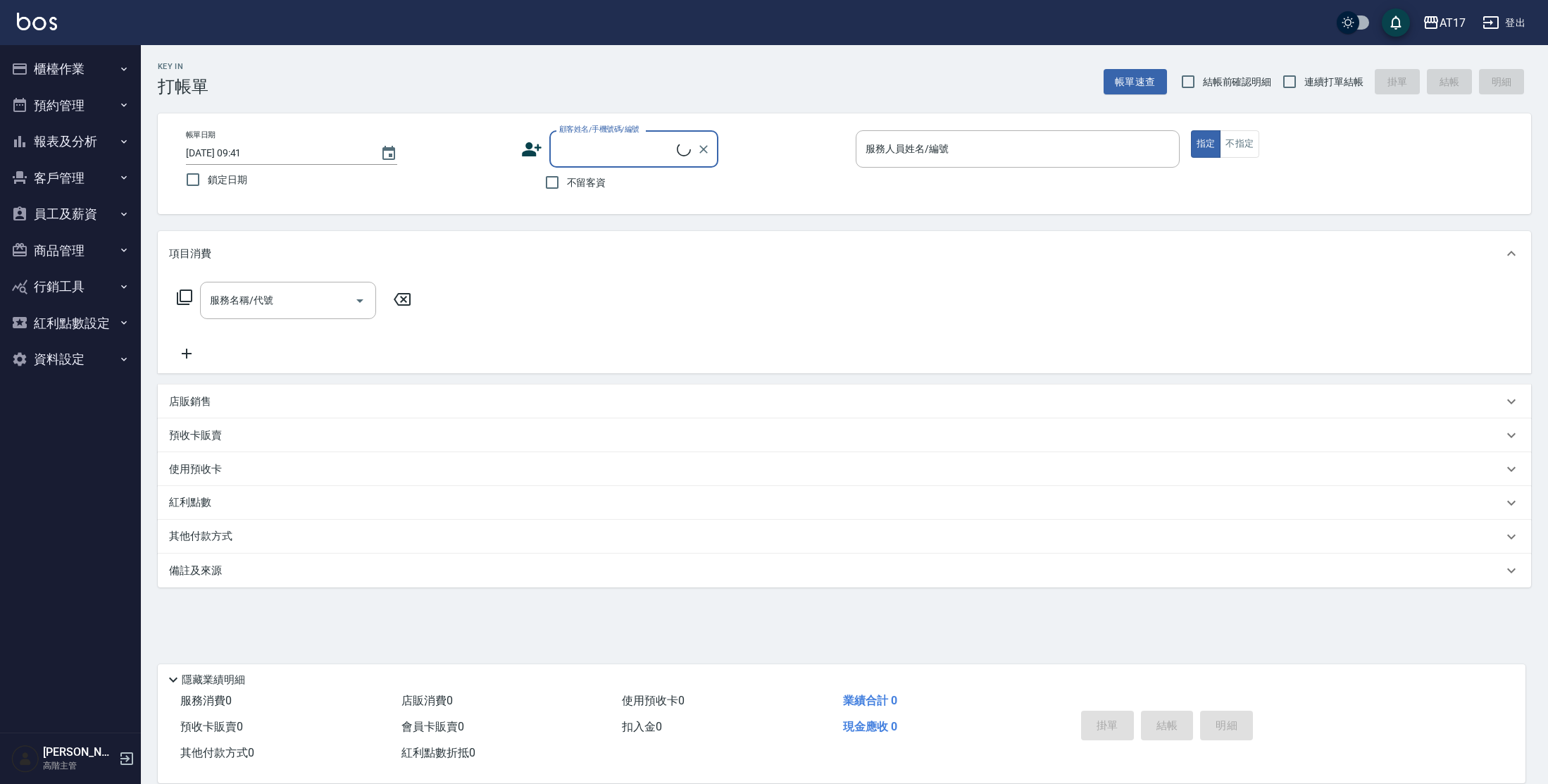
drag, startPoint x: 0, startPoint y: 0, endPoint x: 88, endPoint y: 212, distance: 229.5
click at [88, 212] on button "員工及薪資" at bounding box center [71, 213] width 130 height 37
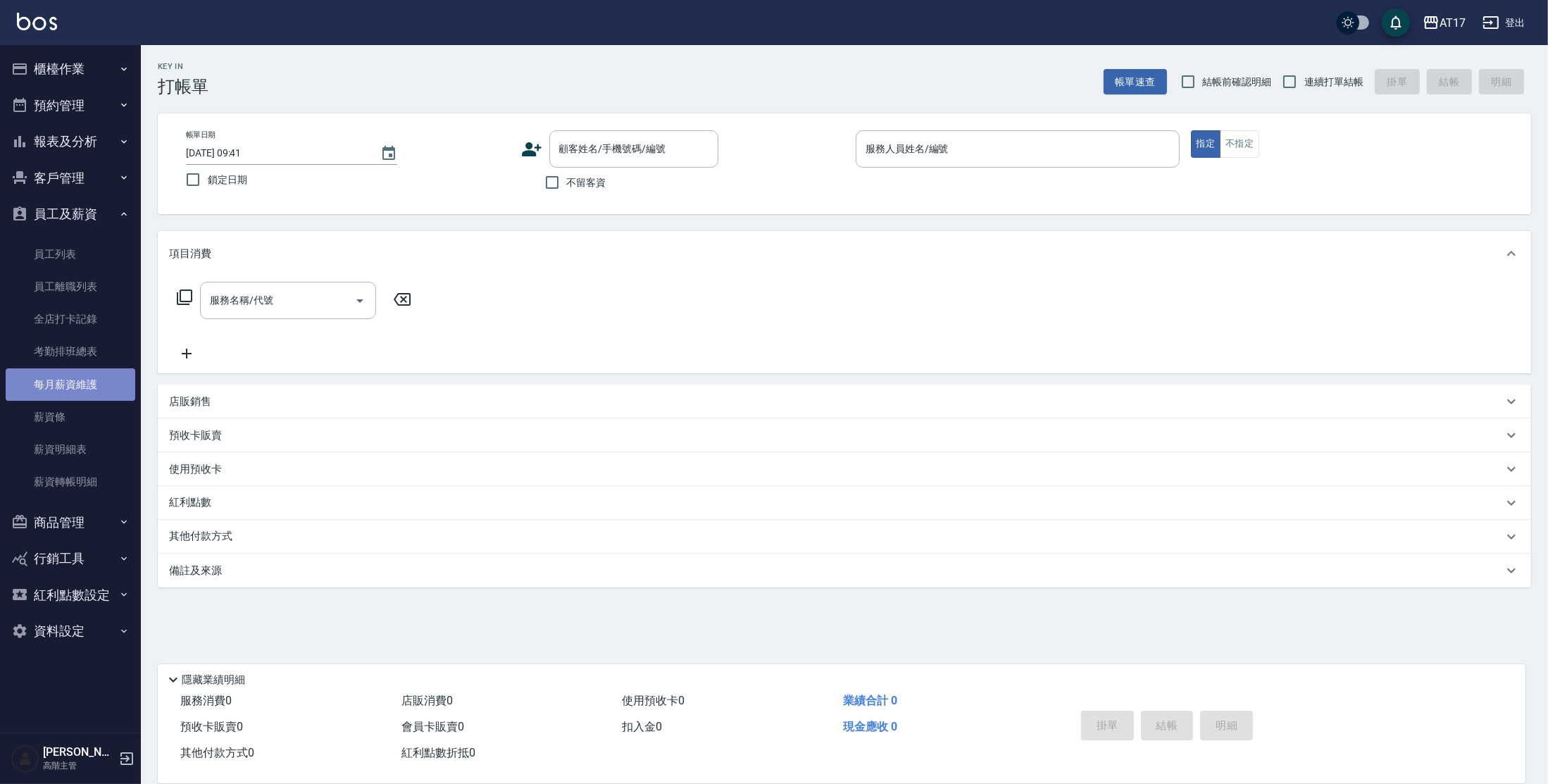
click at [93, 392] on link "每月薪資維護" at bounding box center [71, 384] width 130 height 32
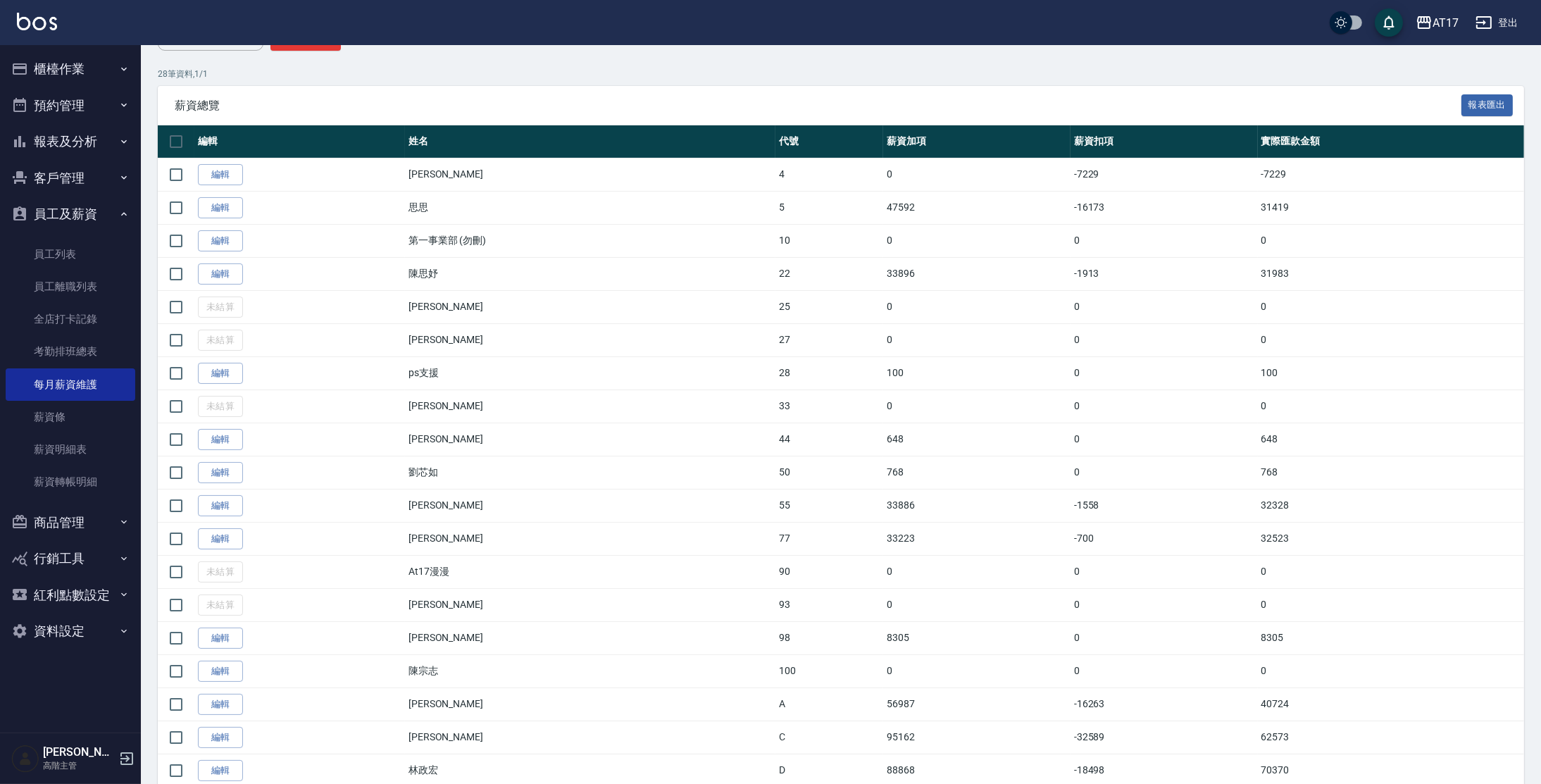
scroll to position [223, 0]
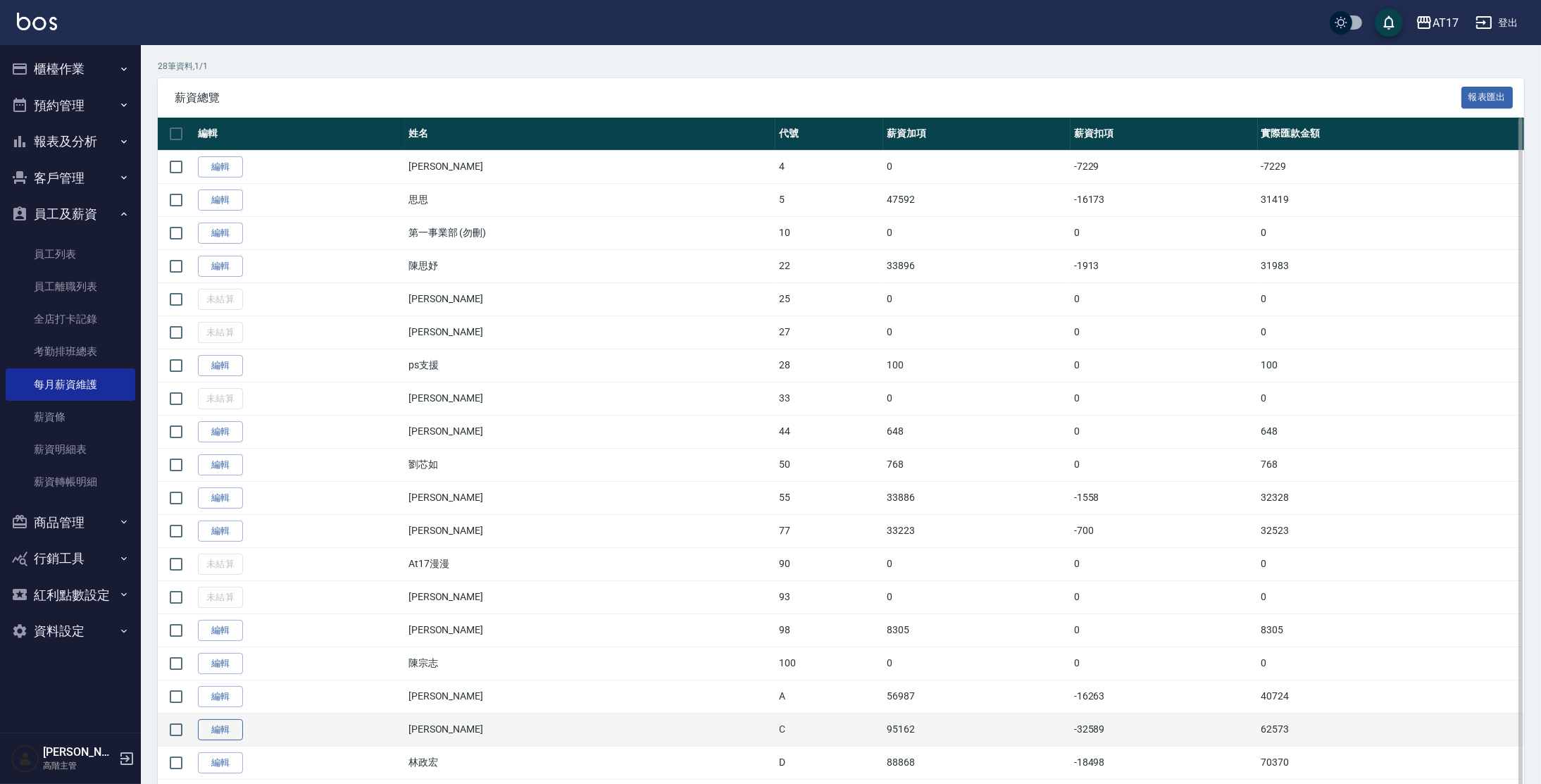
click at [231, 729] on link "編輯" at bounding box center [220, 729] width 45 height 22
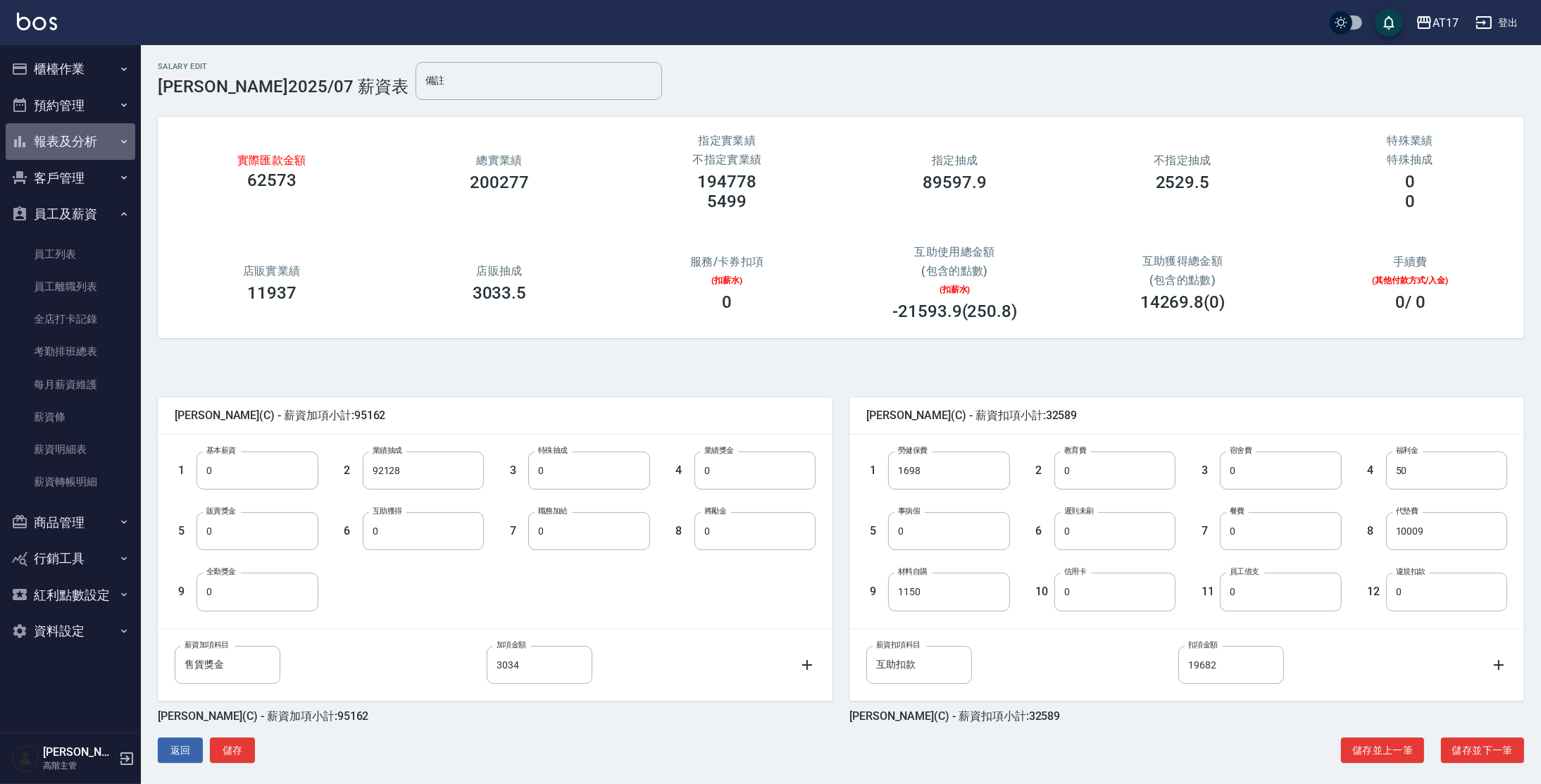
click at [57, 142] on button "報表及分析" at bounding box center [71, 141] width 130 height 37
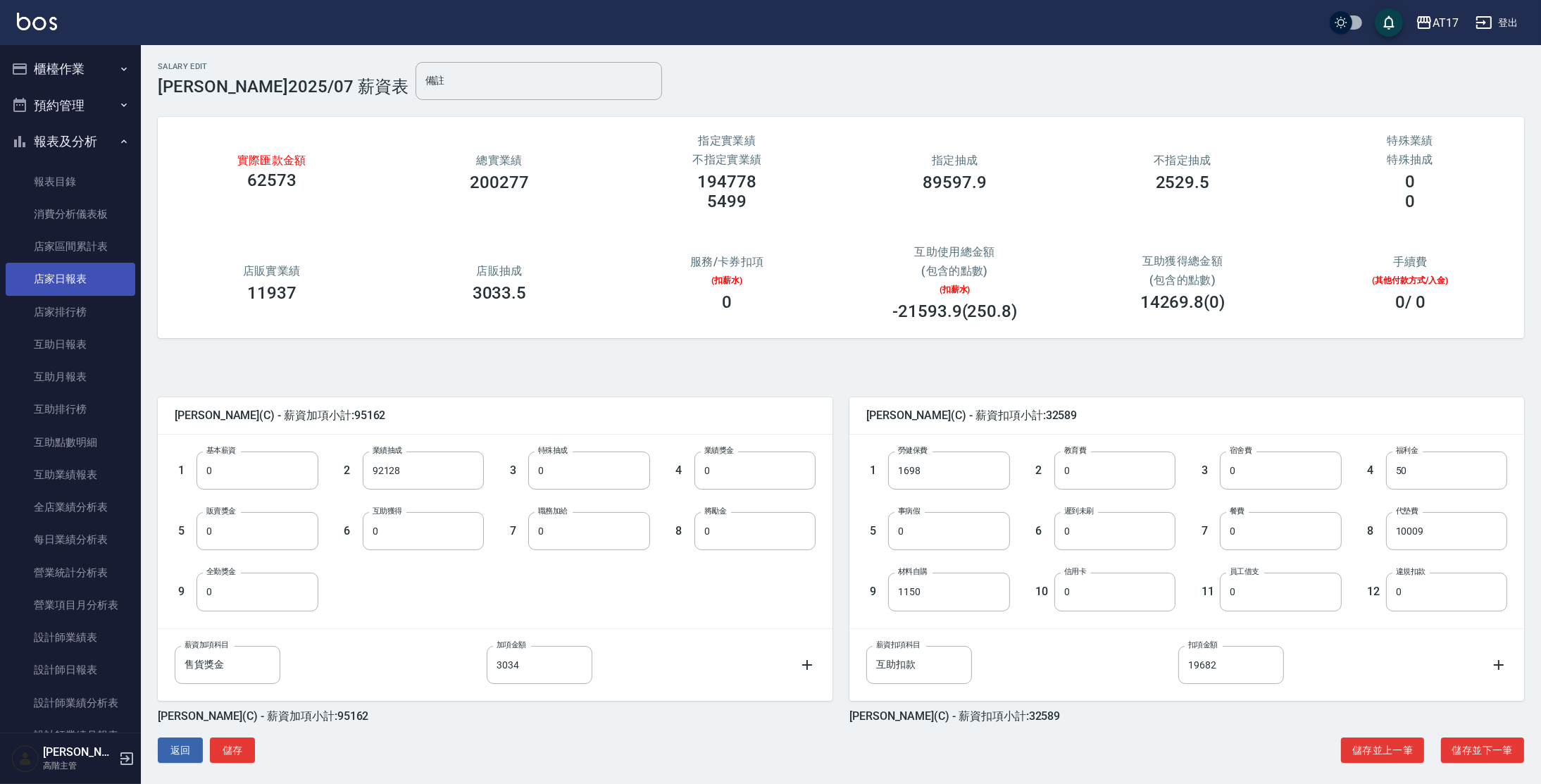
click at [85, 290] on link "店家日報表" at bounding box center [71, 278] width 130 height 32
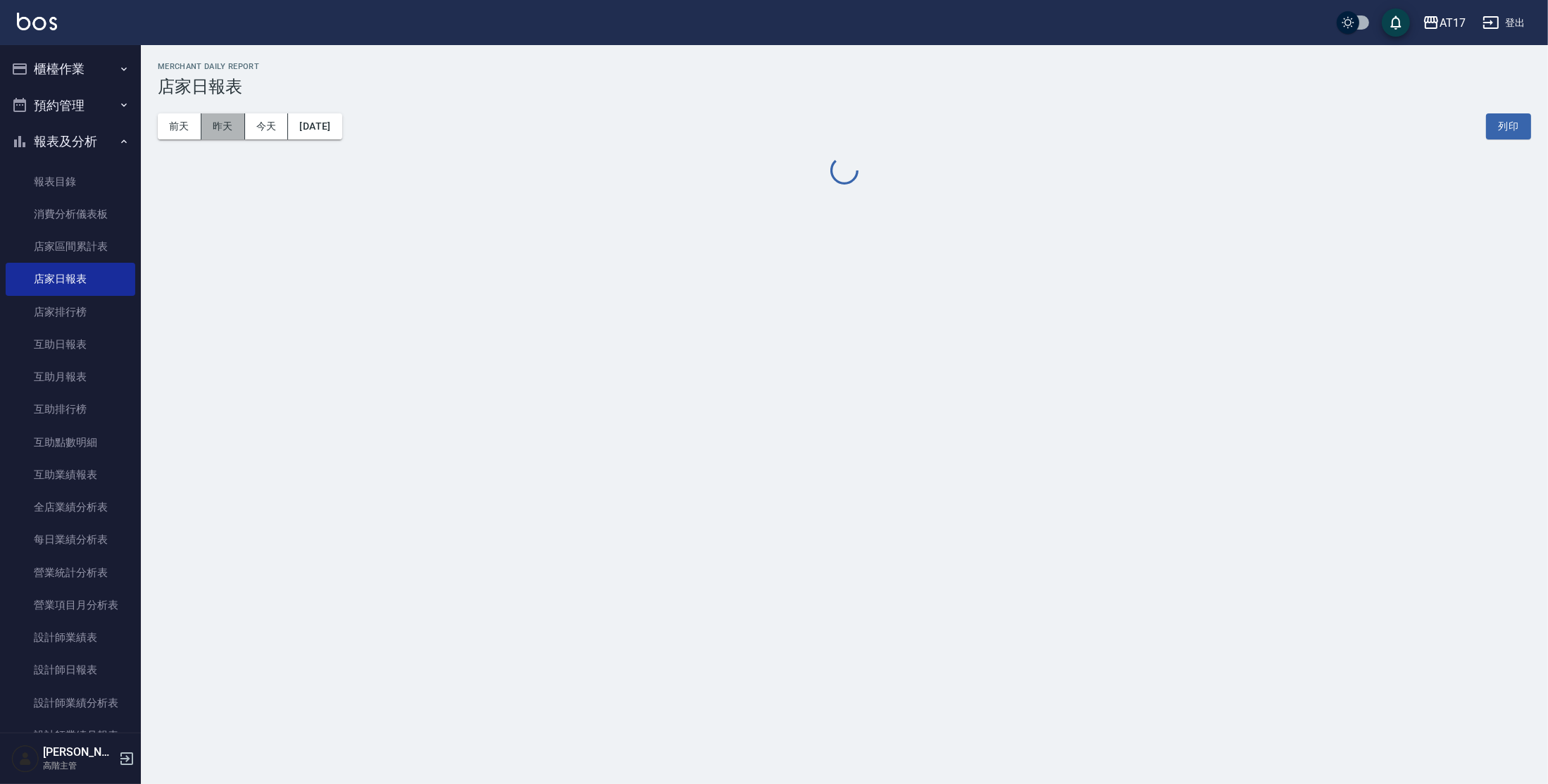
click at [231, 118] on button "昨天" at bounding box center [223, 127] width 43 height 26
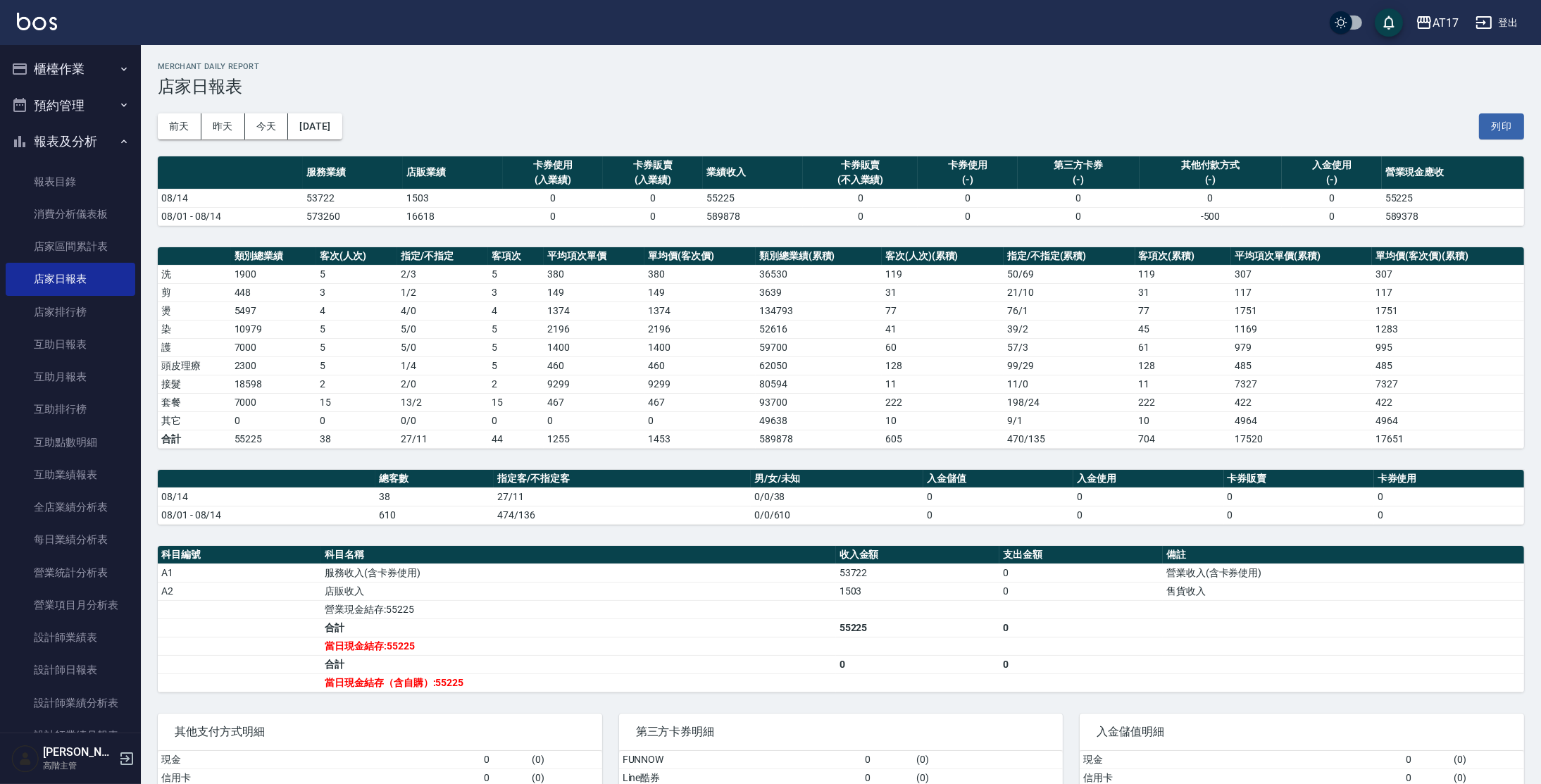
click at [1488, 25] on icon "button" at bounding box center [1484, 23] width 17 height 17
